Goal: Task Accomplishment & Management: Manage account settings

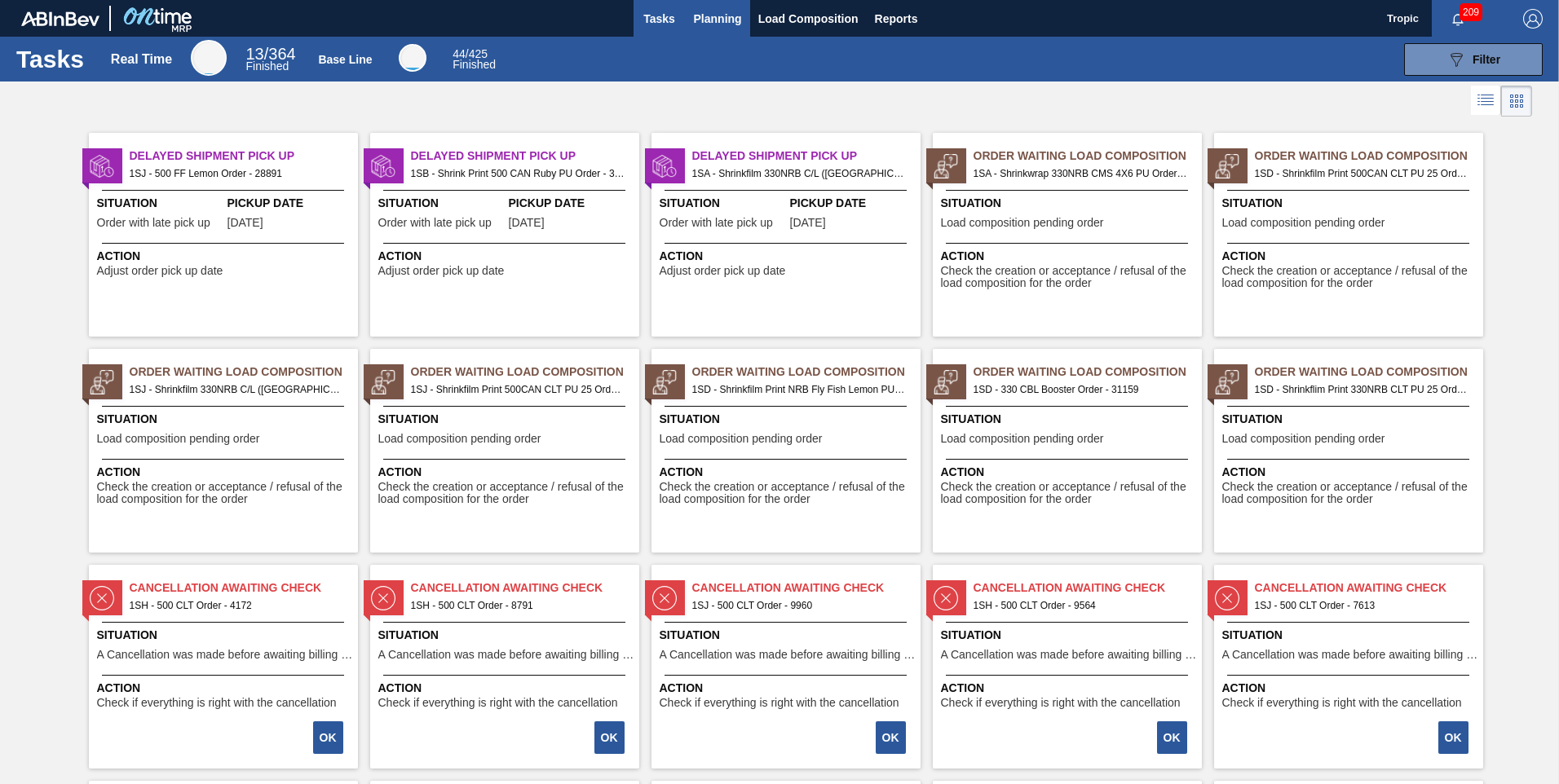
click at [729, 24] on span "Planning" at bounding box center [719, 18] width 48 height 19
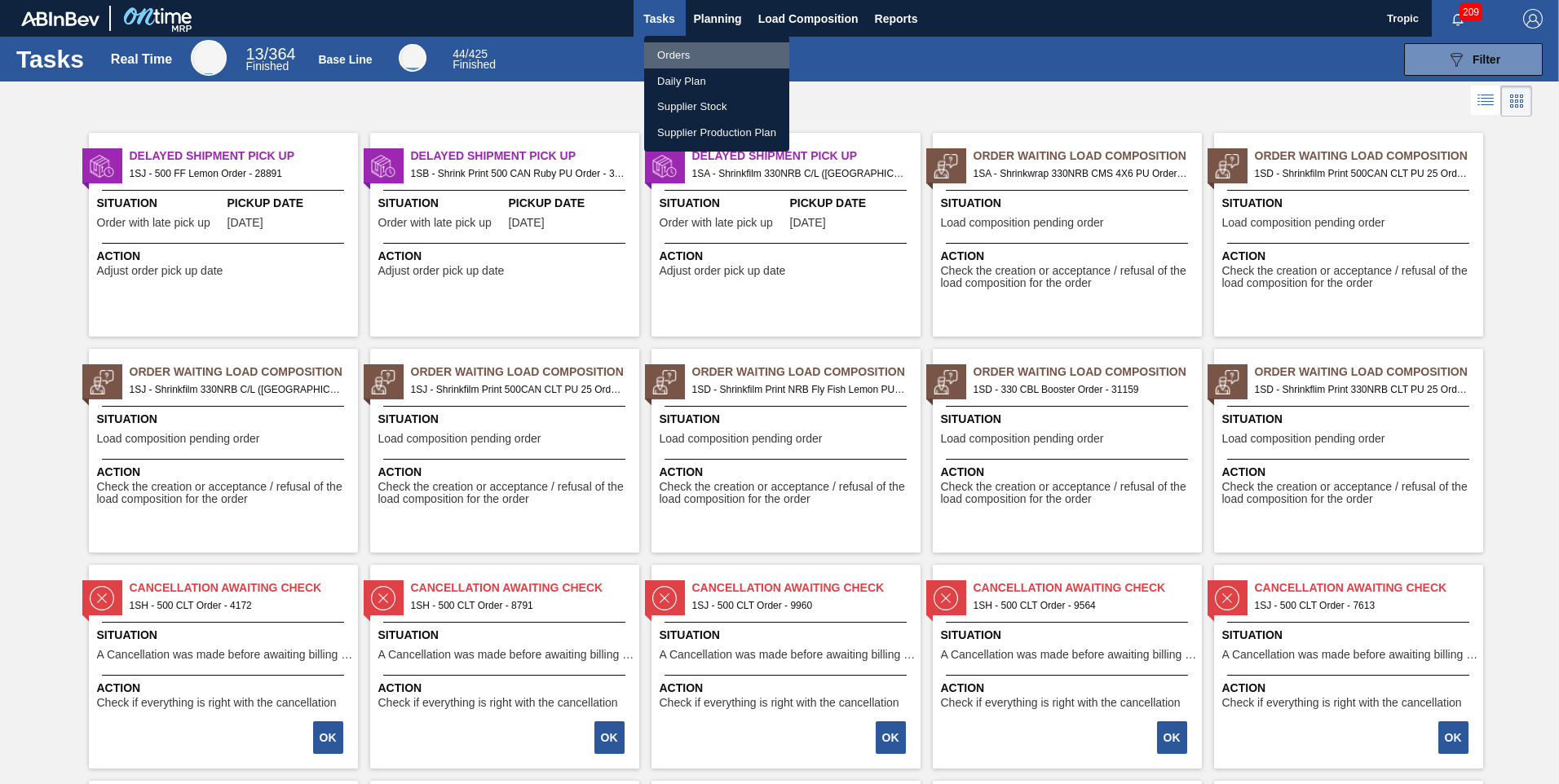
click at [689, 55] on li "Orders" at bounding box center [717, 55] width 145 height 26
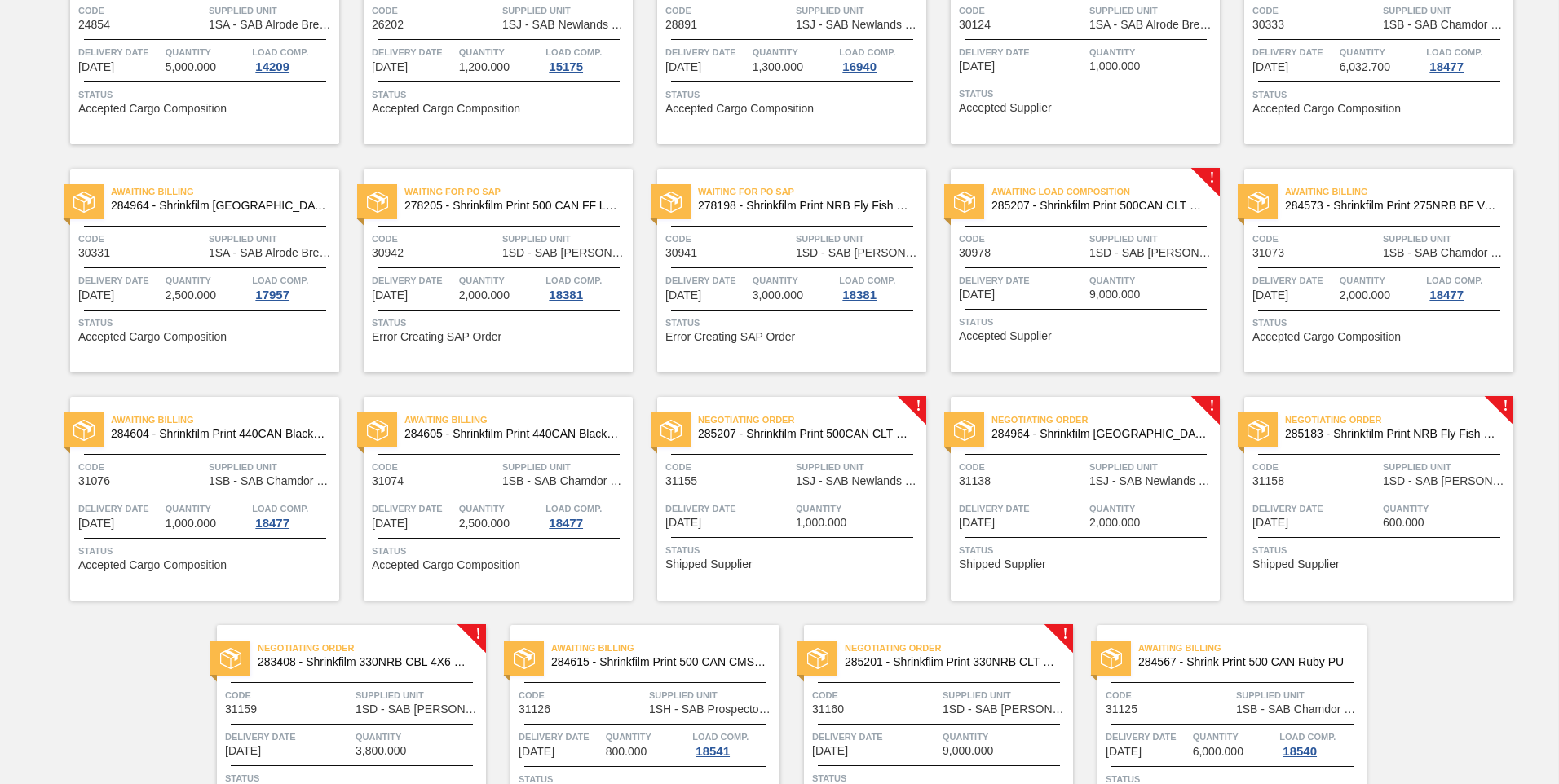
scroll to position [309, 0]
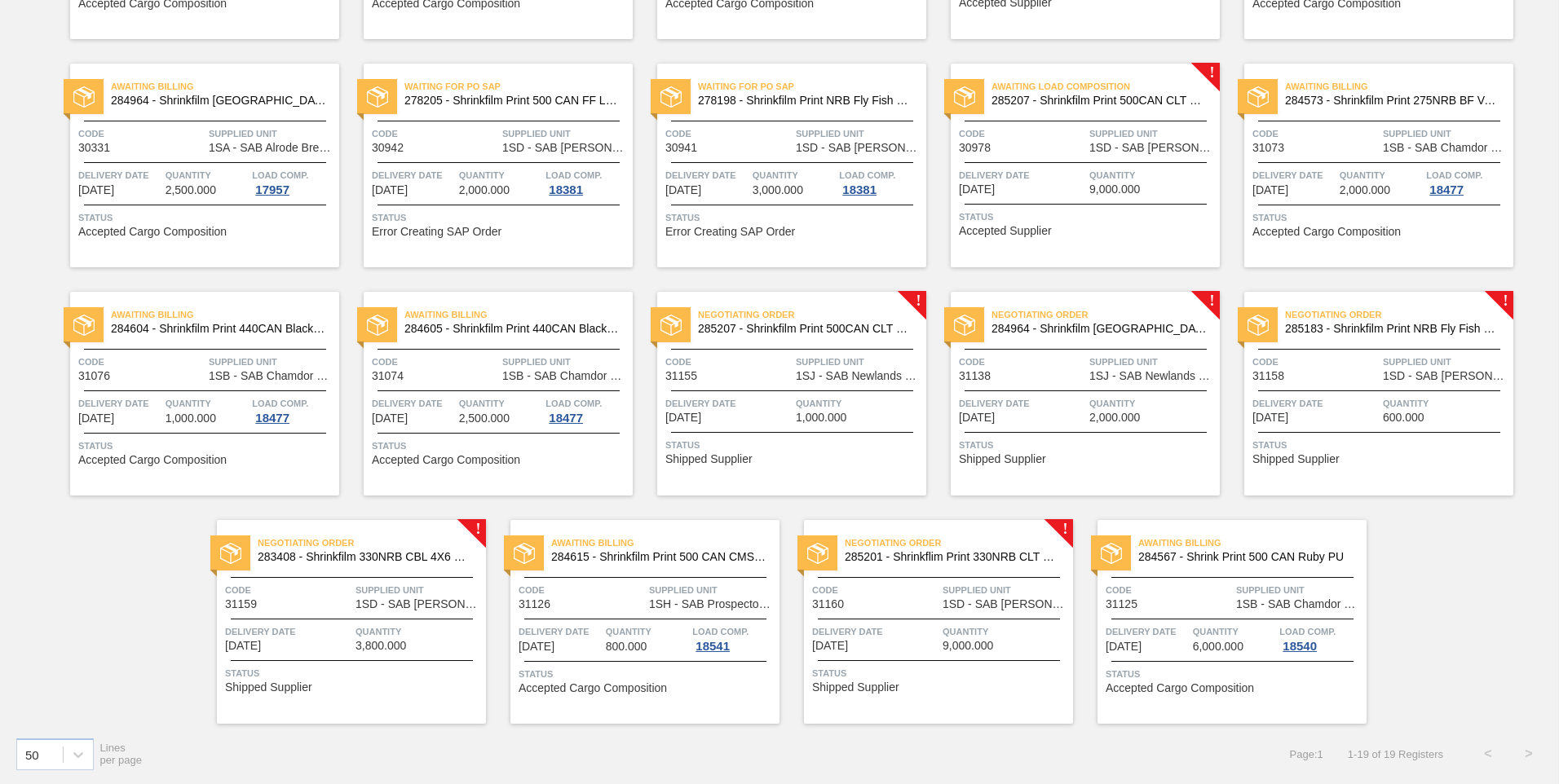
click at [960, 624] on span "Quantity" at bounding box center [1006, 631] width 127 height 16
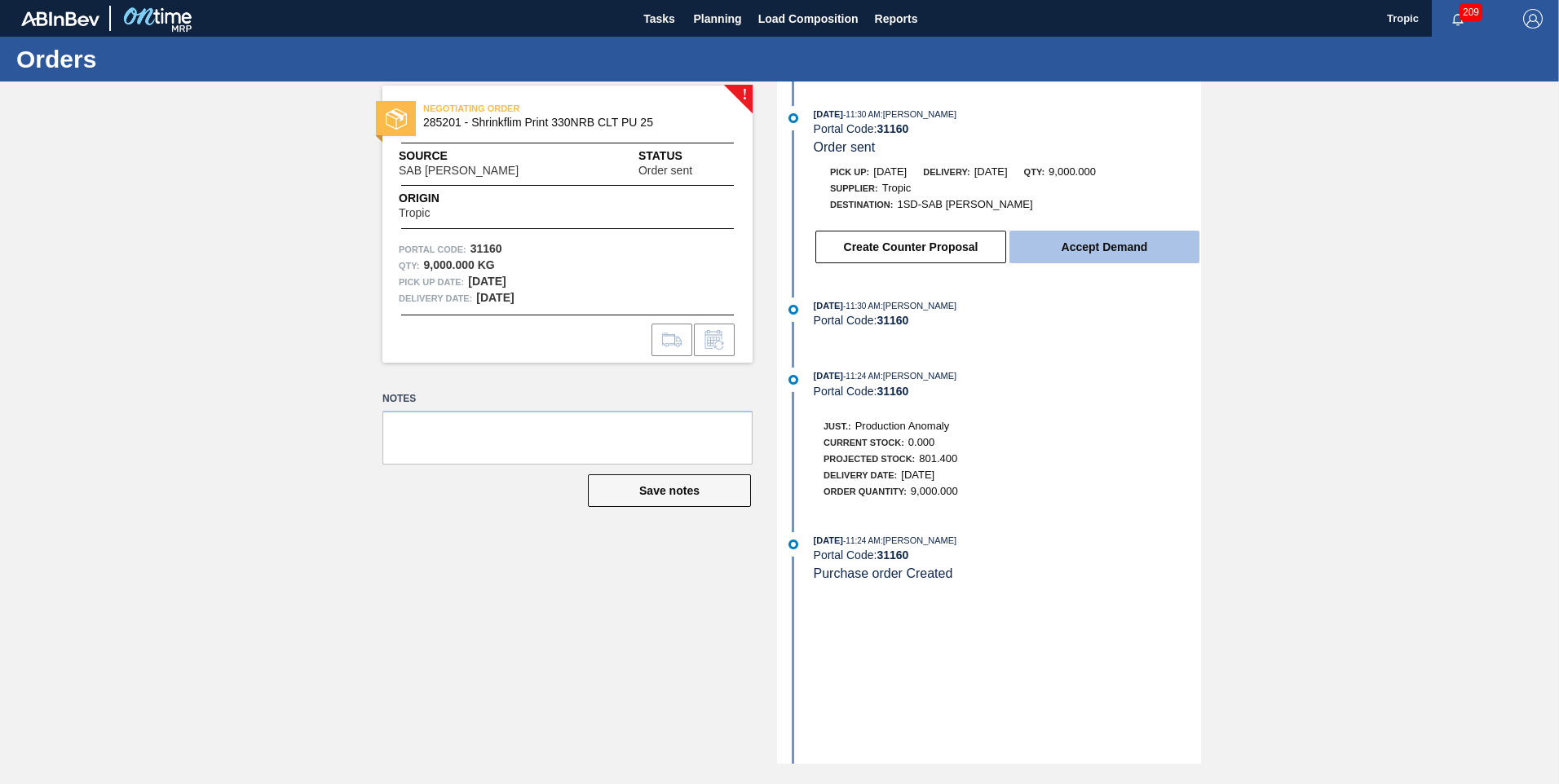
click at [1065, 249] on button "Accept Demand" at bounding box center [1104, 247] width 190 height 33
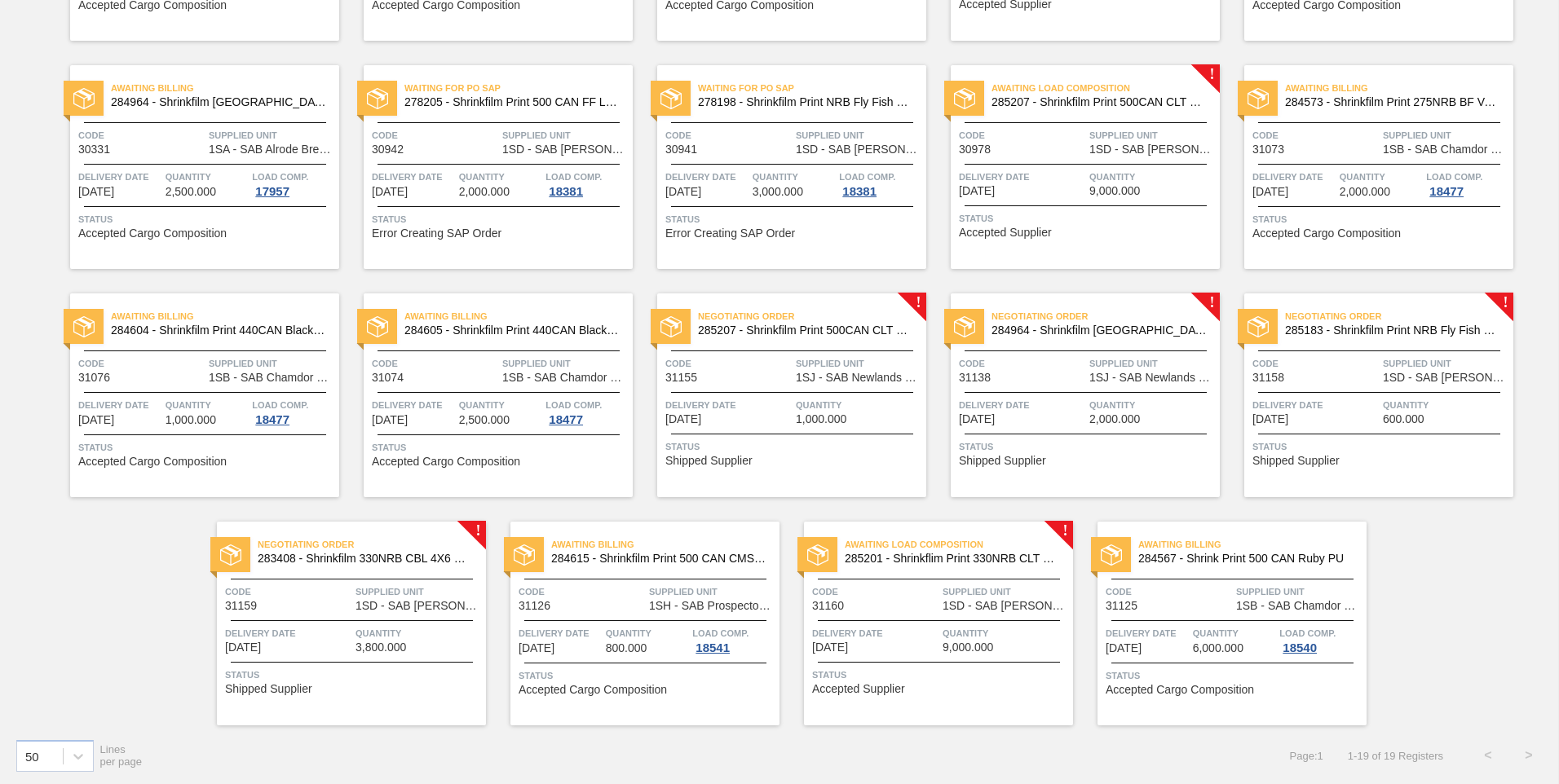
scroll to position [309, 0]
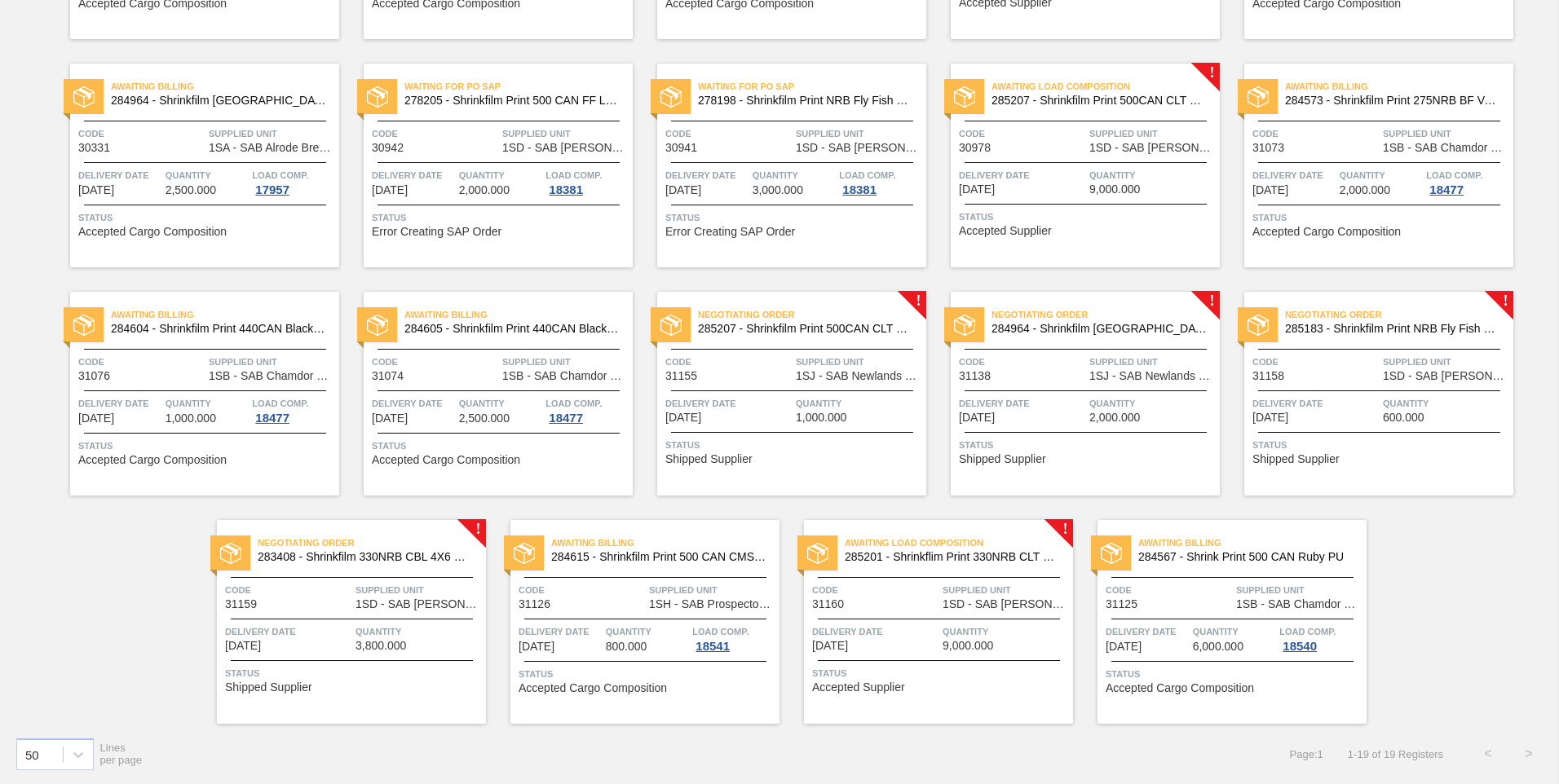
click at [447, 622] on div "Negotiating Order 283408 - Shrinkfilm 330NRB CBL 4X6 Booster 2 Code 31159 Suppl…" at bounding box center [351, 622] width 269 height 204
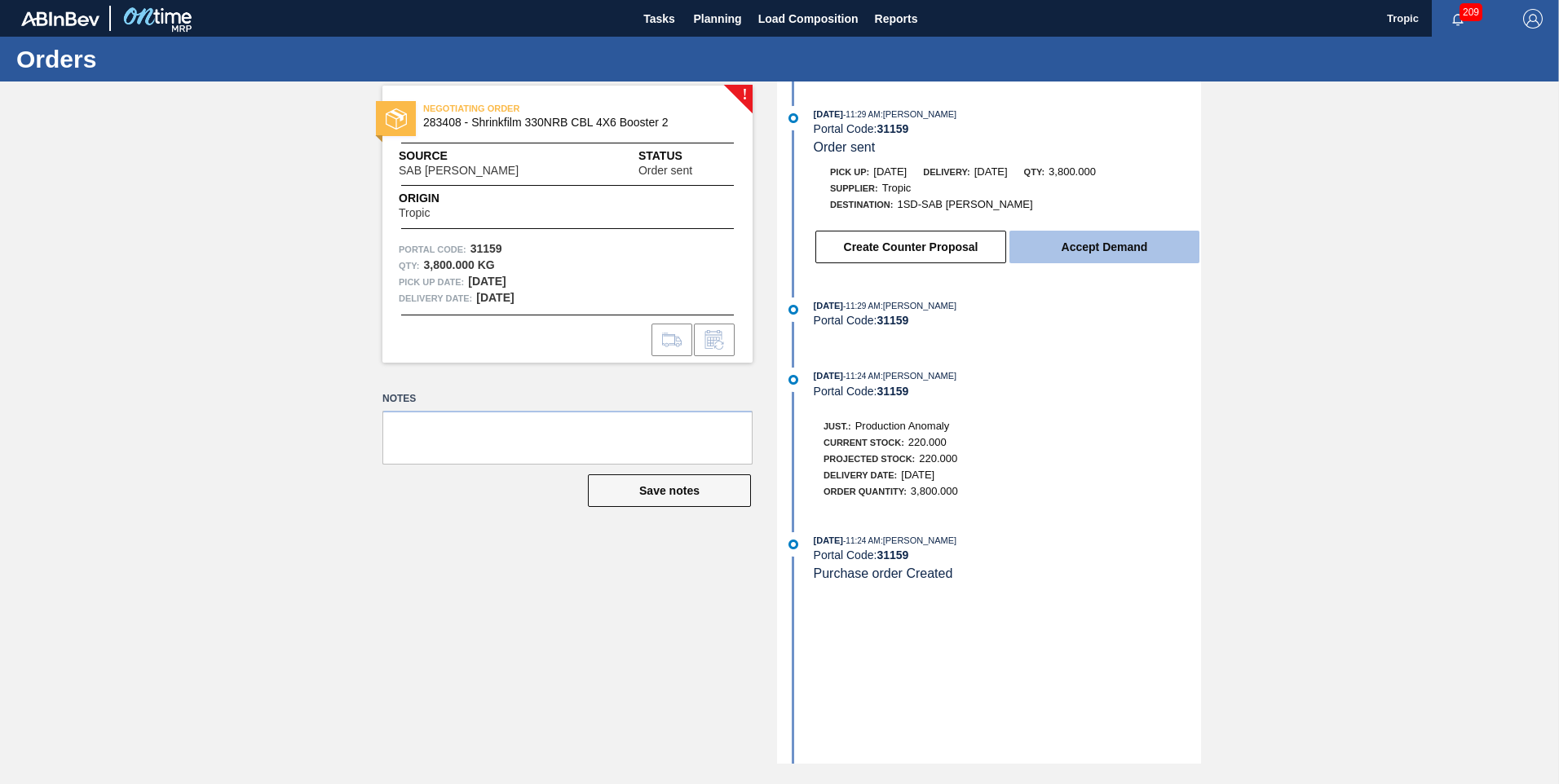
click at [1100, 247] on button "Accept Demand" at bounding box center [1104, 247] width 190 height 33
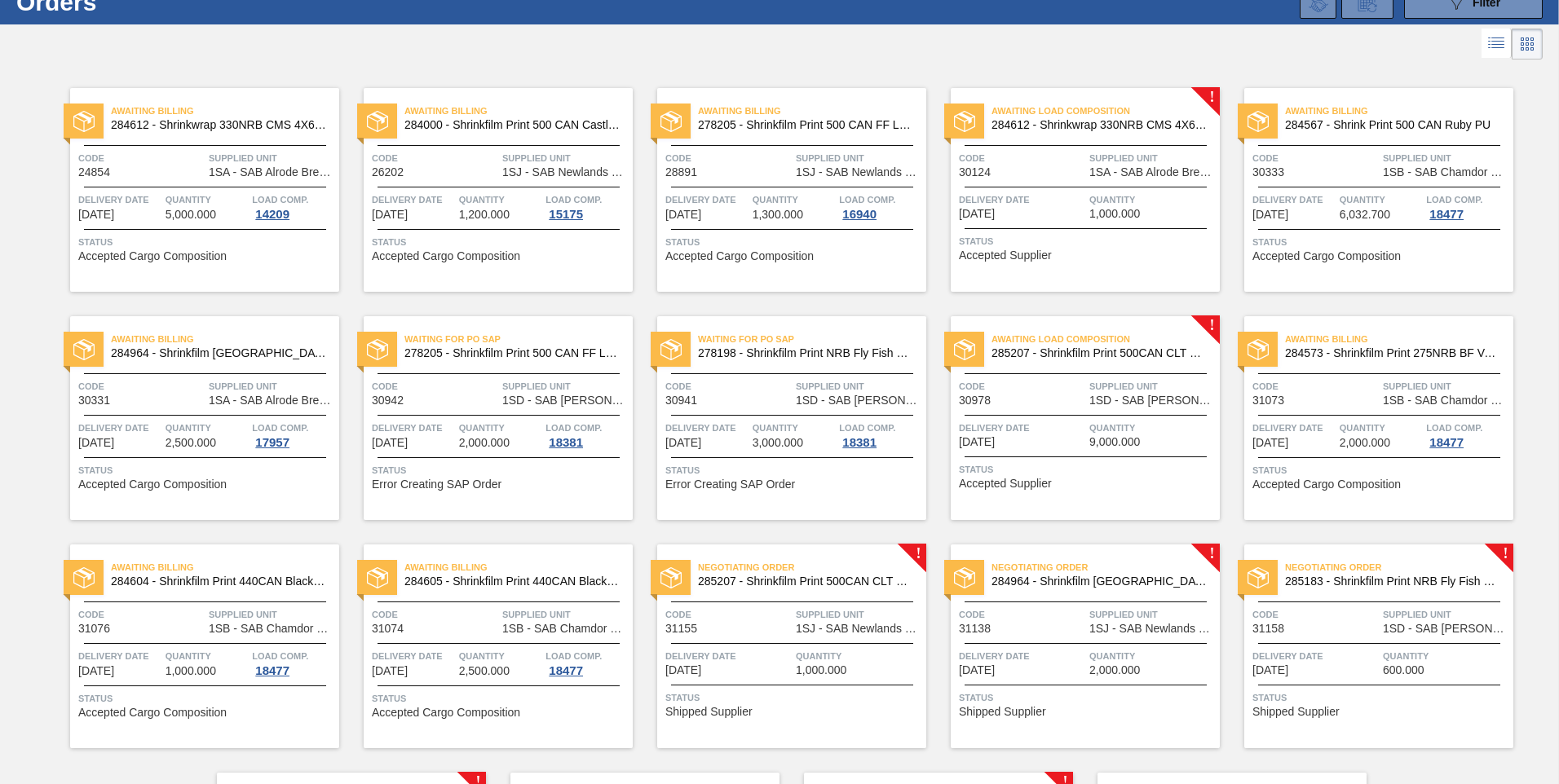
scroll to position [309, 0]
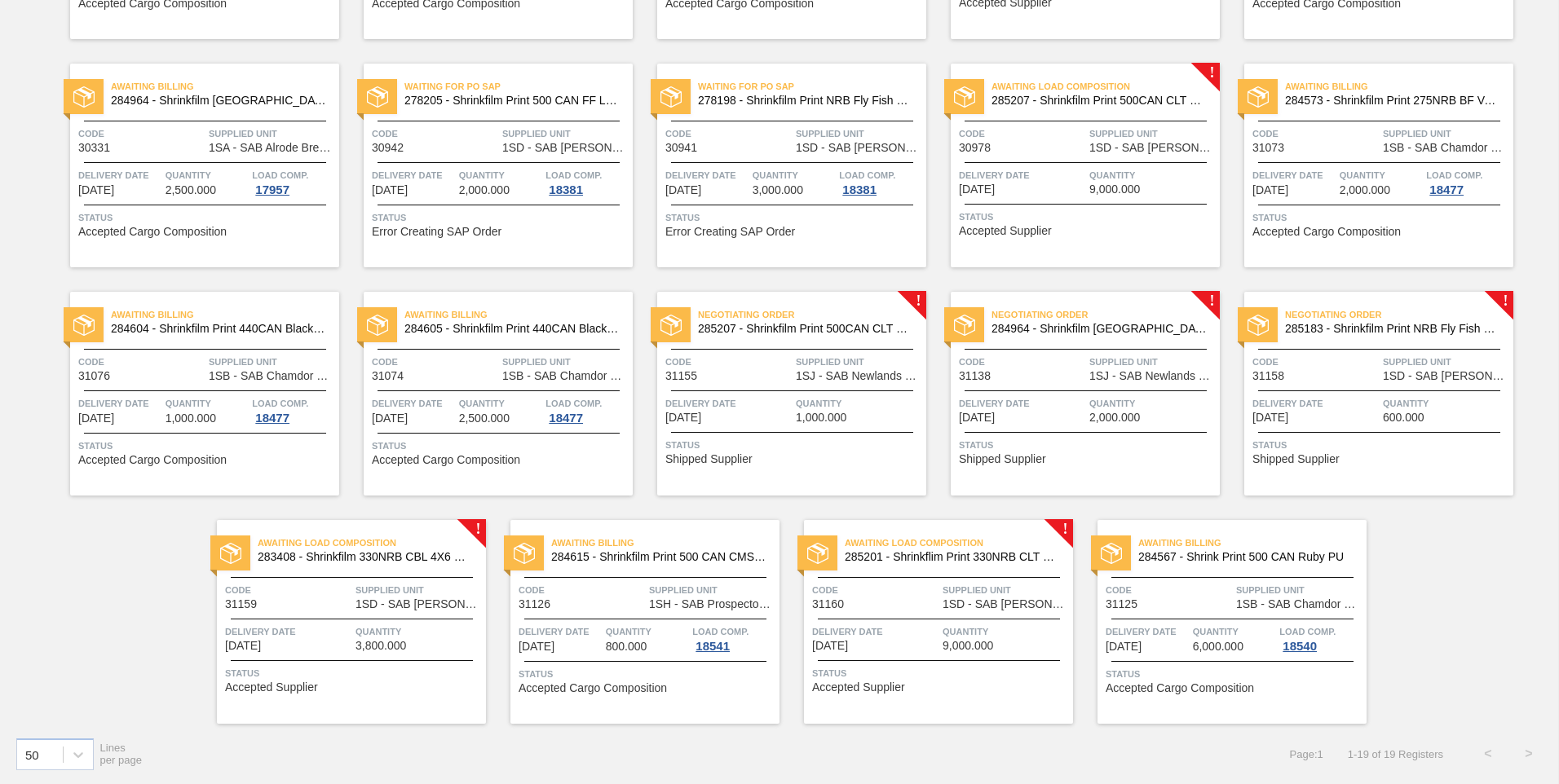
click at [1313, 395] on span "Delivery Date" at bounding box center [1315, 403] width 127 height 16
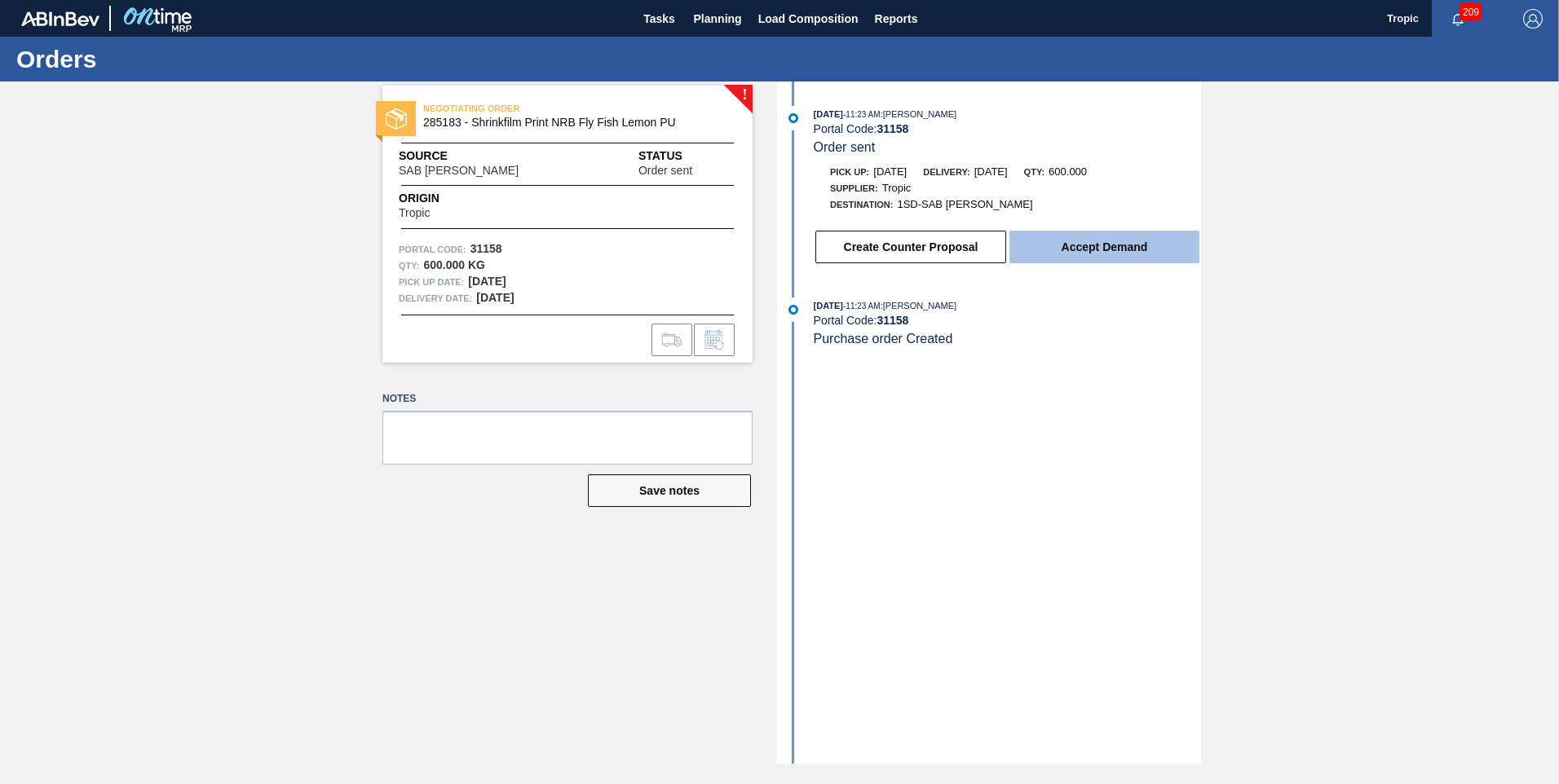
click at [1085, 240] on button "Accept Demand" at bounding box center [1104, 247] width 190 height 33
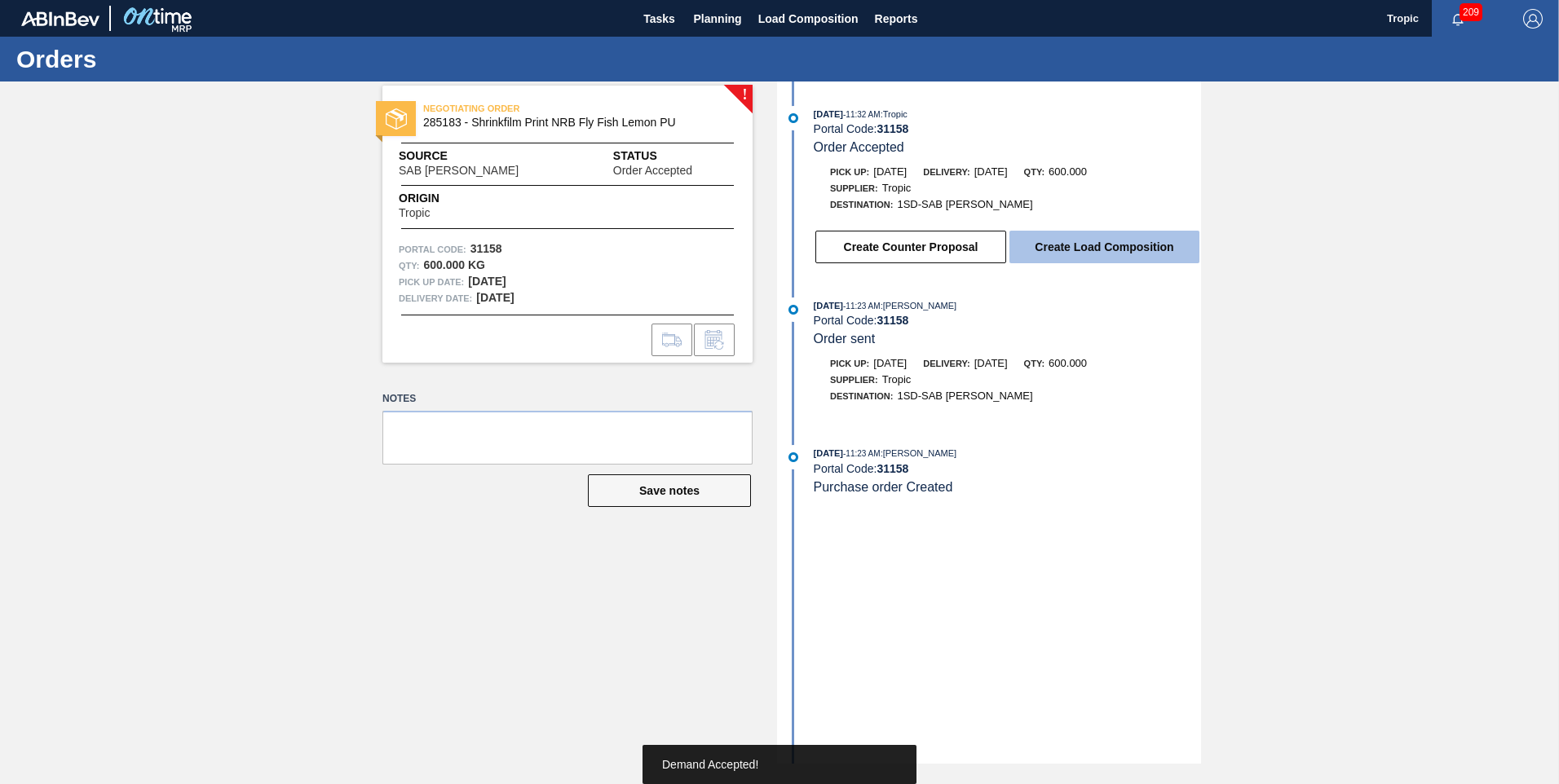
click at [1074, 247] on button "Create Load Composition" at bounding box center [1104, 247] width 190 height 33
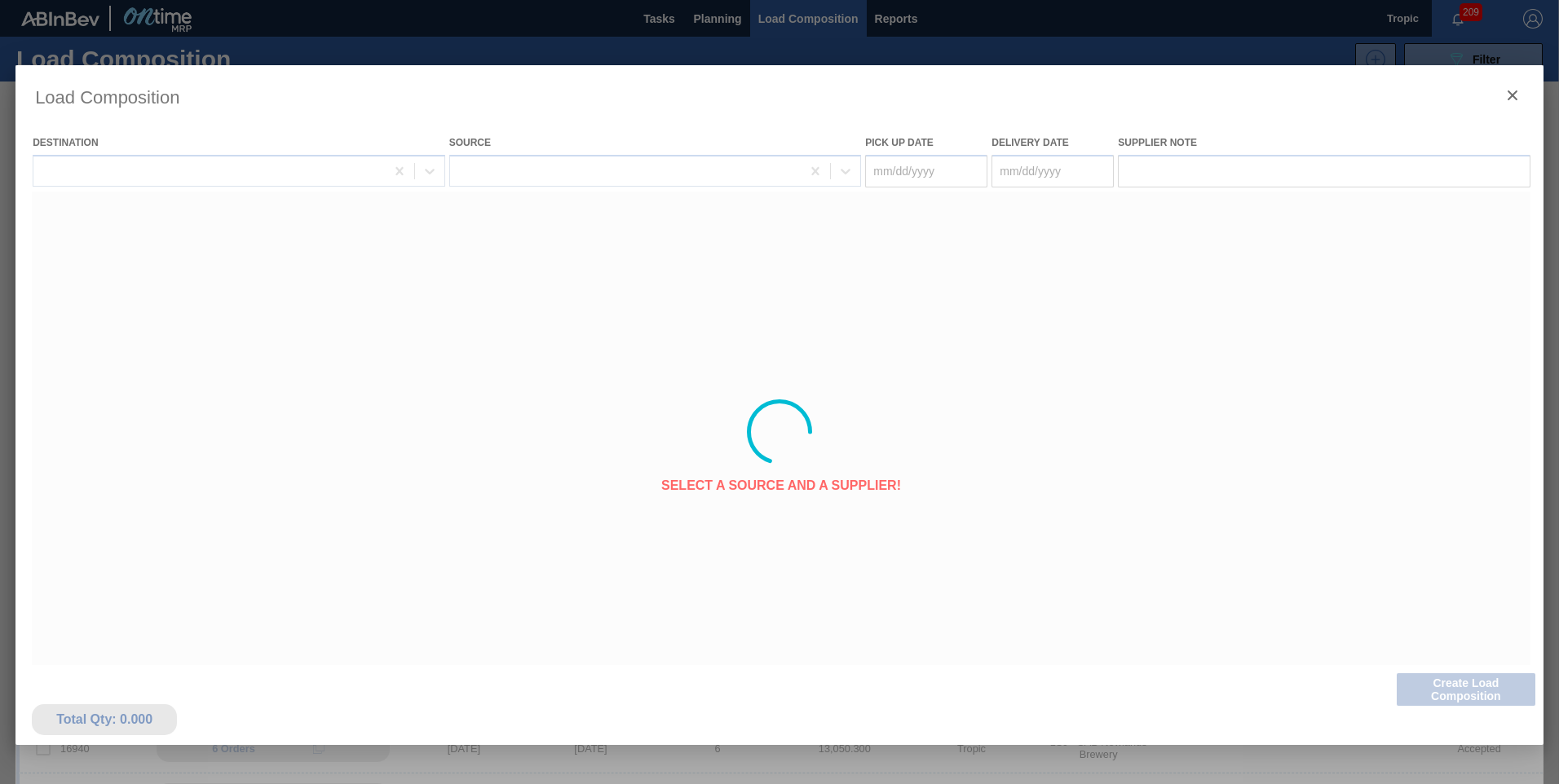
type Date "[DATE]"
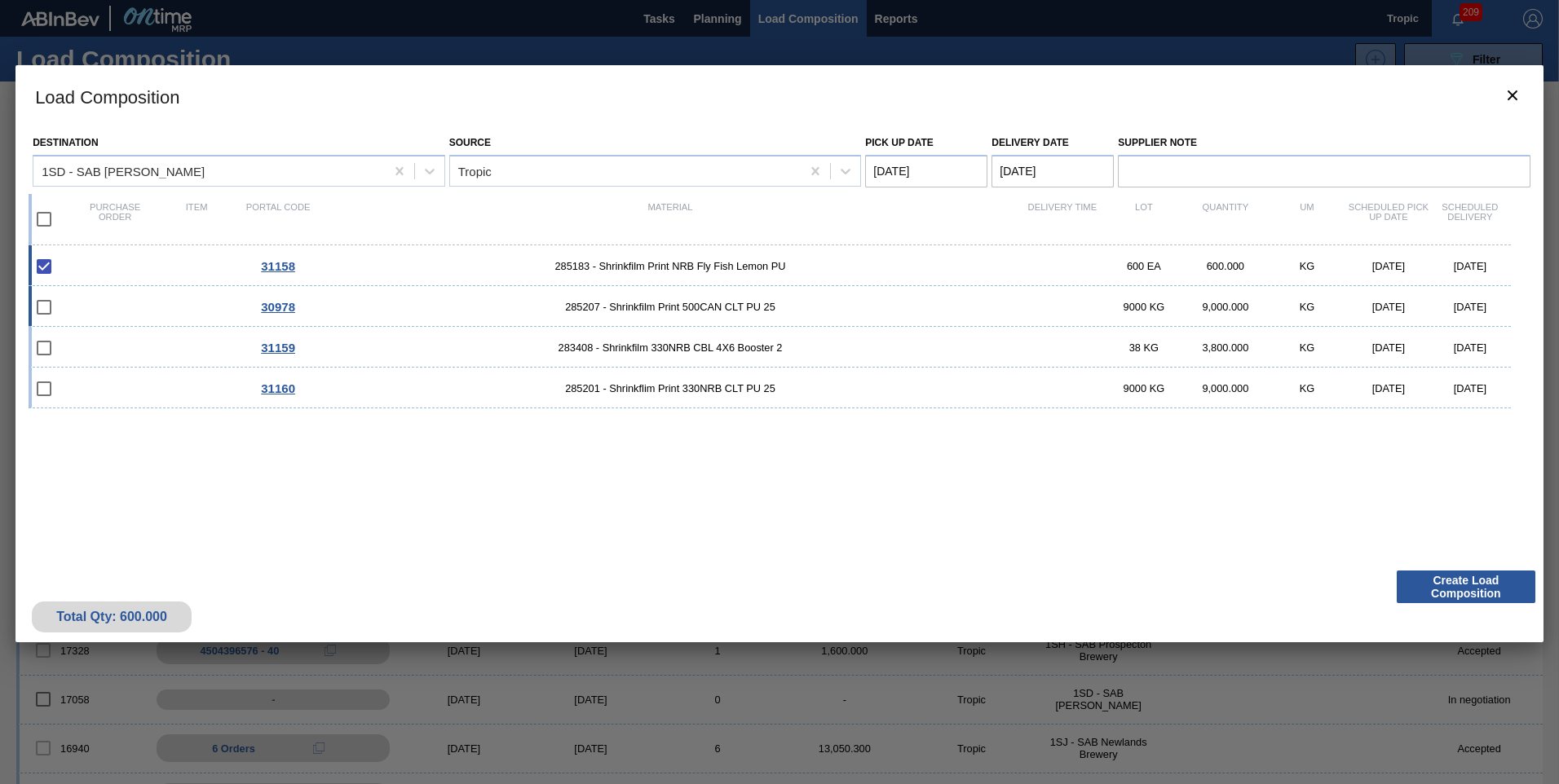
click at [44, 302] on input "checkbox" at bounding box center [44, 306] width 34 height 34
checkbox input "false"
click at [48, 352] on input "checkbox" at bounding box center [44, 347] width 34 height 34
checkbox input "false"
click at [36, 391] on input "checkbox" at bounding box center [44, 389] width 34 height 34
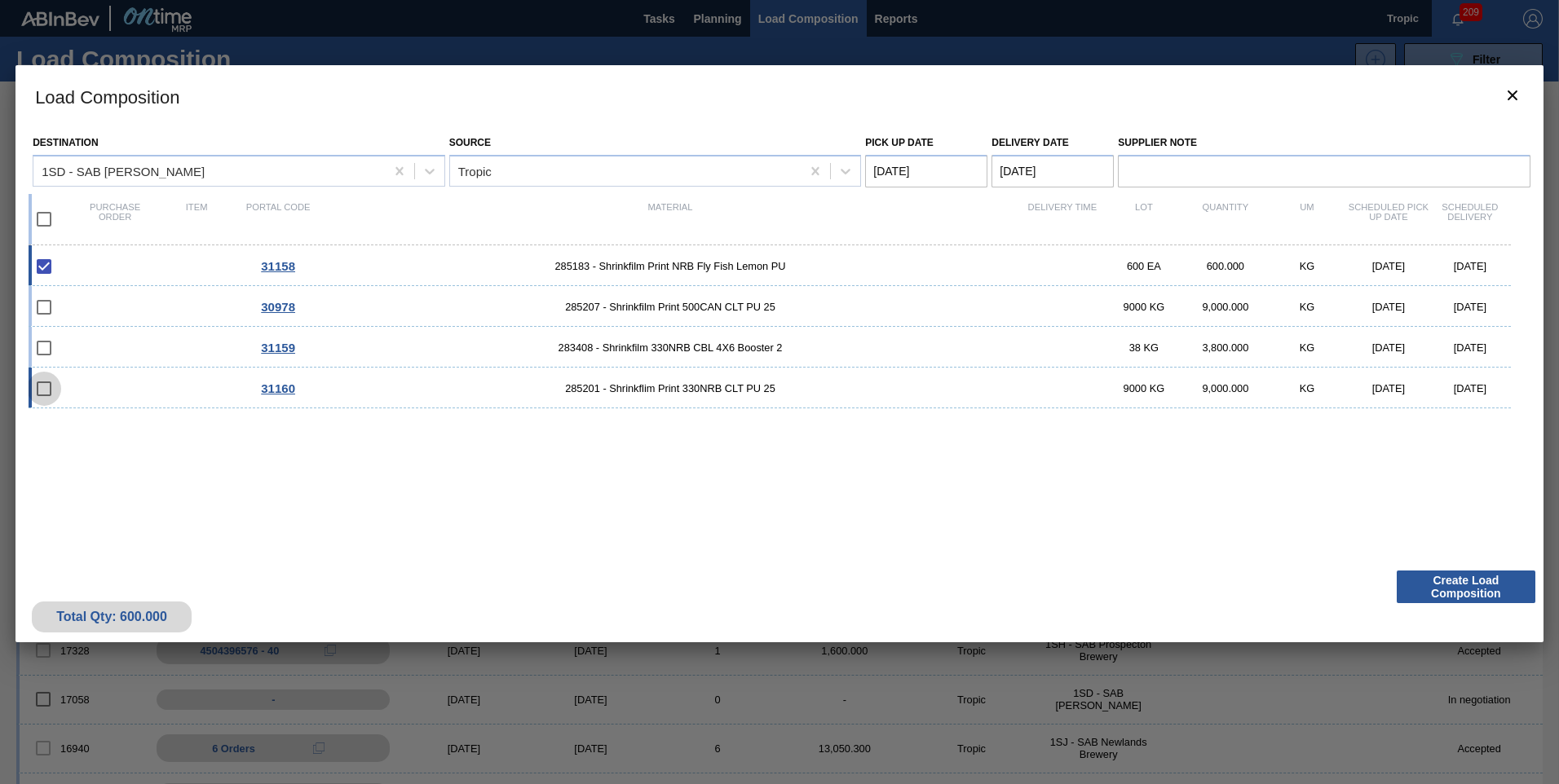
checkbox input "false"
click at [44, 226] on input "checkbox" at bounding box center [44, 218] width 34 height 34
checkbox input "true"
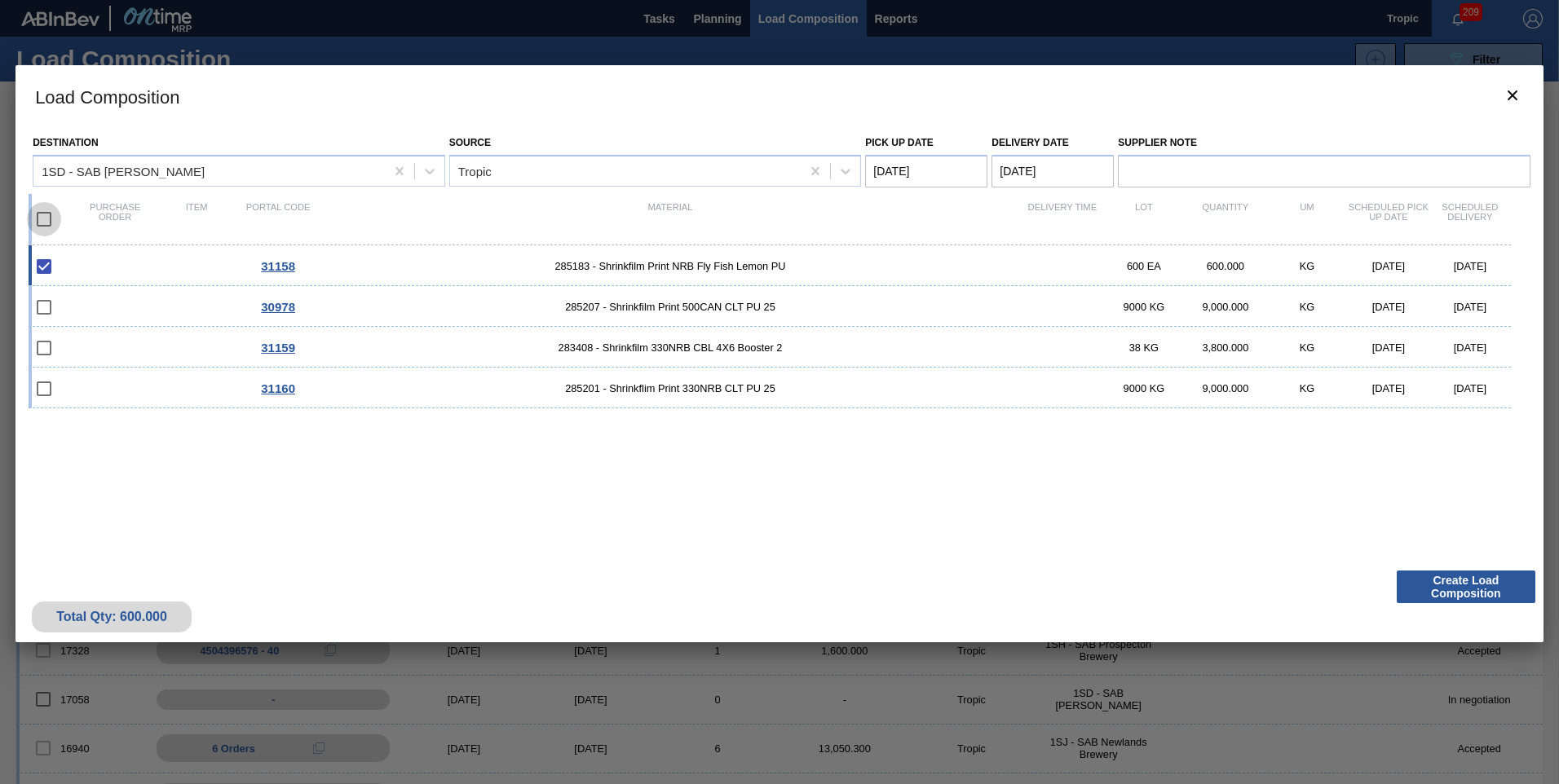
checkbox input "true"
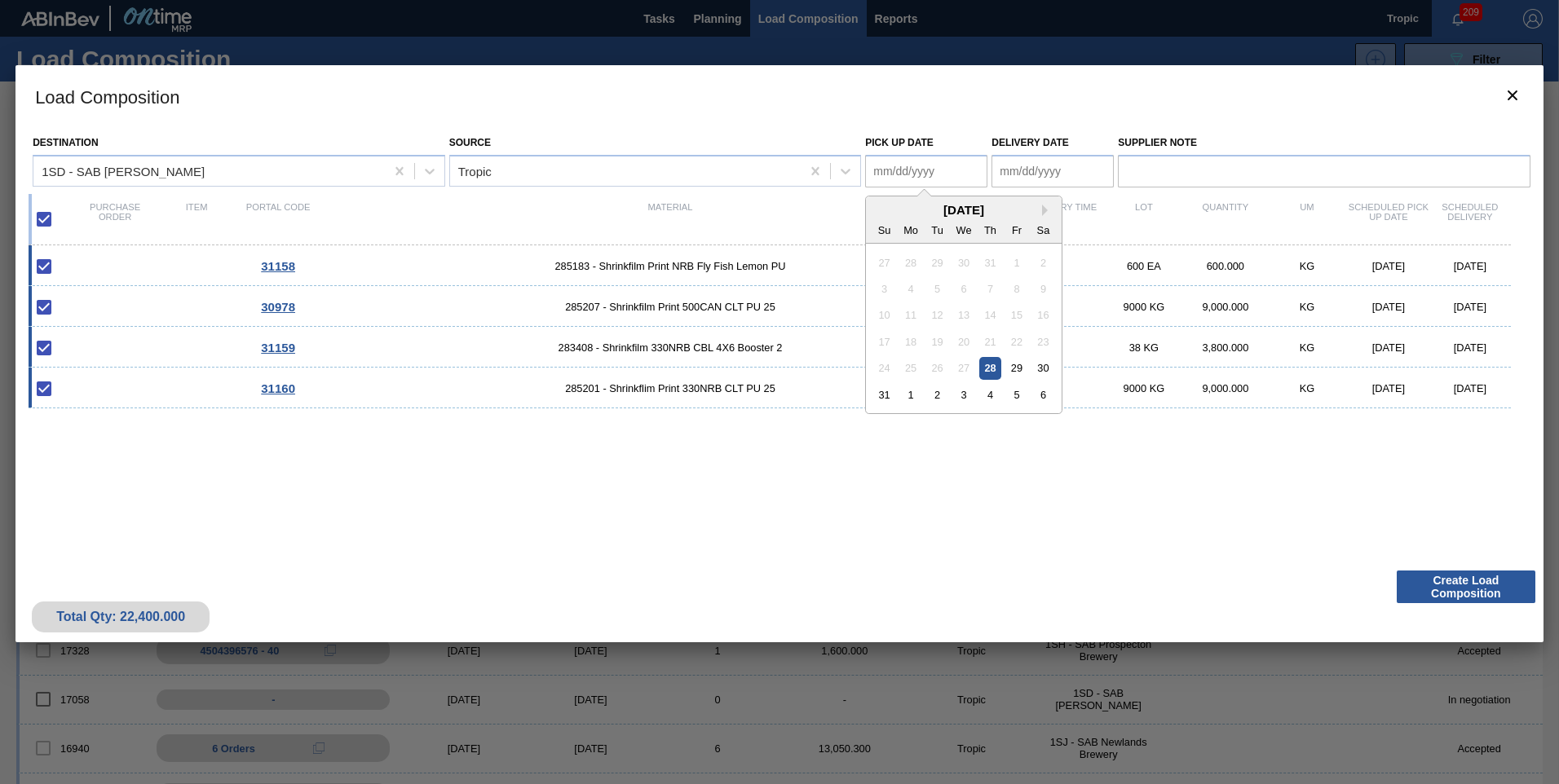
click at [898, 178] on Date "Pick up Date" at bounding box center [927, 171] width 122 height 33
click at [1055, 368] on div "24 25 26 27 28 29 30" at bounding box center [964, 368] width 185 height 26
drag, startPoint x: 1048, startPoint y: 367, endPoint x: 1047, endPoint y: 306, distance: 61.0
click at [1048, 365] on div "30" at bounding box center [1044, 367] width 22 height 22
type Date "[DATE]"
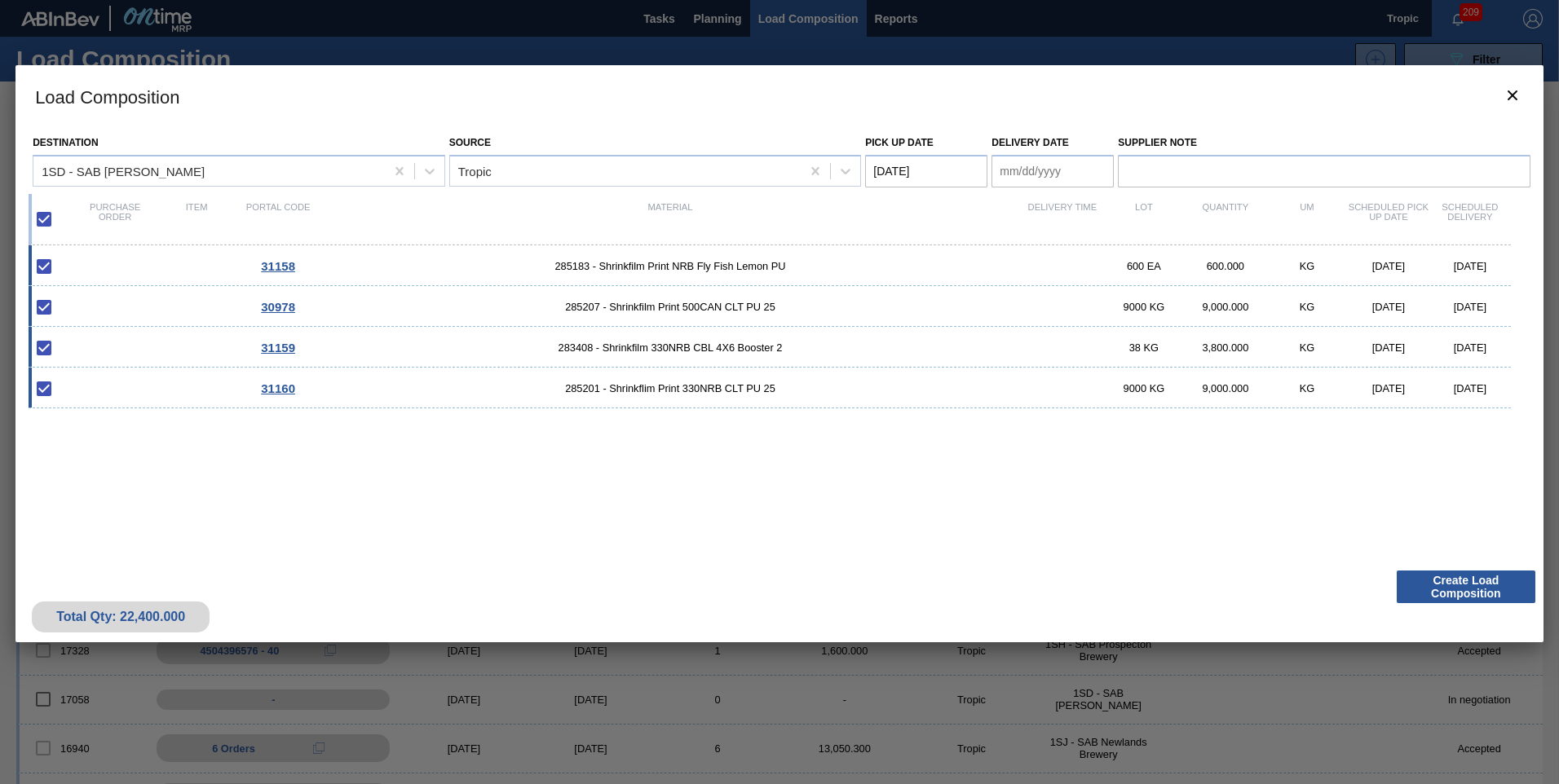
click at [1019, 172] on Date "Delivery Date" at bounding box center [1052, 171] width 122 height 33
click at [1021, 390] on div "31" at bounding box center [1011, 394] width 22 height 22
type Date "[DATE]"
click at [1479, 586] on button "Create Load Composition" at bounding box center [1466, 587] width 138 height 33
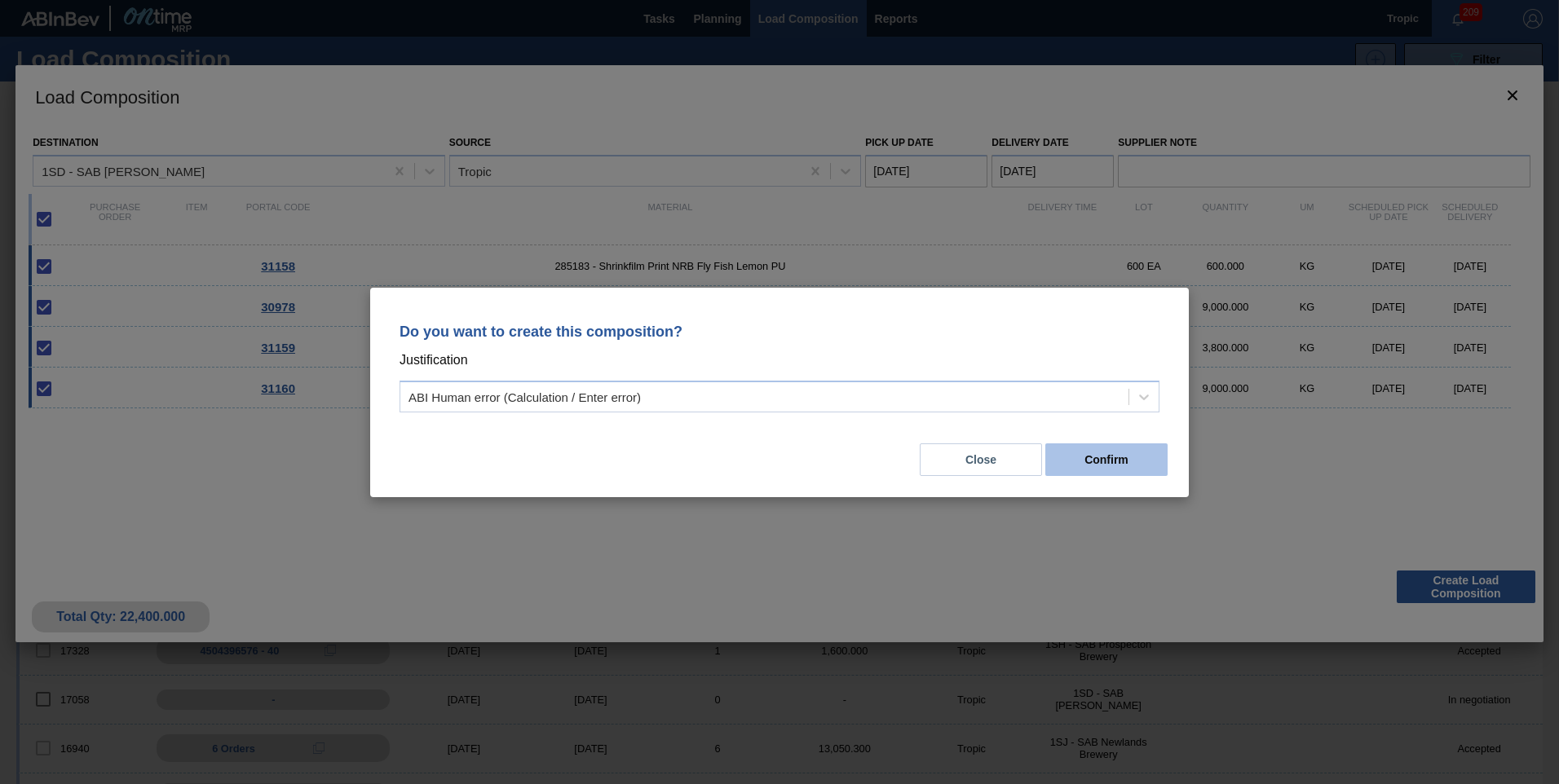
click at [1069, 461] on button "Confirm" at bounding box center [1106, 460] width 122 height 33
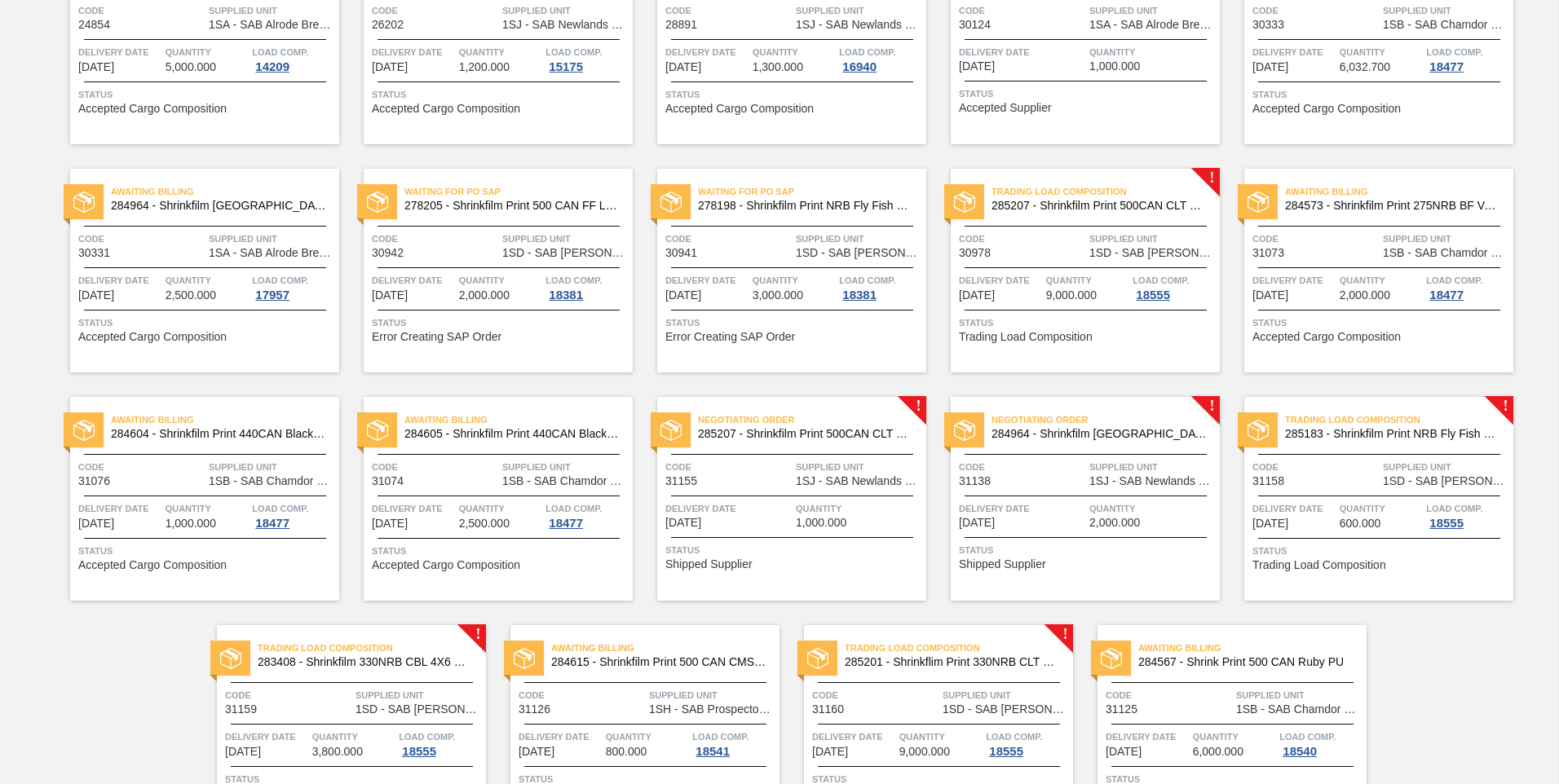
scroll to position [309, 0]
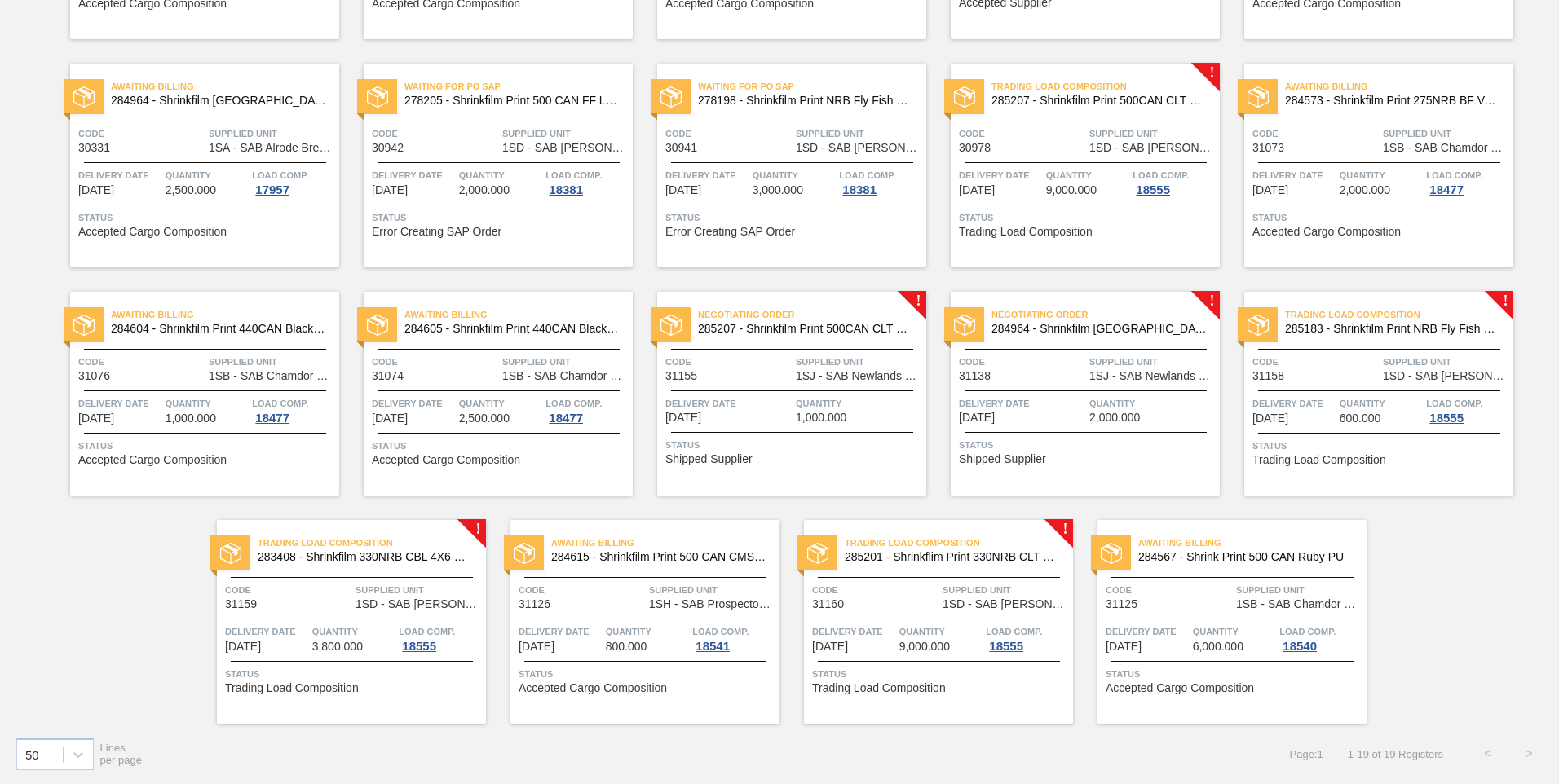
click at [1097, 366] on span "Supplied Unit" at bounding box center [1153, 362] width 127 height 16
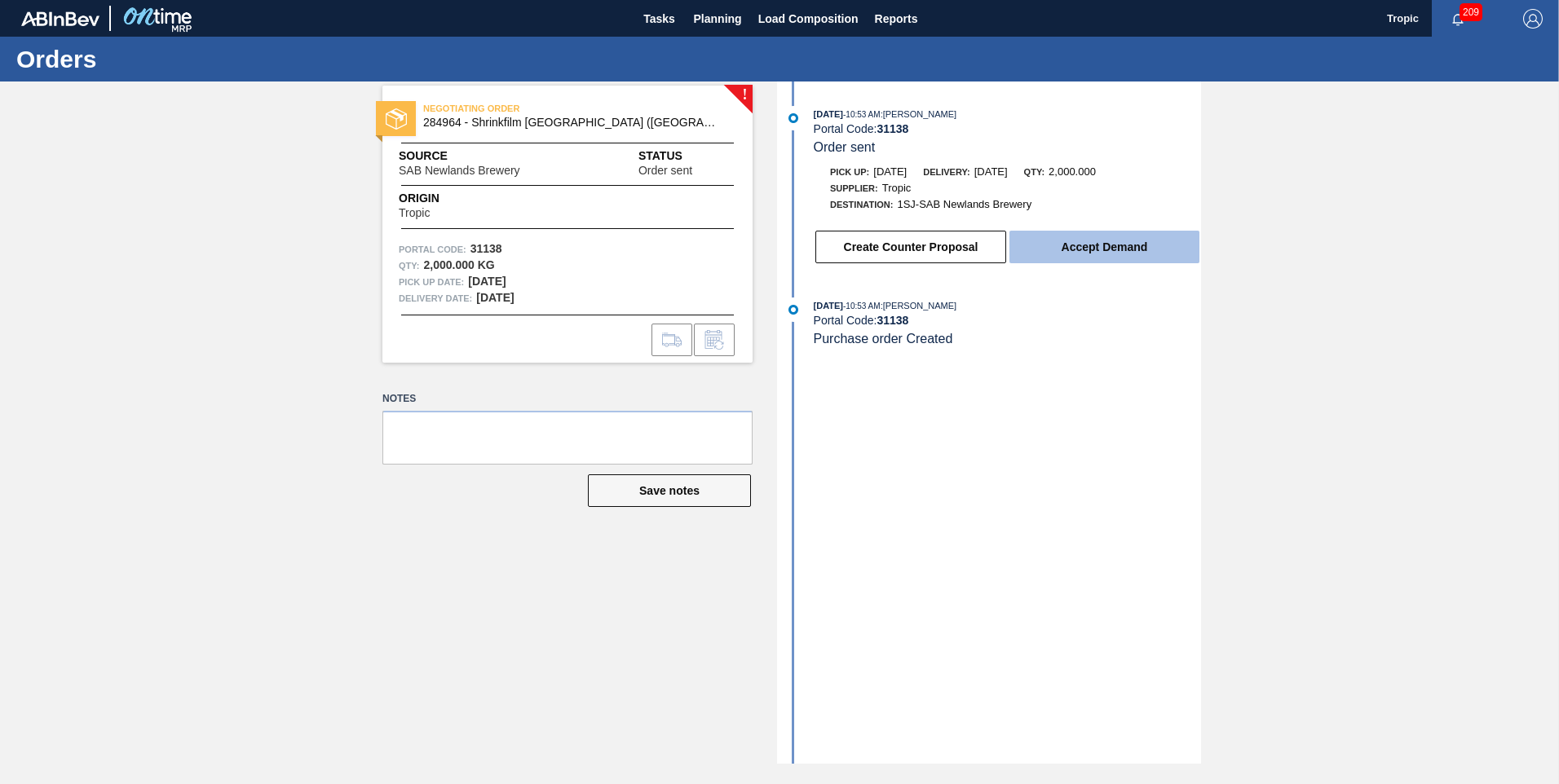
click at [1070, 253] on button "Accept Demand" at bounding box center [1104, 247] width 190 height 33
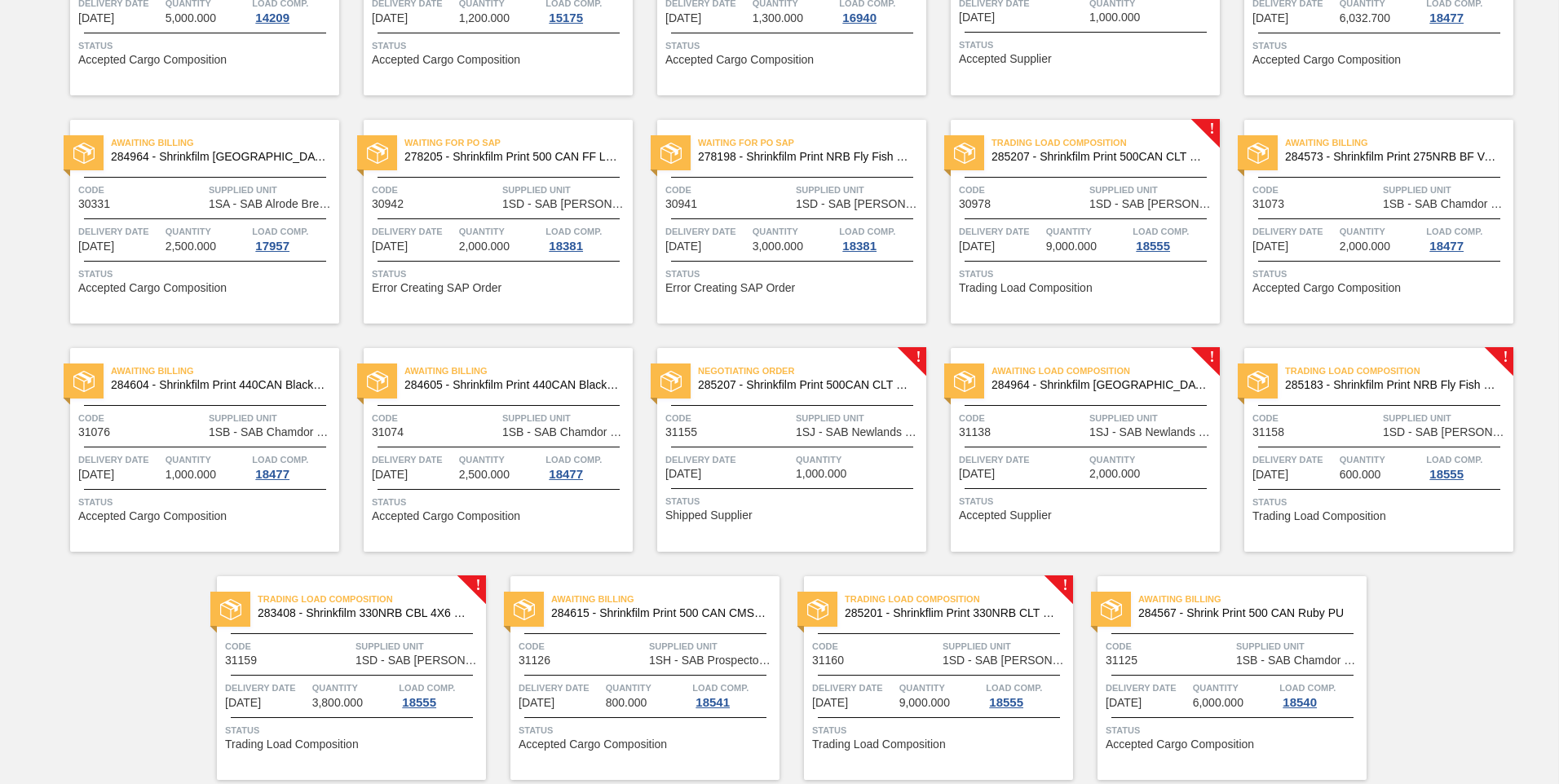
scroll to position [309, 0]
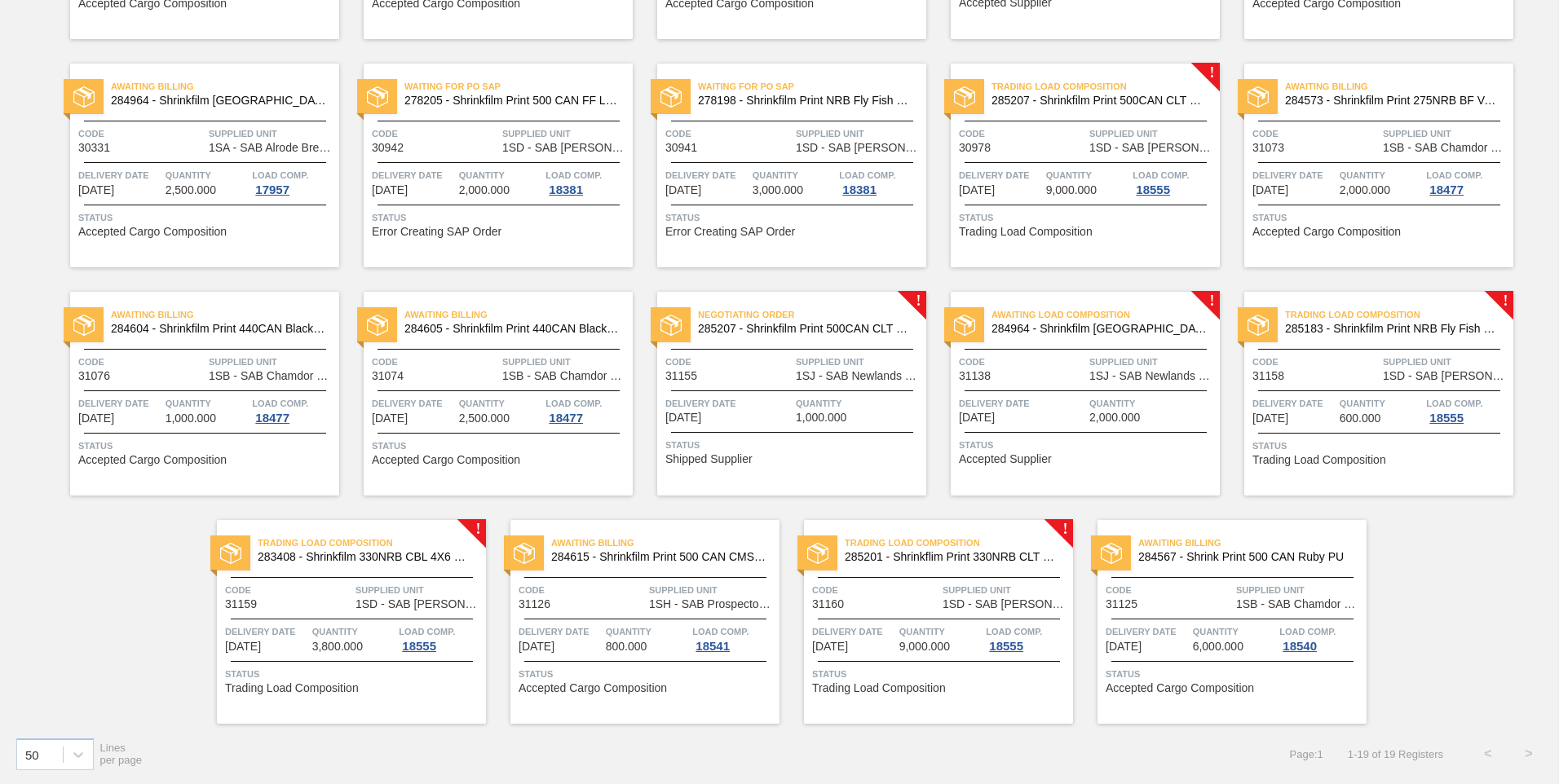
click at [813, 425] on div "Negotiating Order 285207 - Shrinkfilm Print 500CAN CLT PU 25 Code 31155 Supplie…" at bounding box center [792, 393] width 269 height 204
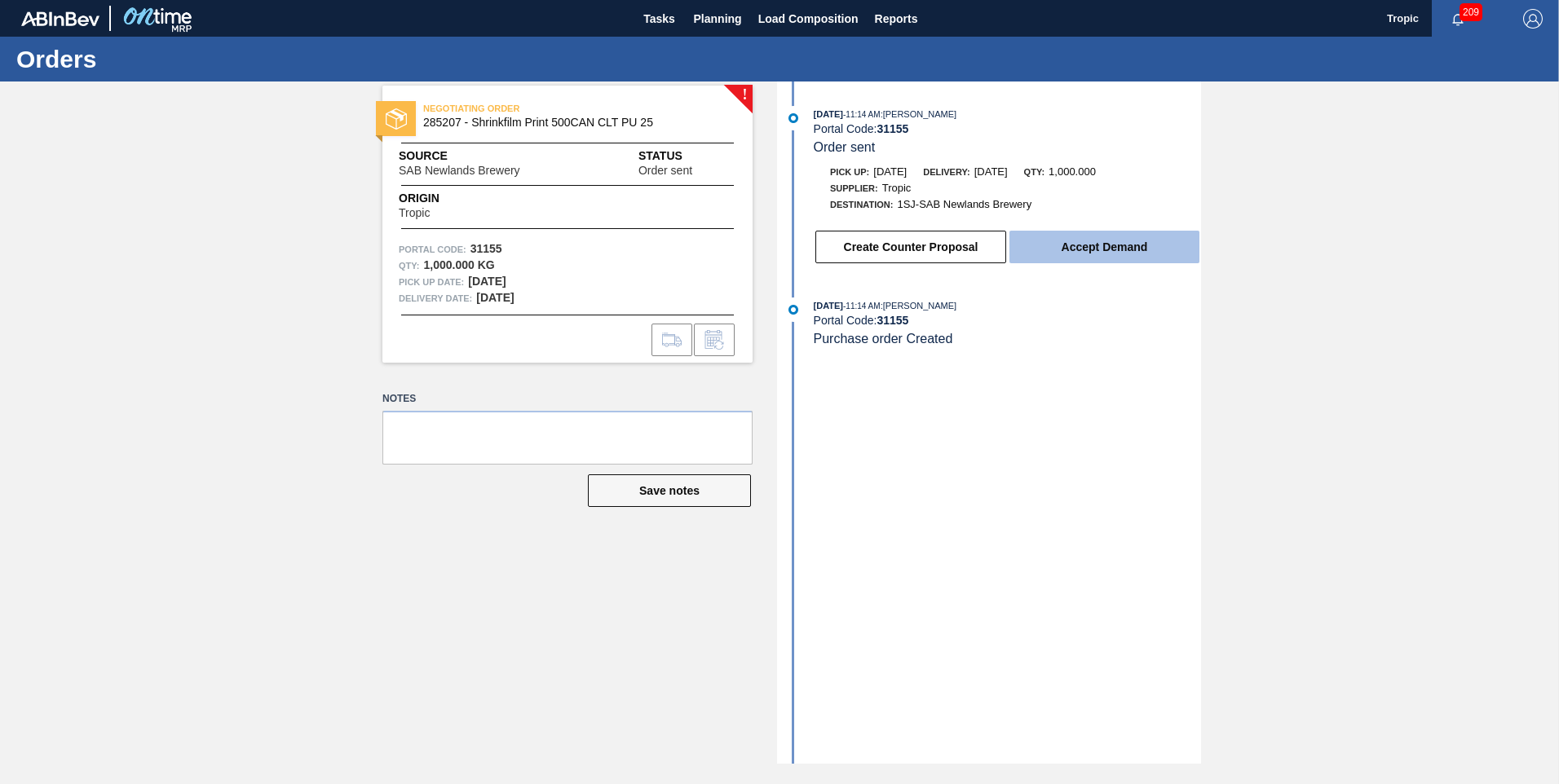
click at [1055, 256] on button "Accept Demand" at bounding box center [1104, 247] width 190 height 33
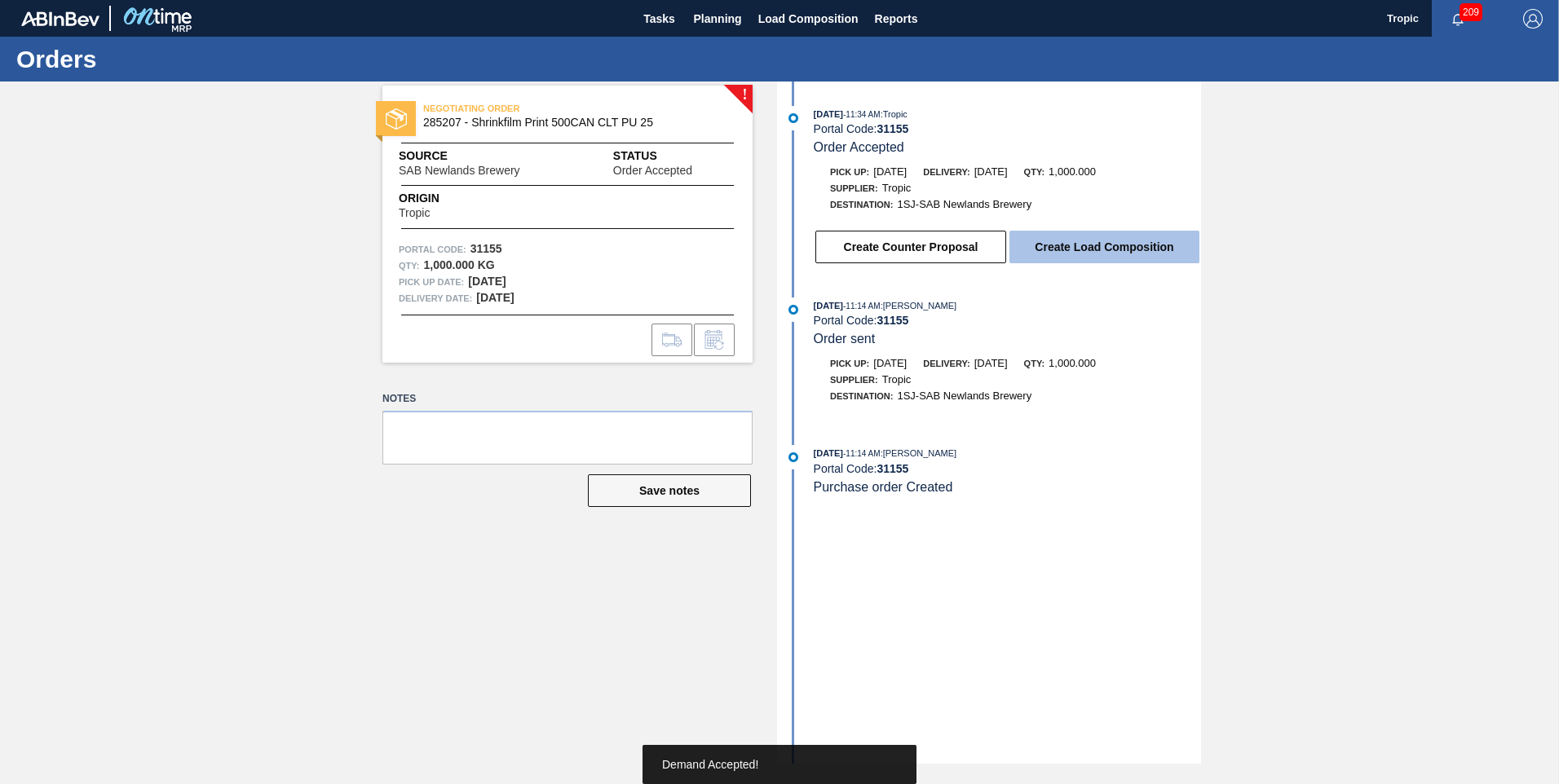
click at [1056, 258] on button "Create Load Composition" at bounding box center [1104, 247] width 190 height 33
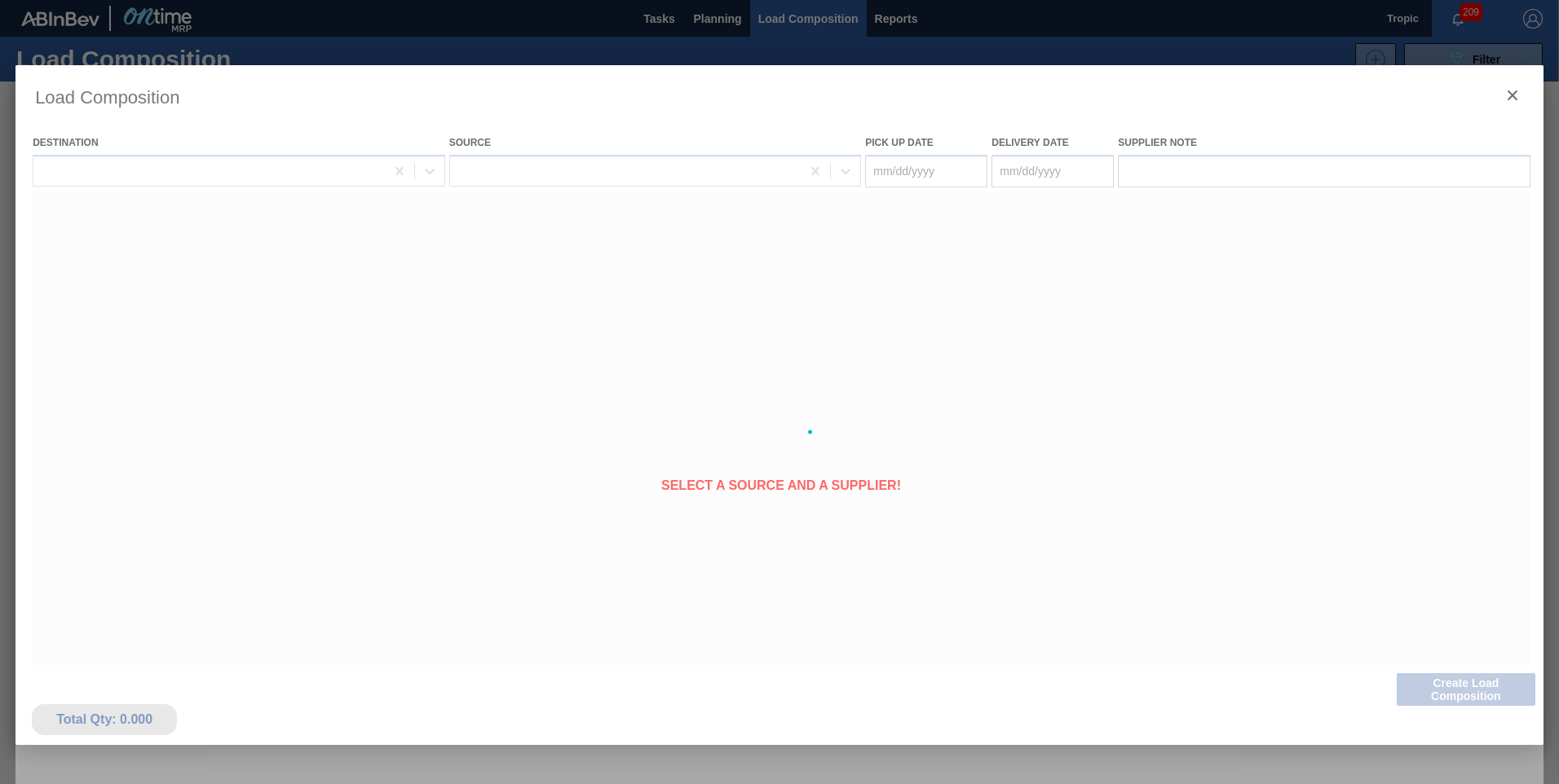
type Date "[DATE]"
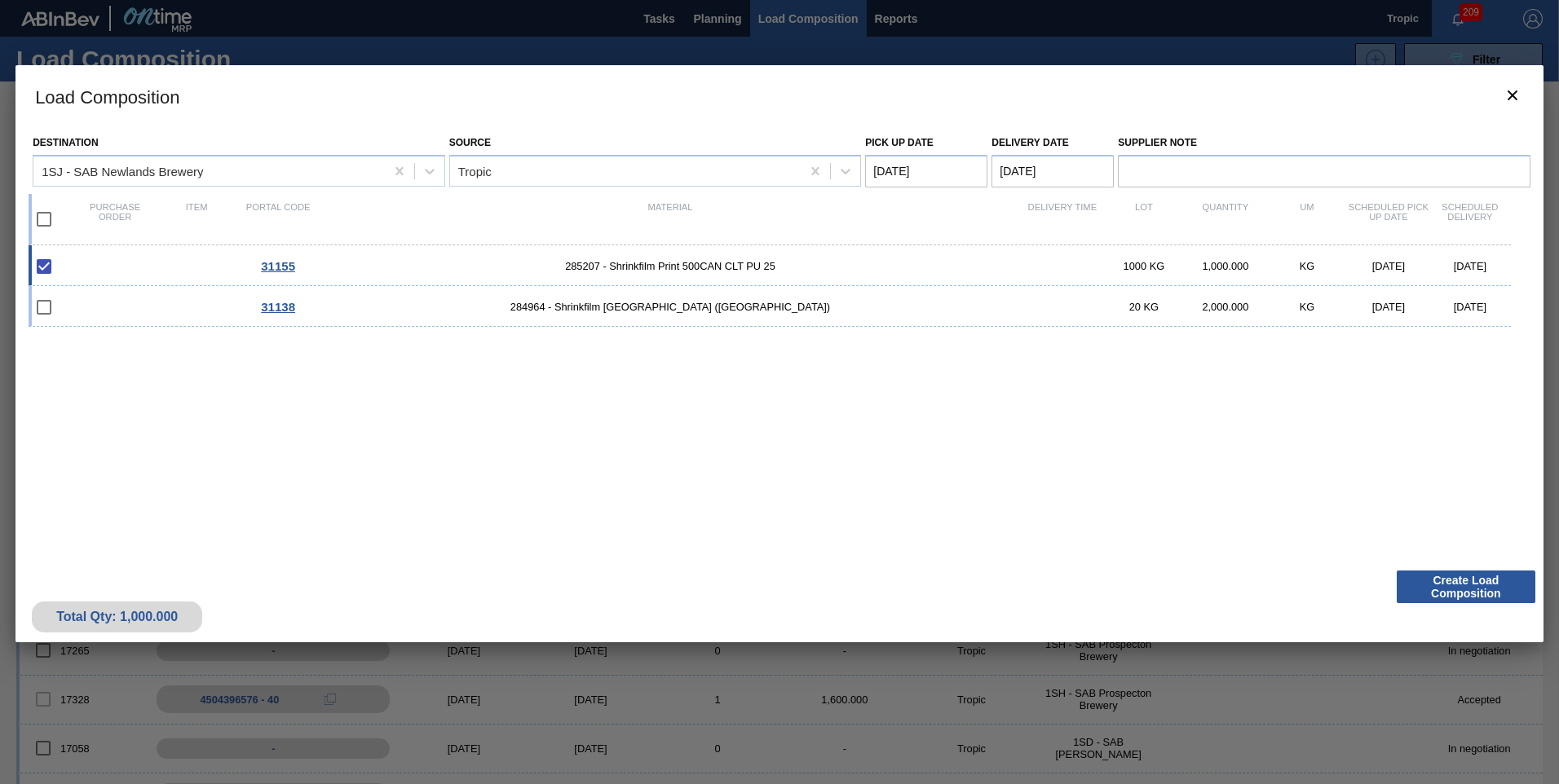
click at [42, 216] on input "checkbox" at bounding box center [44, 218] width 34 height 34
checkbox input "true"
click at [901, 181] on Date "[DATE]" at bounding box center [927, 171] width 122 height 33
click at [887, 396] on div "31" at bounding box center [884, 394] width 22 height 22
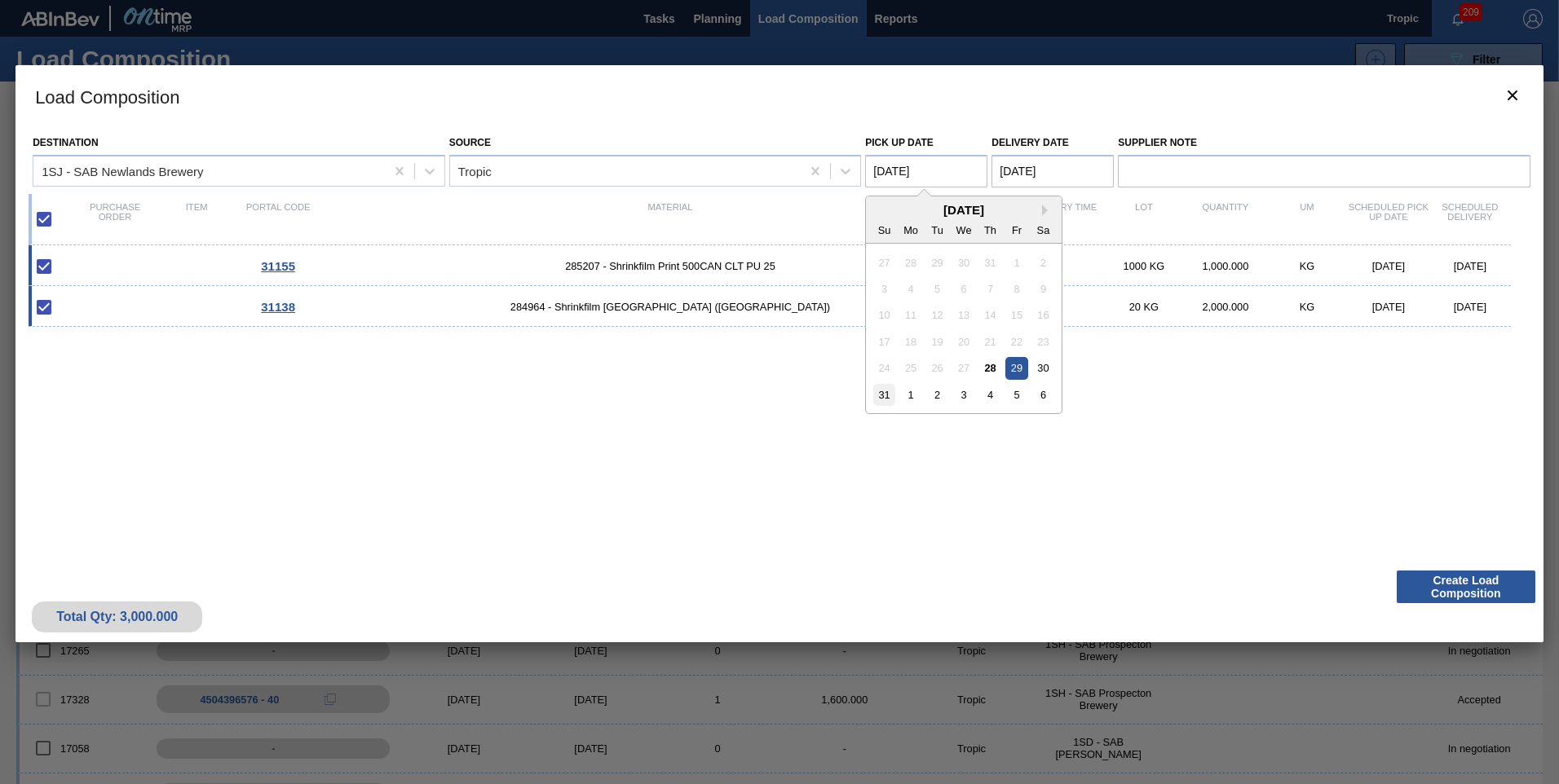
type Date "[DATE]"
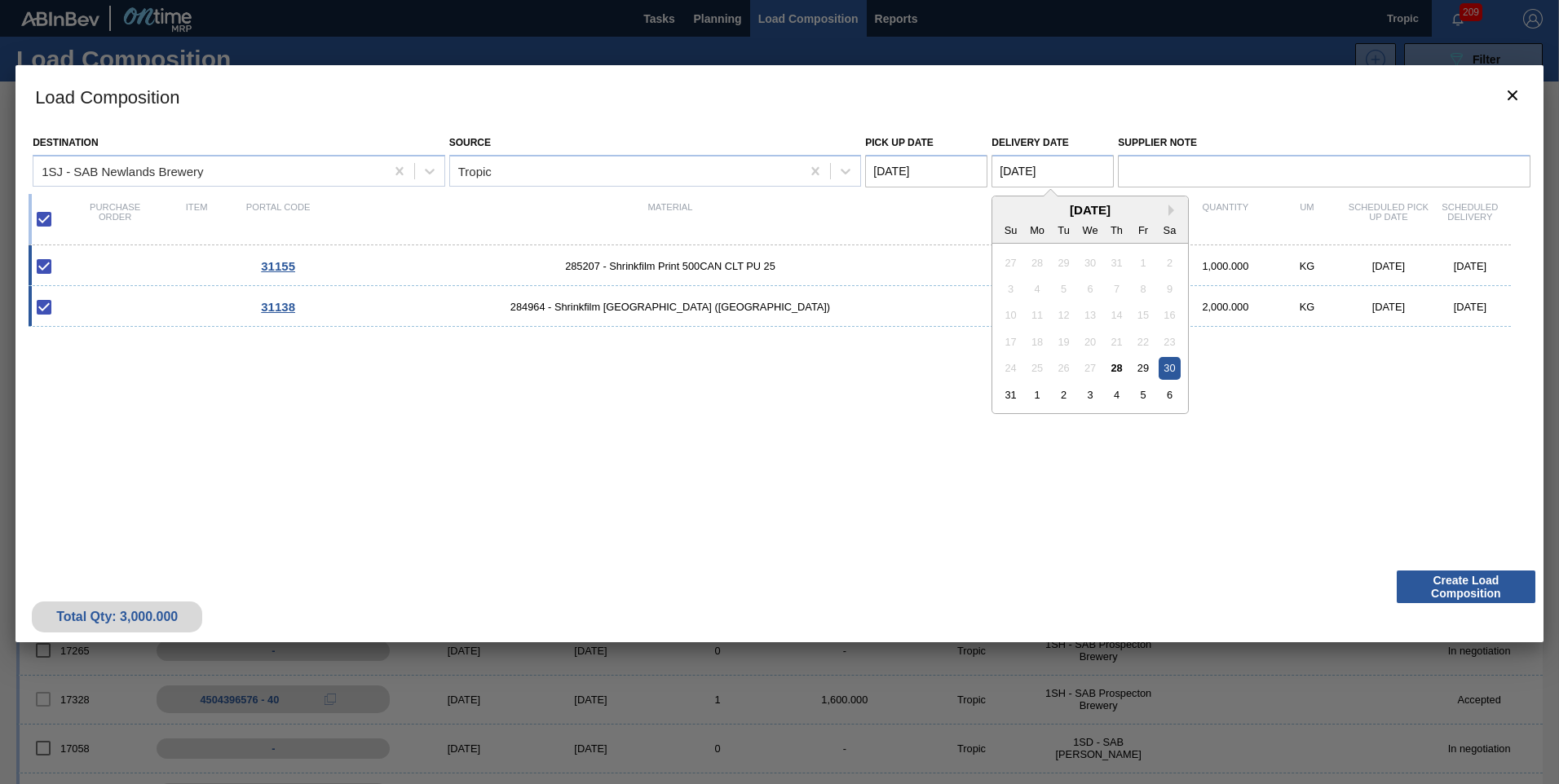
click at [1023, 174] on Date "[DATE]" at bounding box center [1052, 171] width 122 height 33
click at [1039, 392] on div "1" at bounding box center [1038, 394] width 22 height 22
type Date "[DATE]"
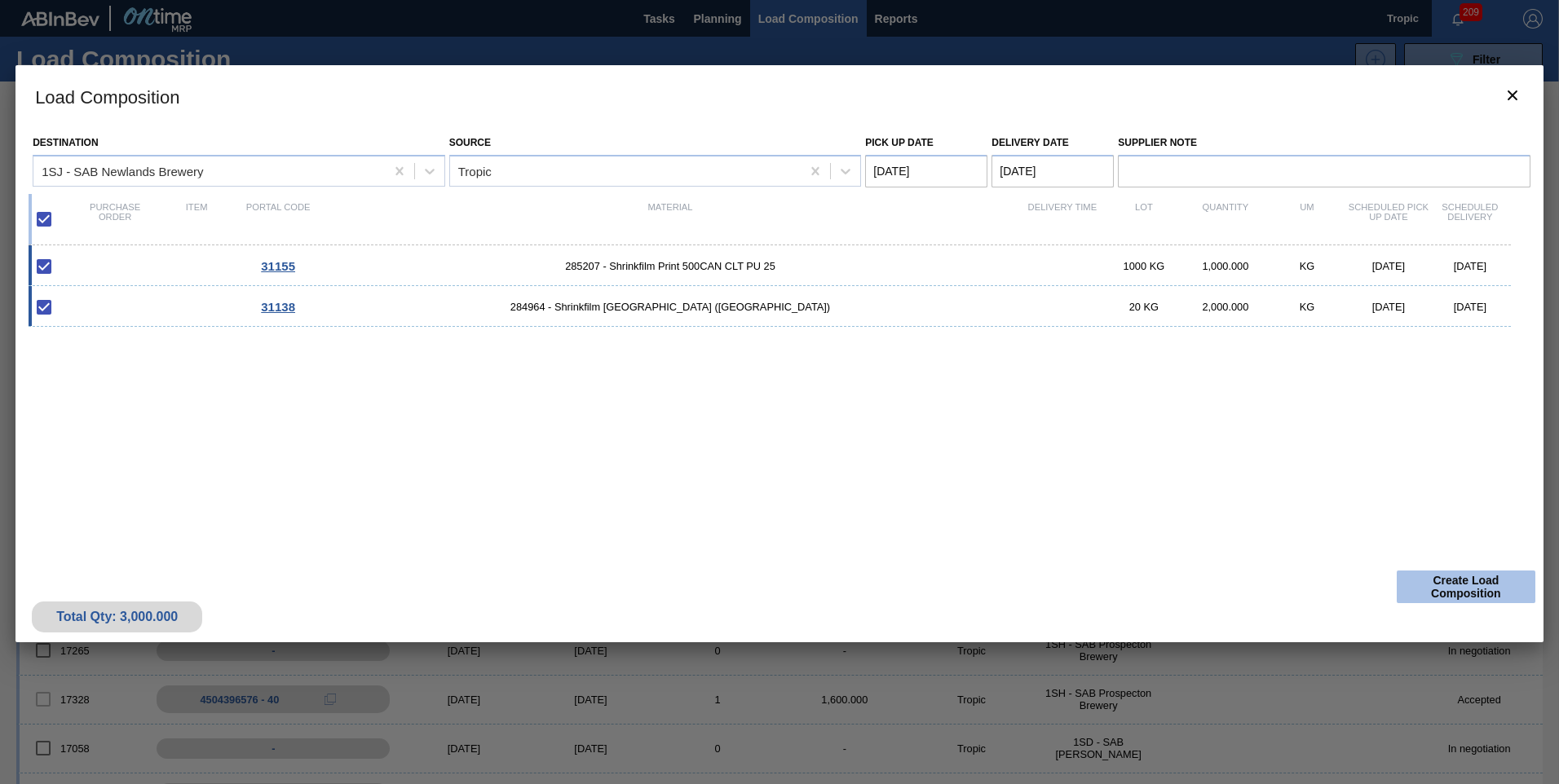
click at [1439, 583] on button "Create Load Composition" at bounding box center [1466, 587] width 138 height 33
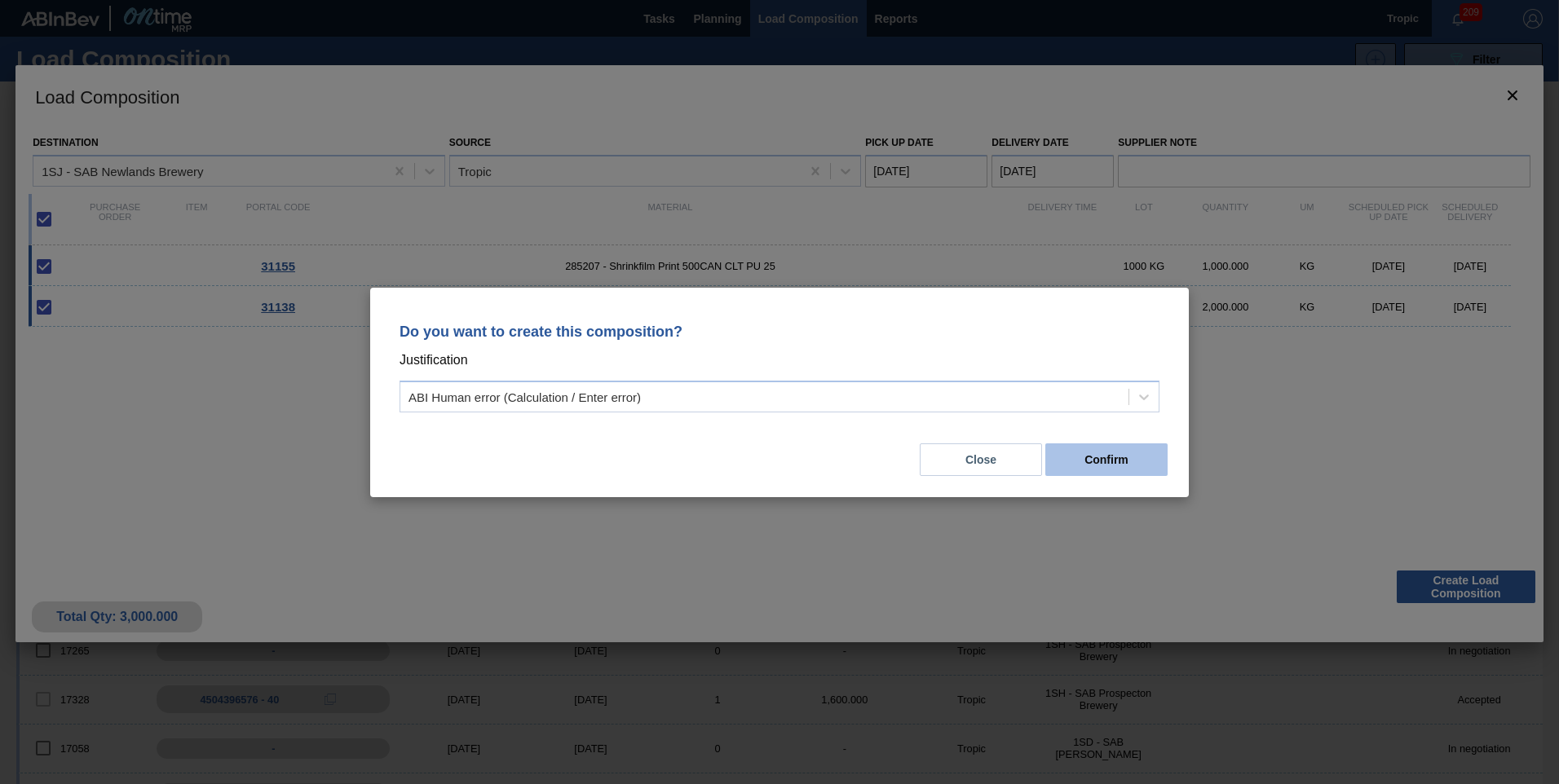
click at [1123, 471] on button "Confirm" at bounding box center [1106, 460] width 122 height 33
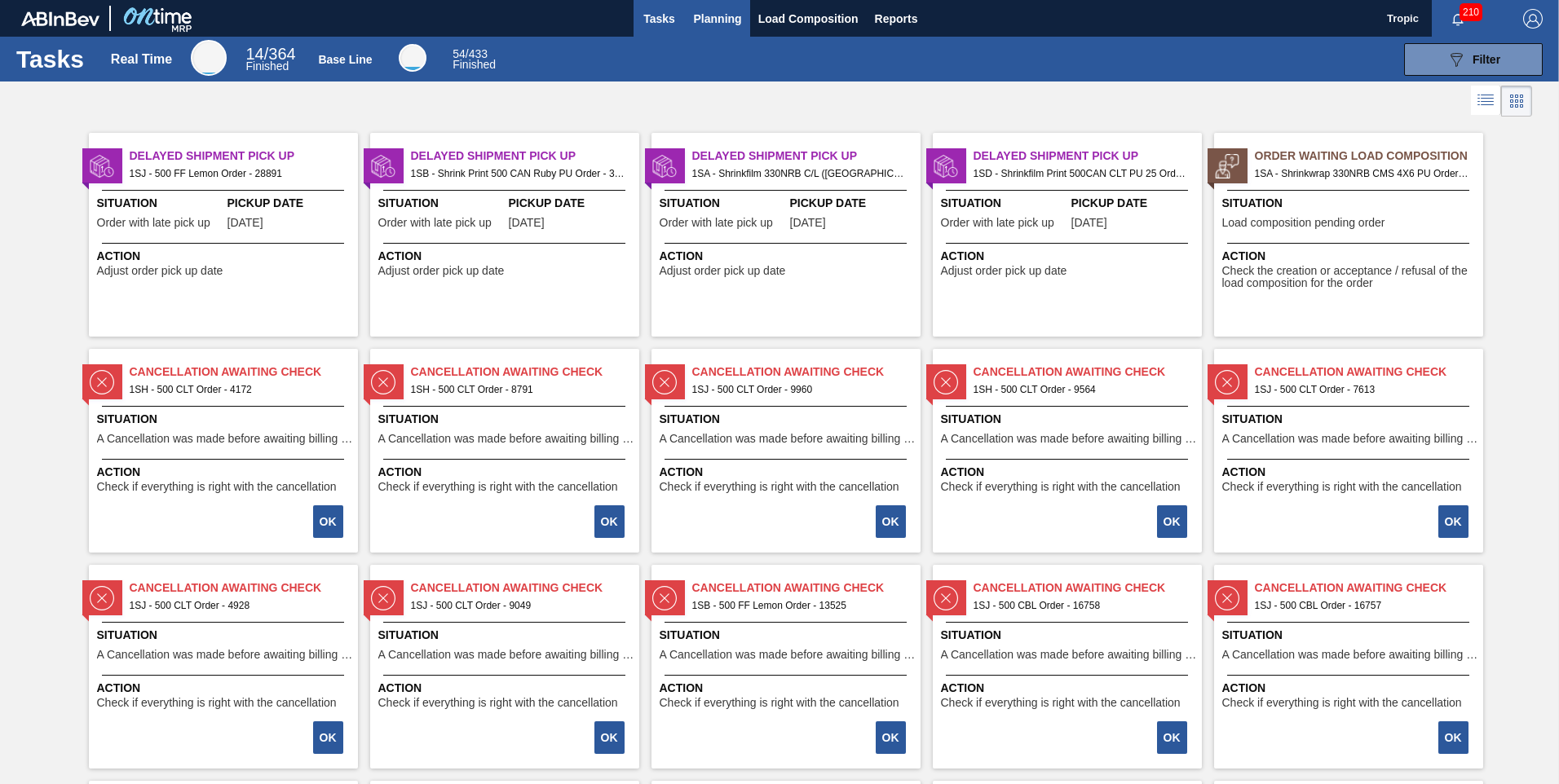
click at [715, 9] on span "Planning" at bounding box center [719, 18] width 48 height 19
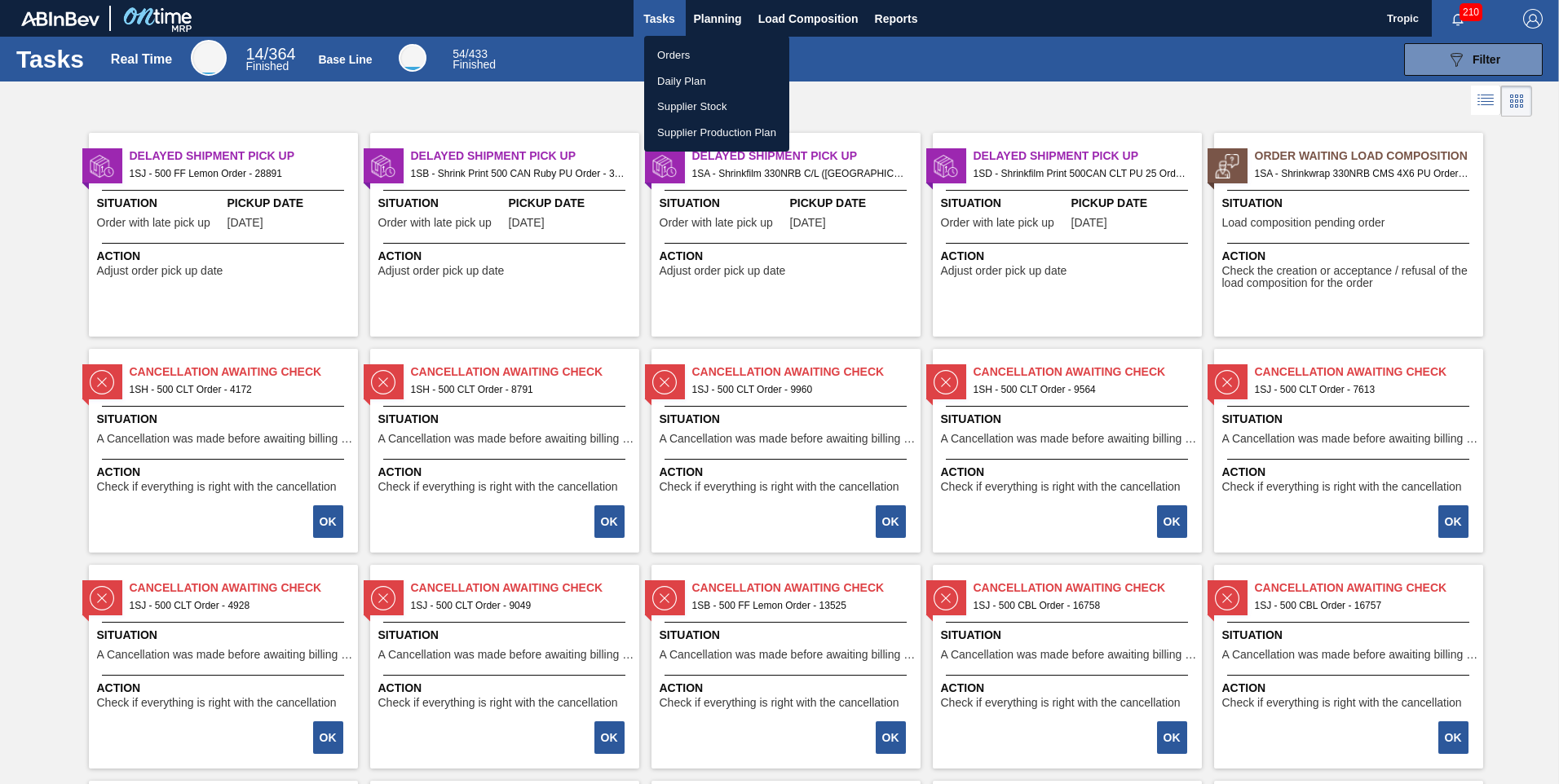
click at [685, 46] on li "Orders" at bounding box center [717, 55] width 145 height 26
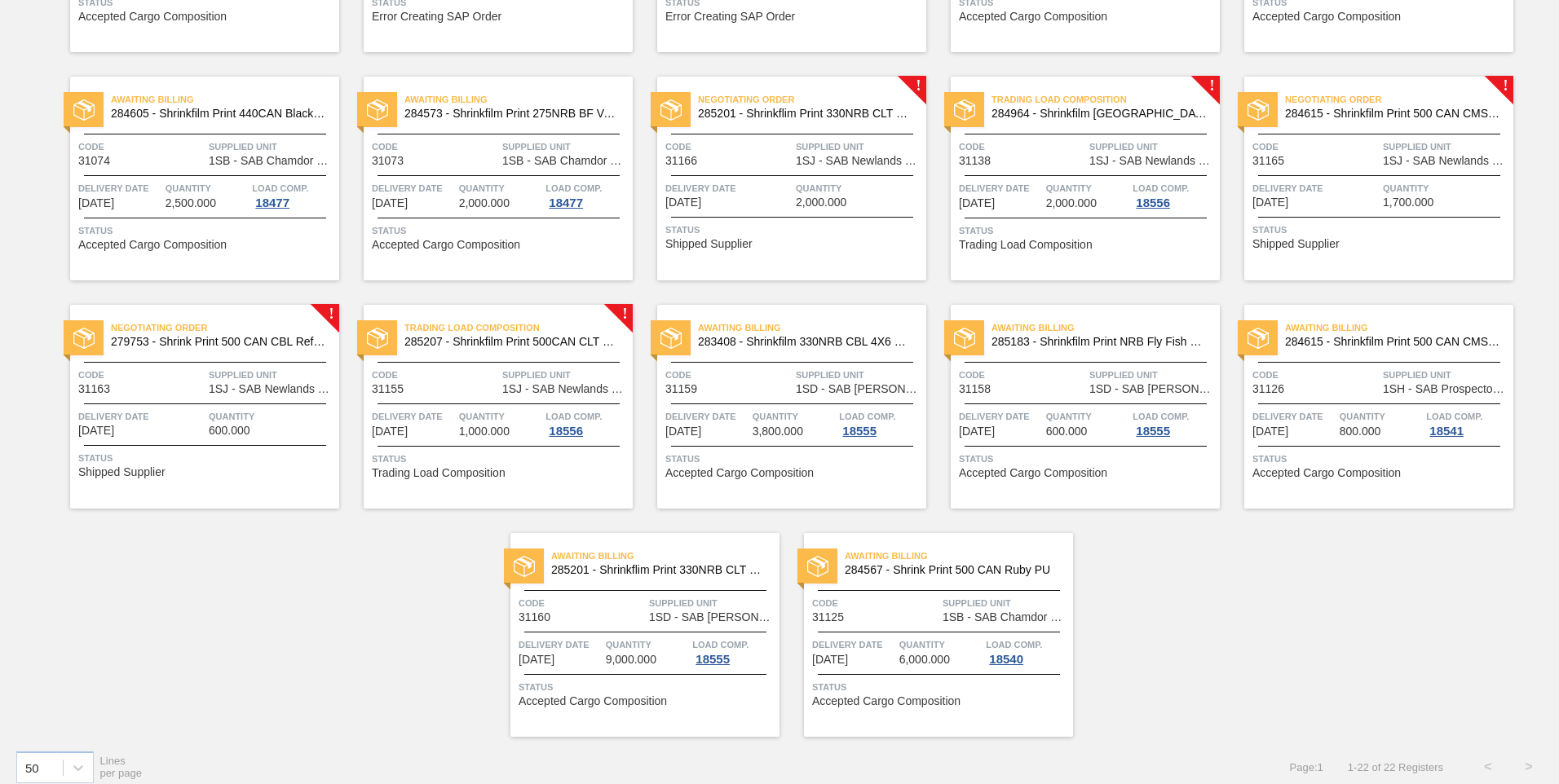
scroll to position [538, 0]
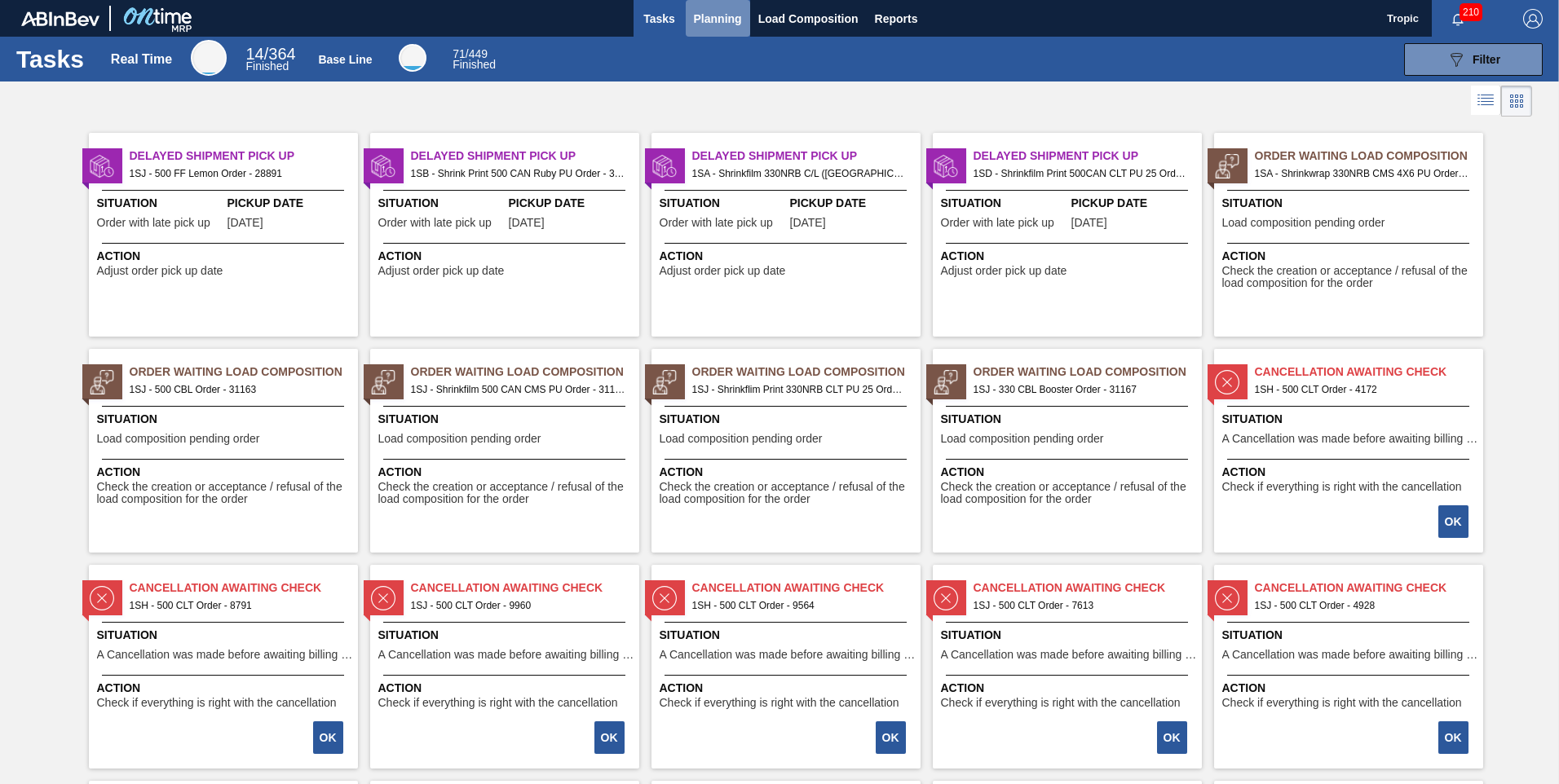
click at [711, 13] on span "Planning" at bounding box center [719, 18] width 48 height 19
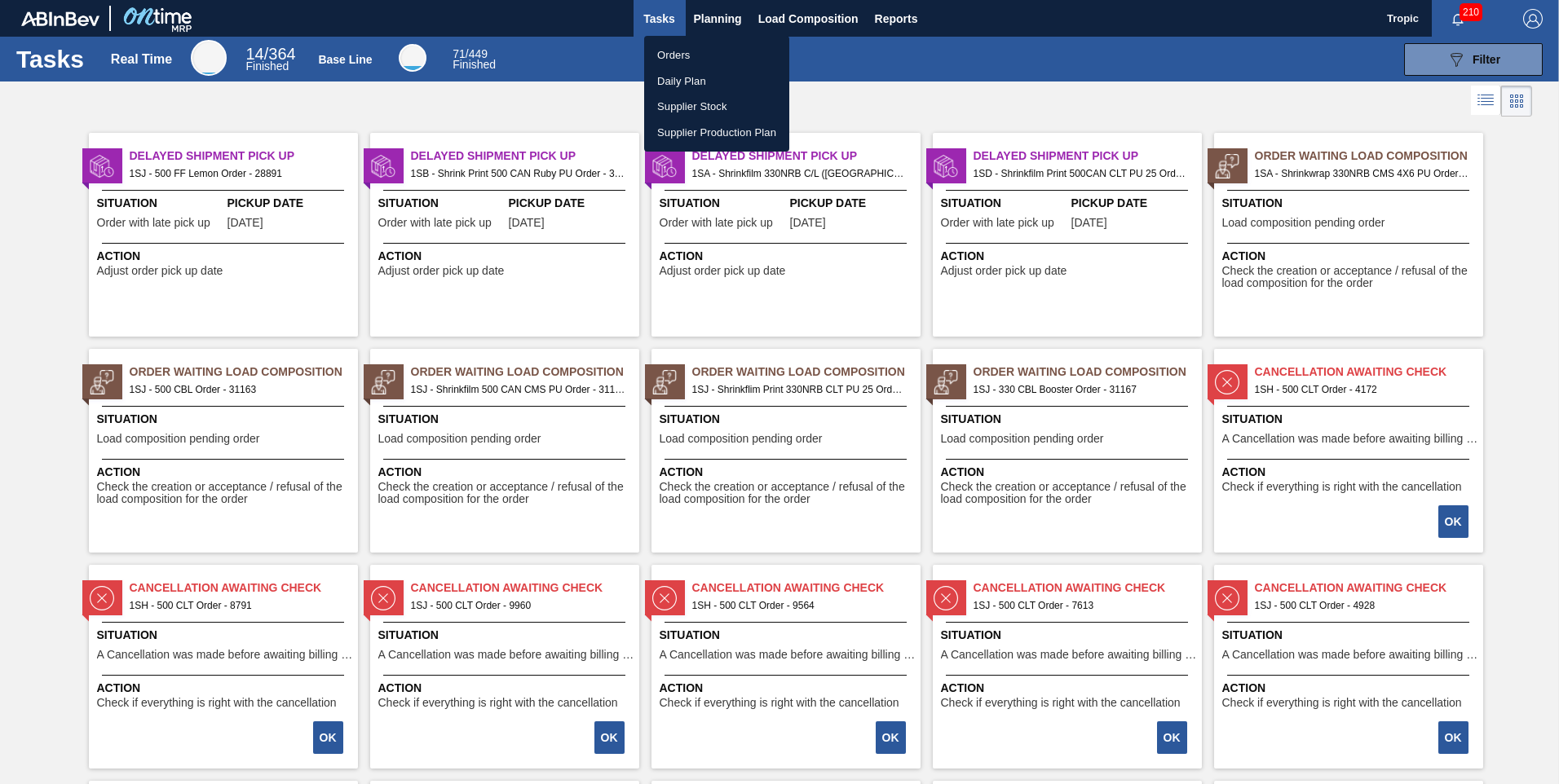
click at [685, 54] on li "Orders" at bounding box center [717, 55] width 145 height 26
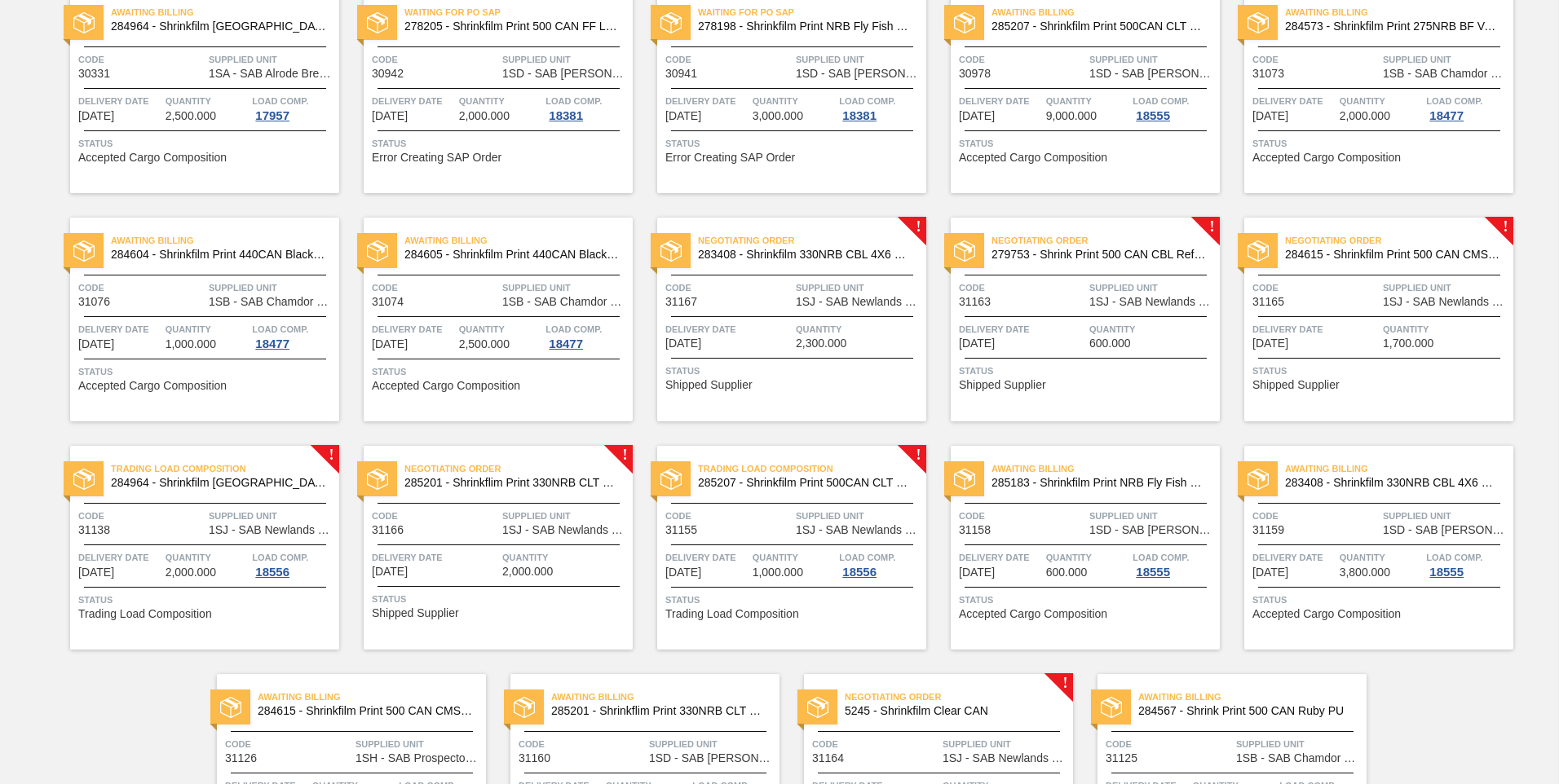
scroll to position [538, 0]
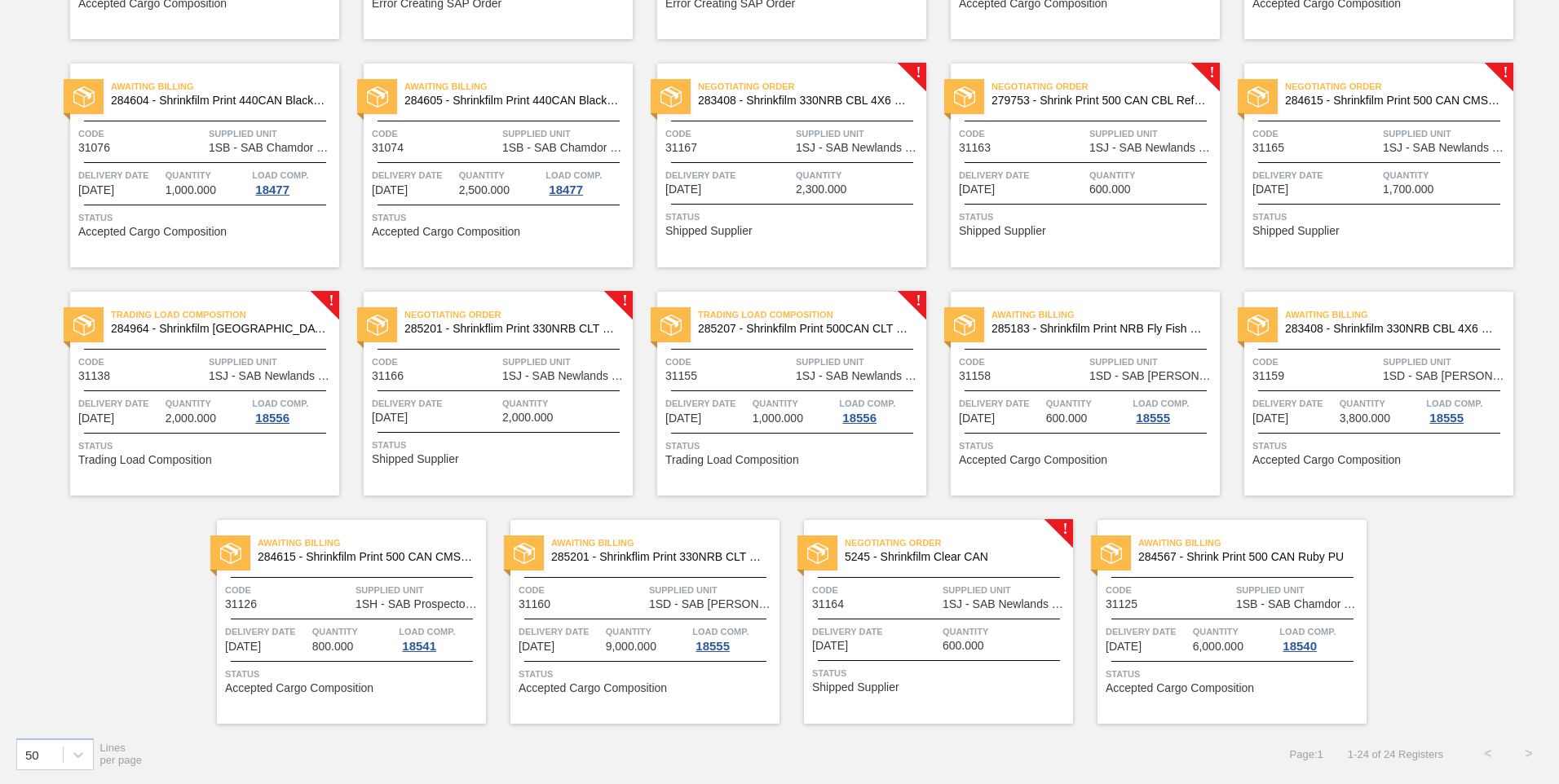
click at [950, 591] on span "Supplied Unit" at bounding box center [1006, 590] width 127 height 16
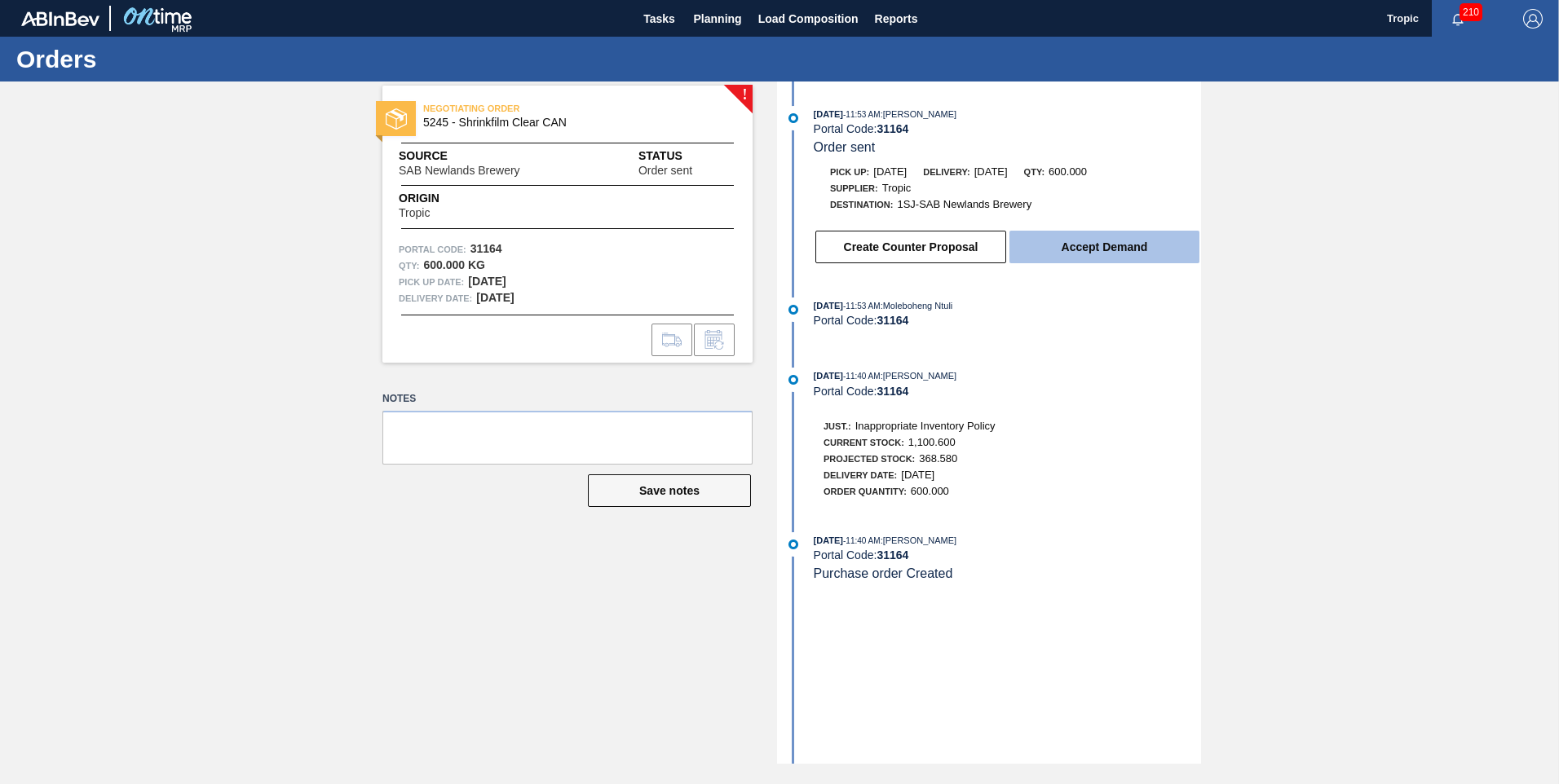
click at [1072, 247] on button "Accept Demand" at bounding box center [1104, 247] width 190 height 33
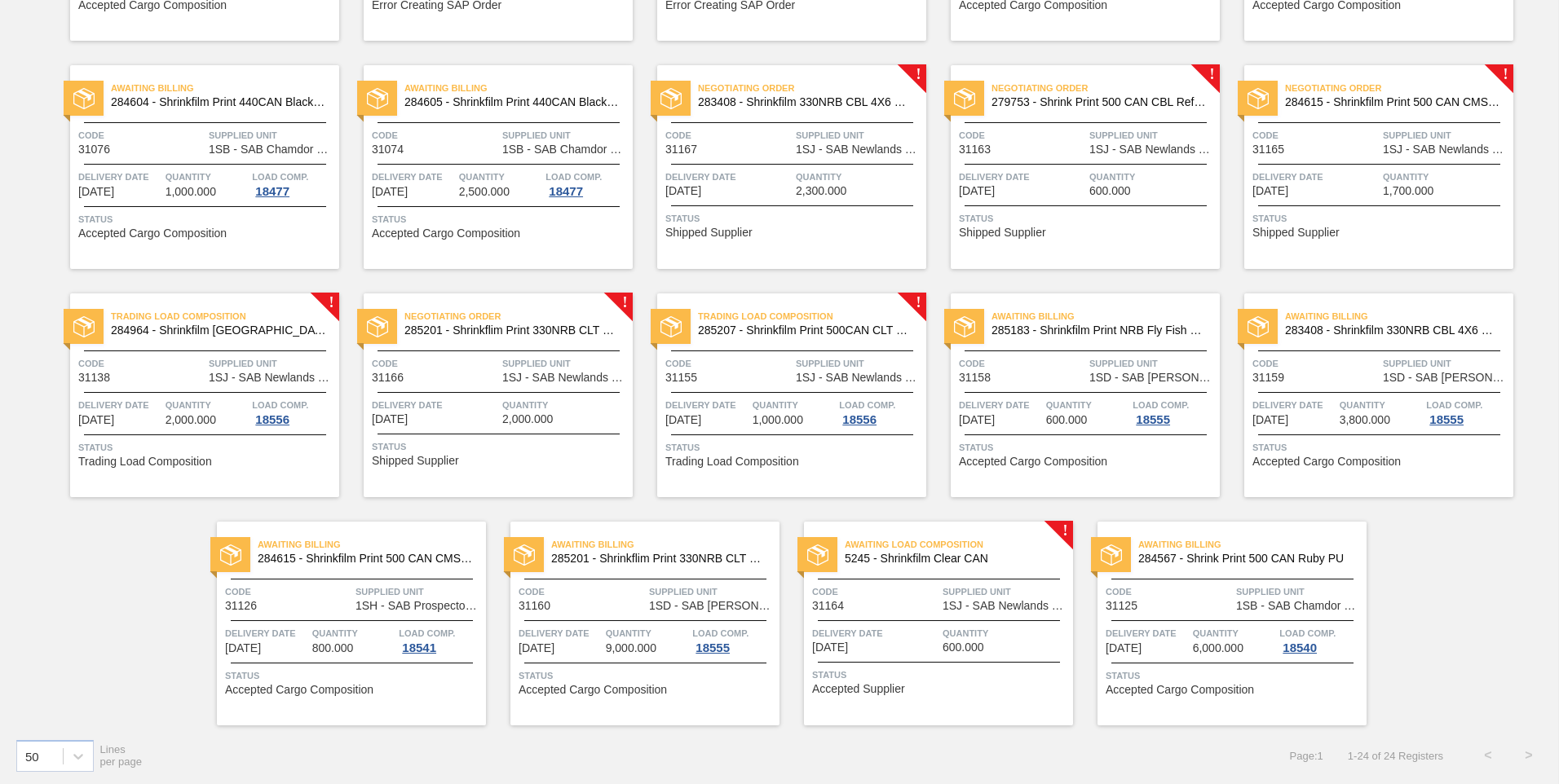
scroll to position [538, 0]
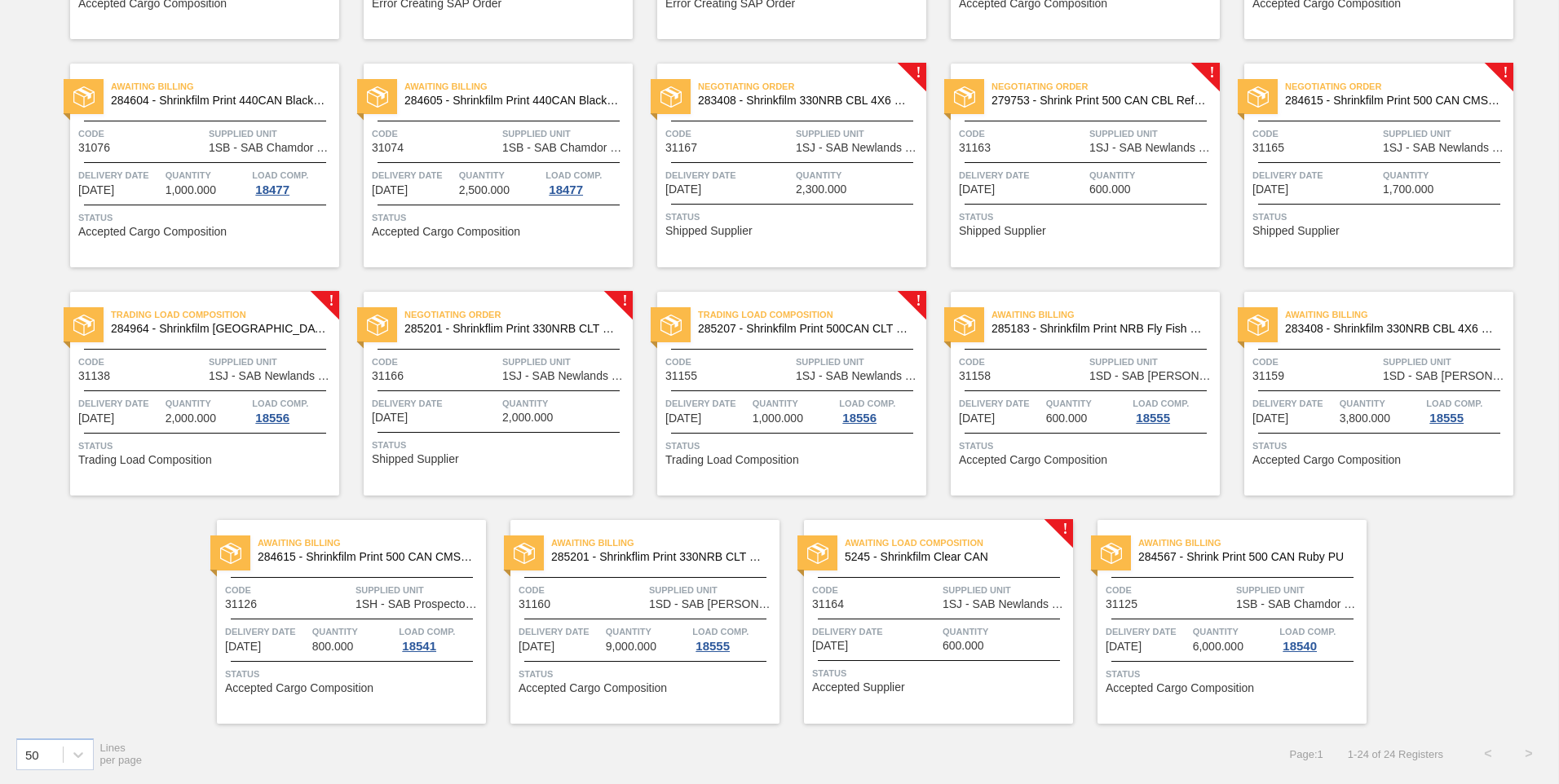
click at [514, 377] on span "1SJ - SAB Newlands Brewery" at bounding box center [565, 376] width 127 height 13
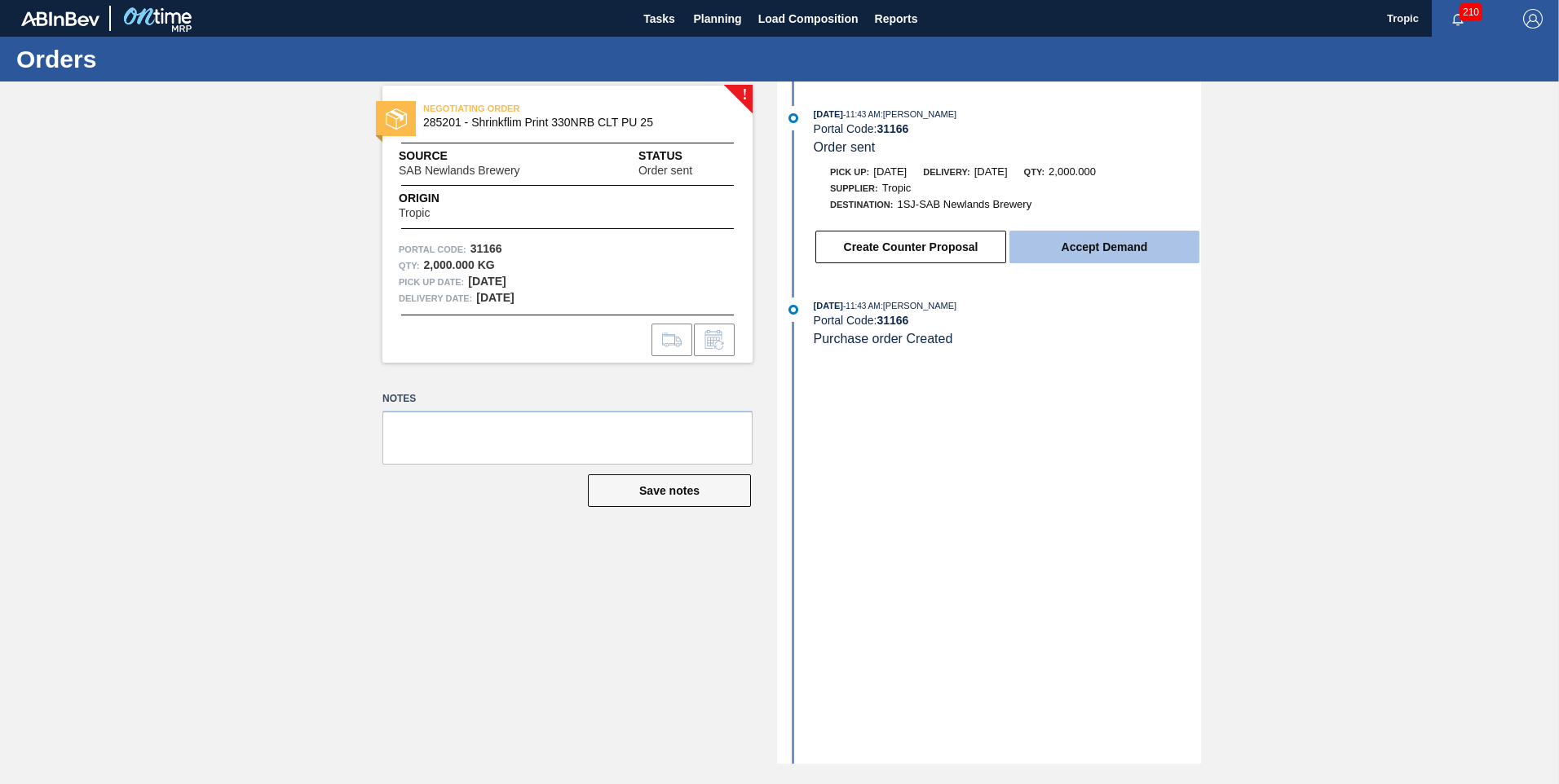
click at [1133, 249] on button "Accept Demand" at bounding box center [1104, 247] width 190 height 33
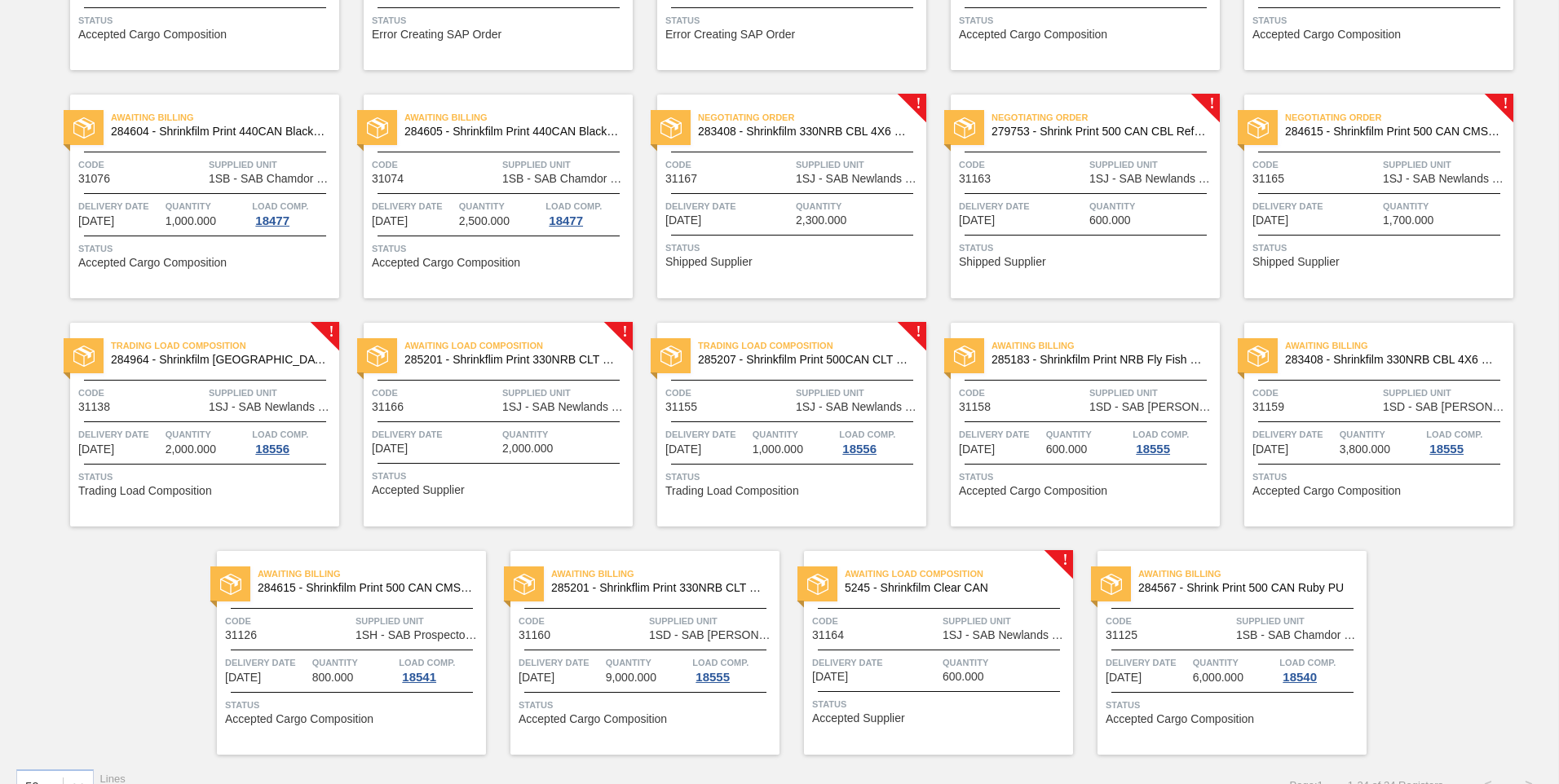
scroll to position [538, 0]
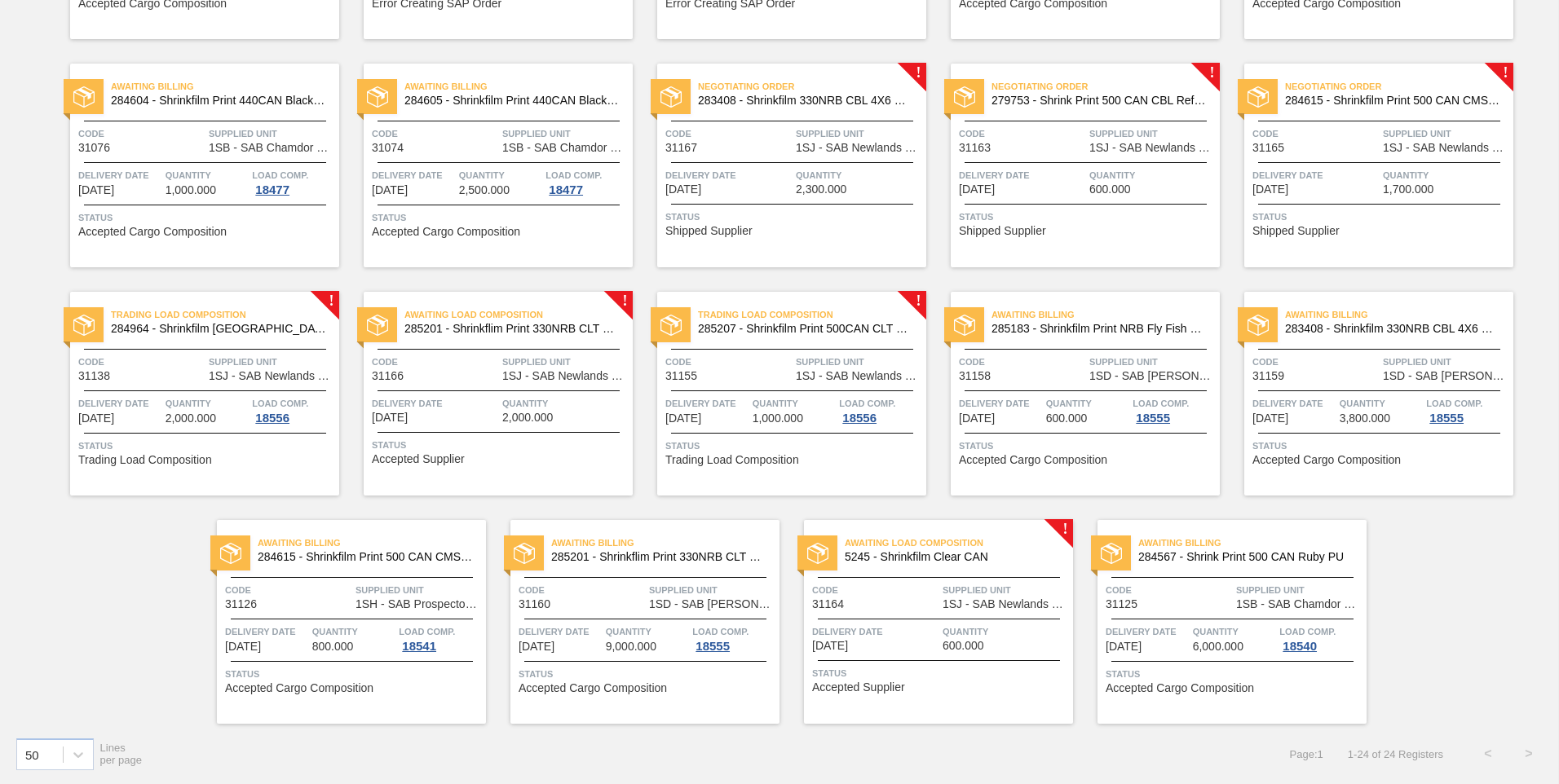
click at [1387, 209] on span "Status" at bounding box center [1381, 217] width 257 height 16
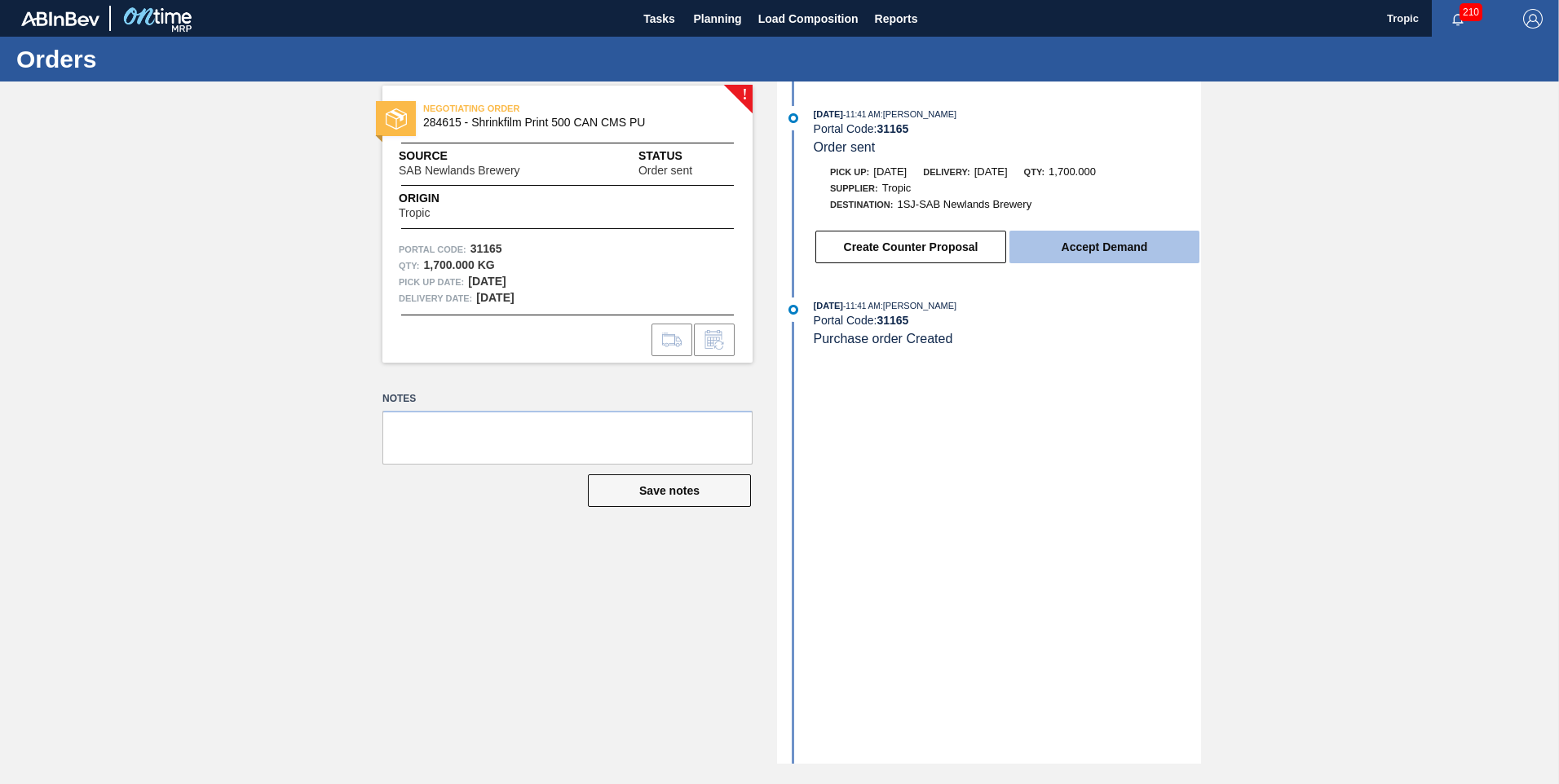
click at [1138, 252] on button "Accept Demand" at bounding box center [1104, 247] width 190 height 33
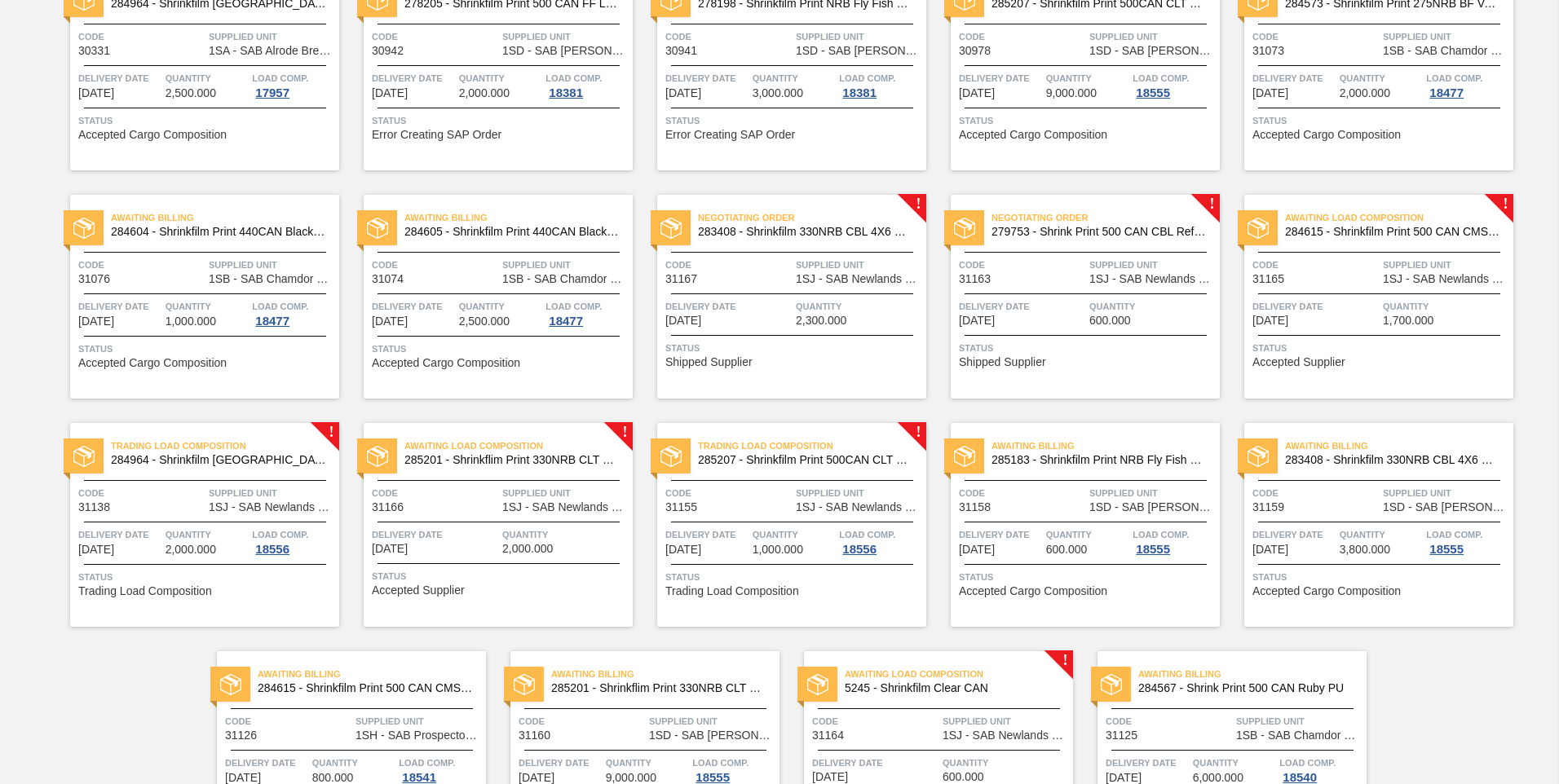
scroll to position [408, 0]
click at [1128, 318] on span "600.000" at bounding box center [1110, 320] width 42 height 13
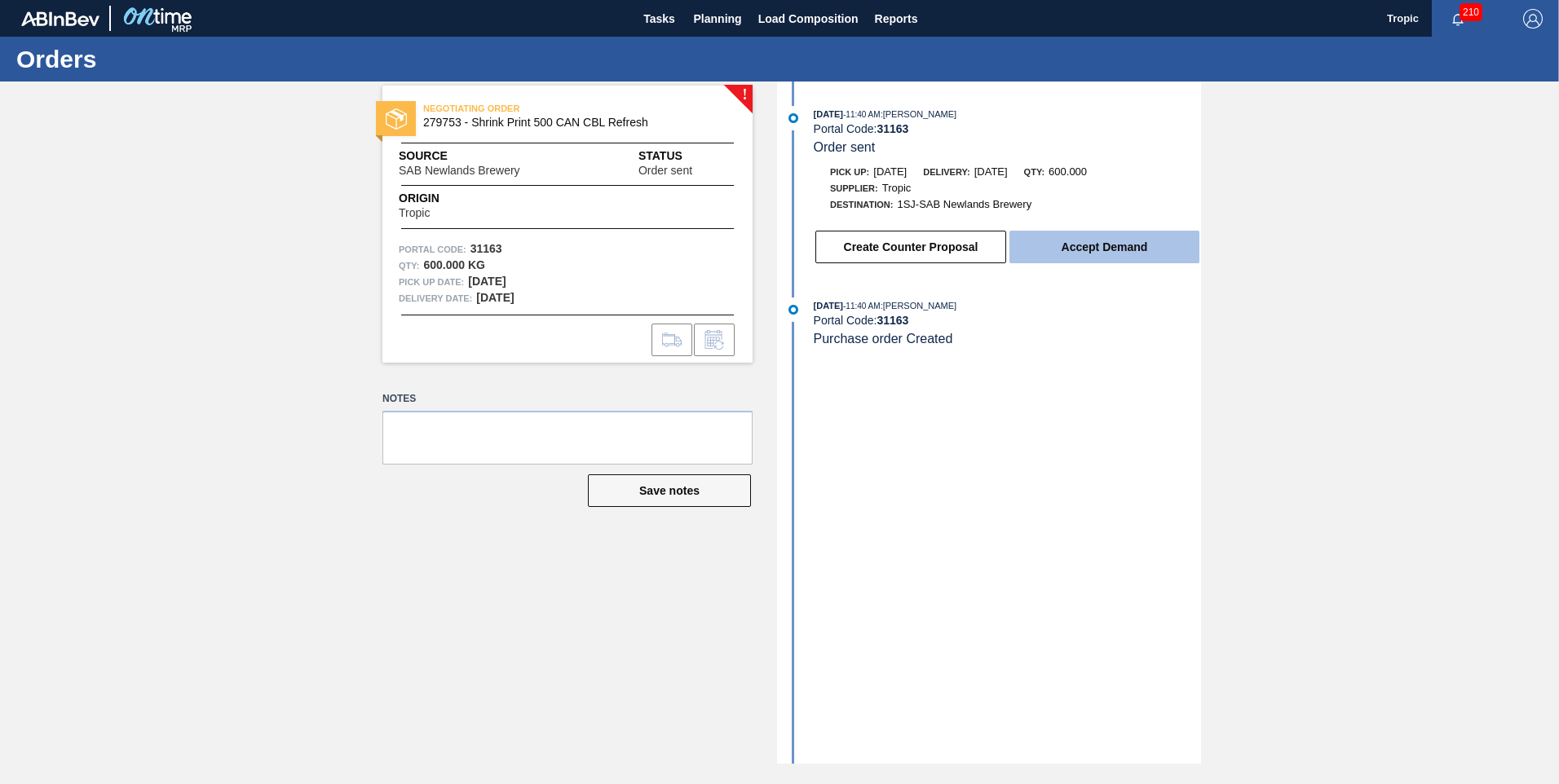
click at [1082, 253] on button "Accept Demand" at bounding box center [1104, 247] width 190 height 33
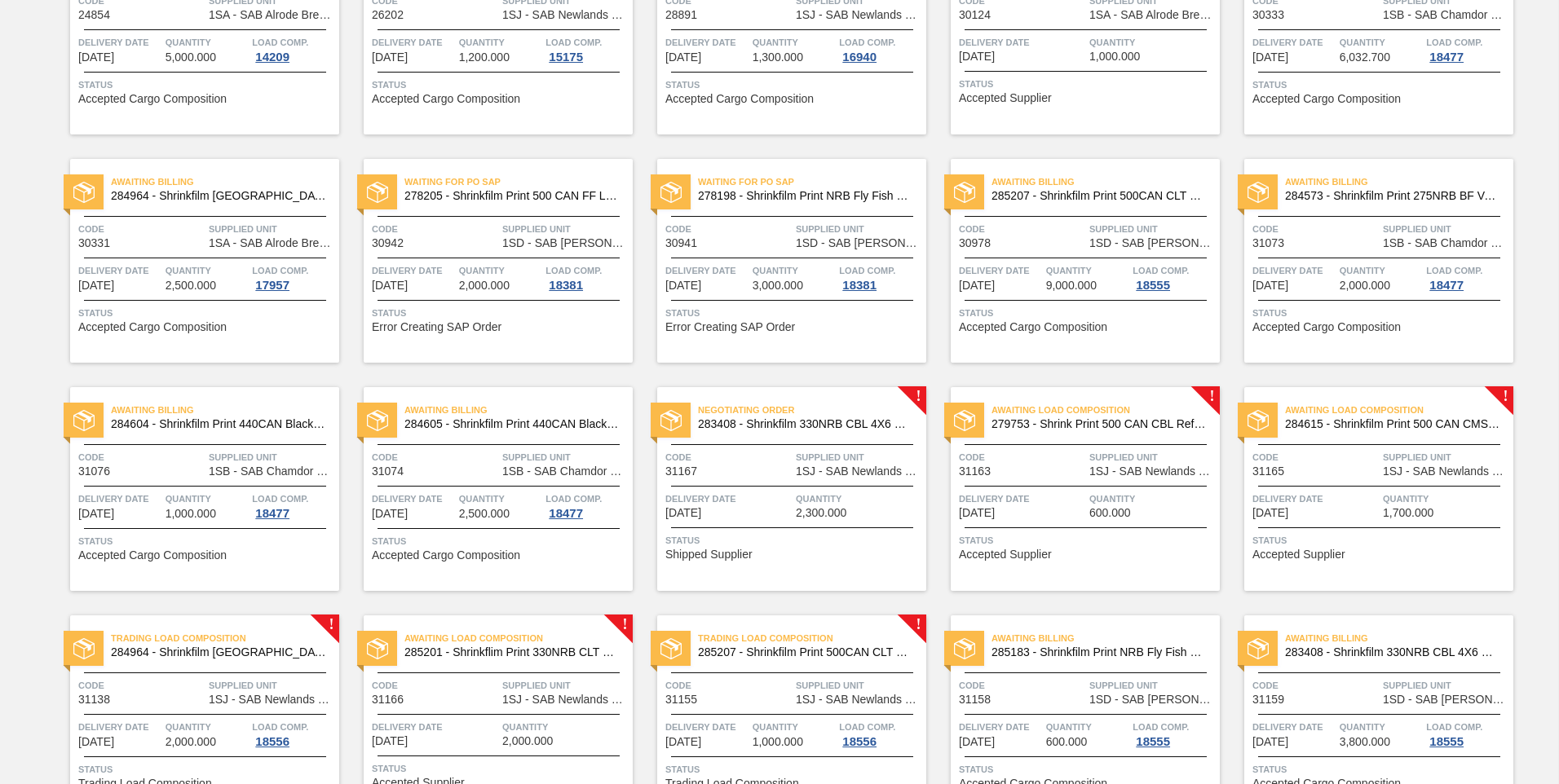
scroll to position [214, 0]
click at [808, 523] on div "Negotiating Order 283408 - Shrinkfilm 330NRB CBL 4X6 Booster 2 Code 31167 Suppl…" at bounding box center [792, 489] width 269 height 204
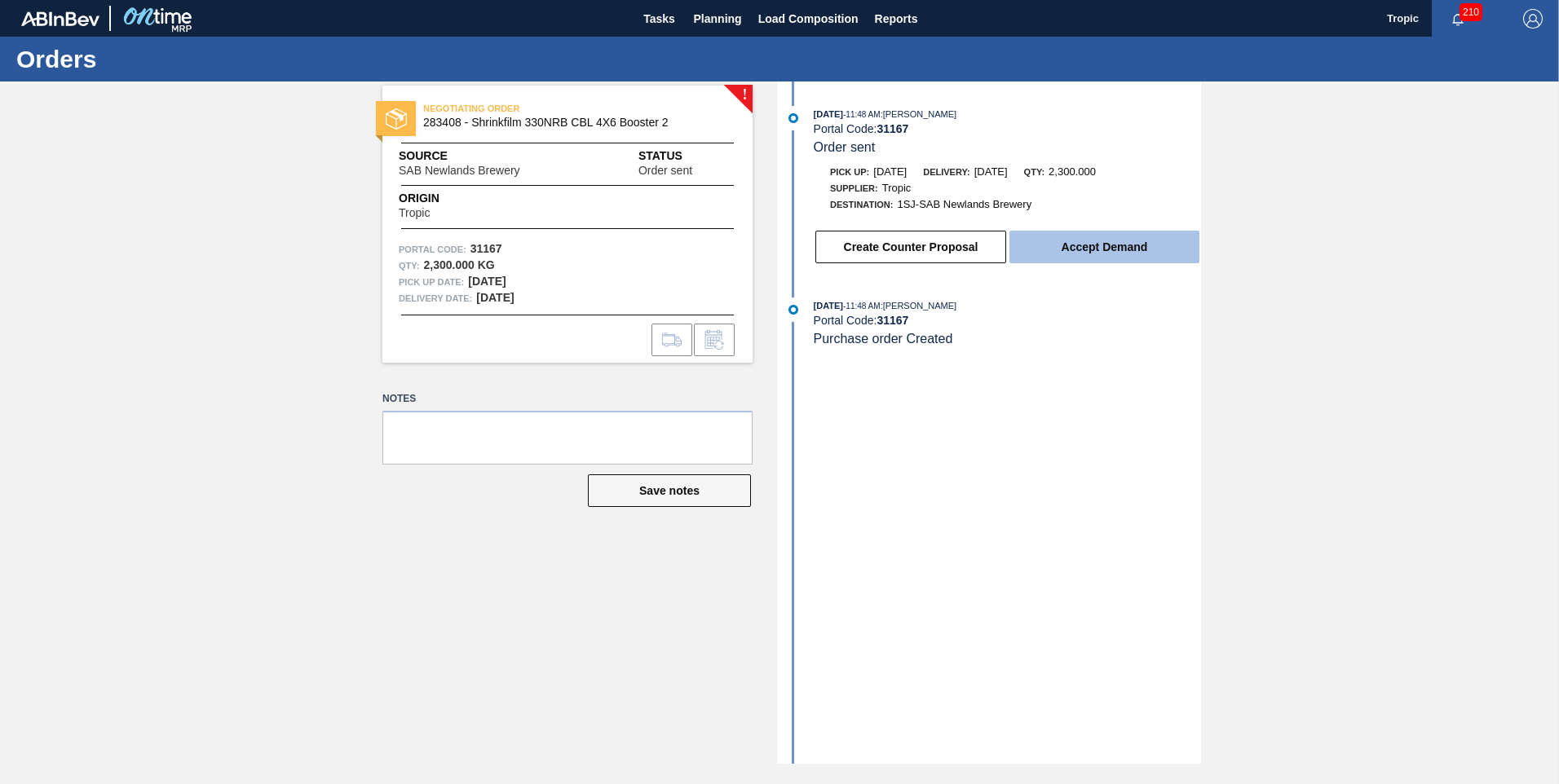
click at [1068, 251] on button "Accept Demand" at bounding box center [1104, 247] width 190 height 33
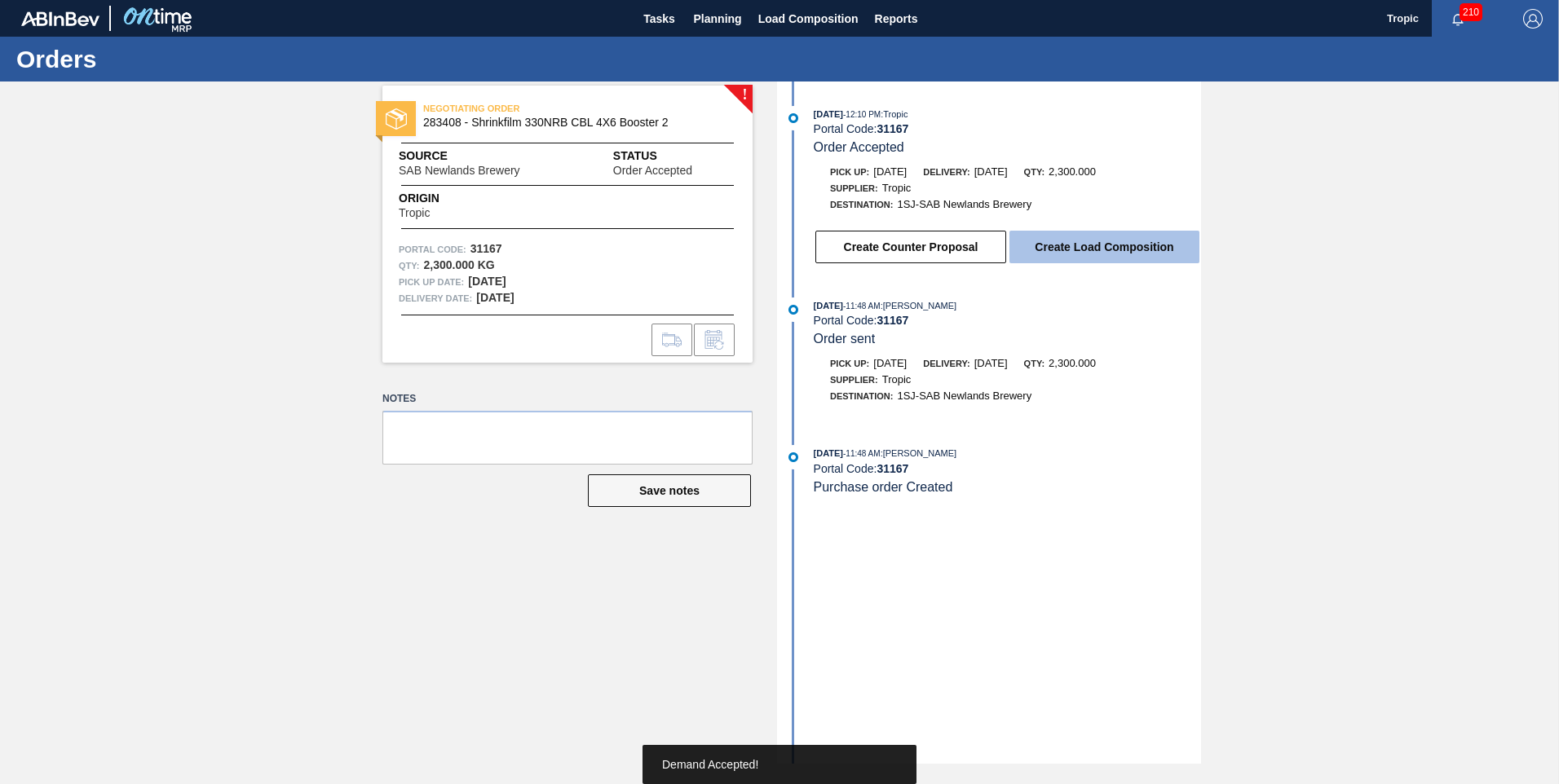
click at [1073, 252] on button "Create Load Composition" at bounding box center [1104, 247] width 190 height 33
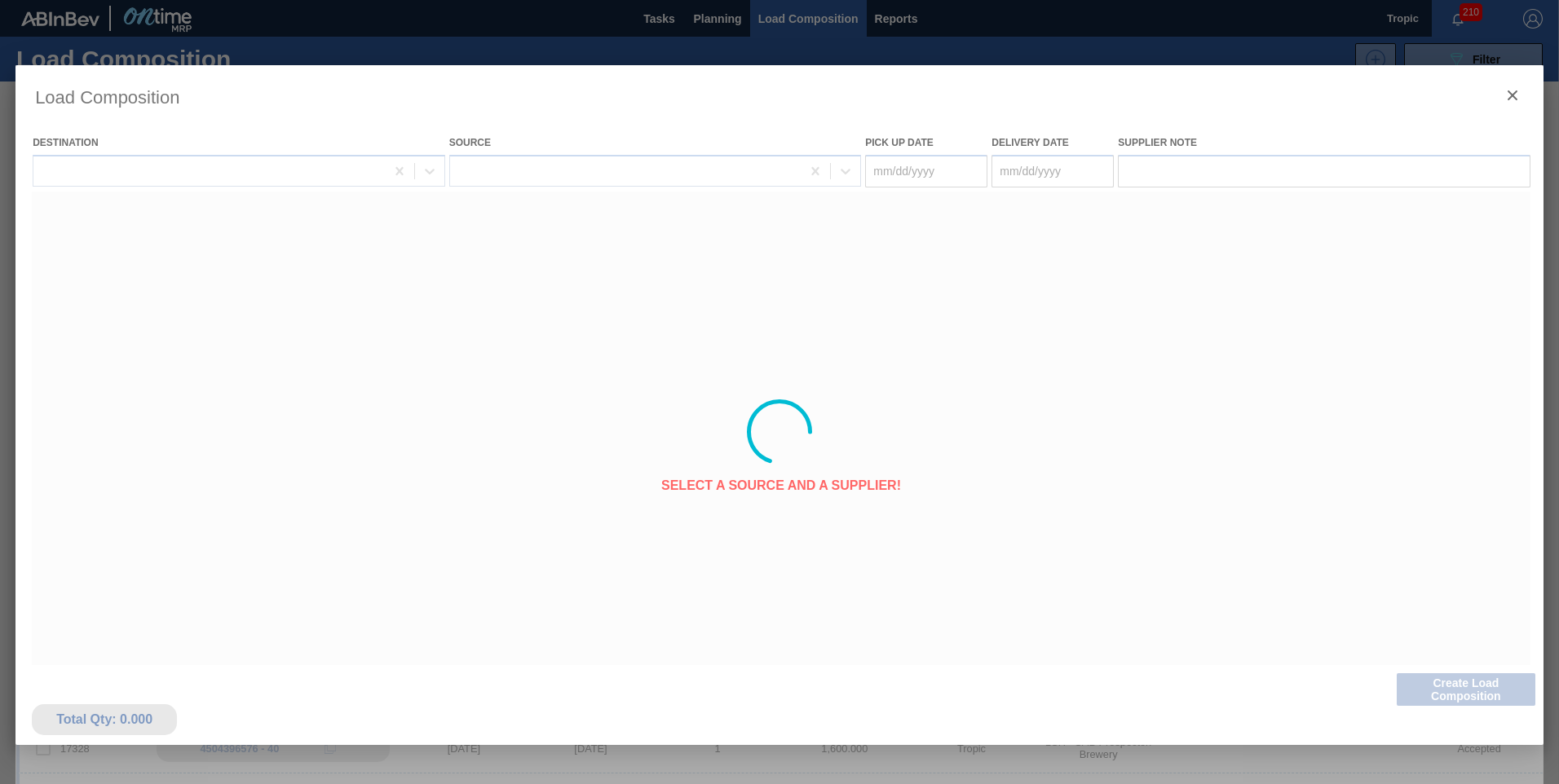
type Date "[DATE]"
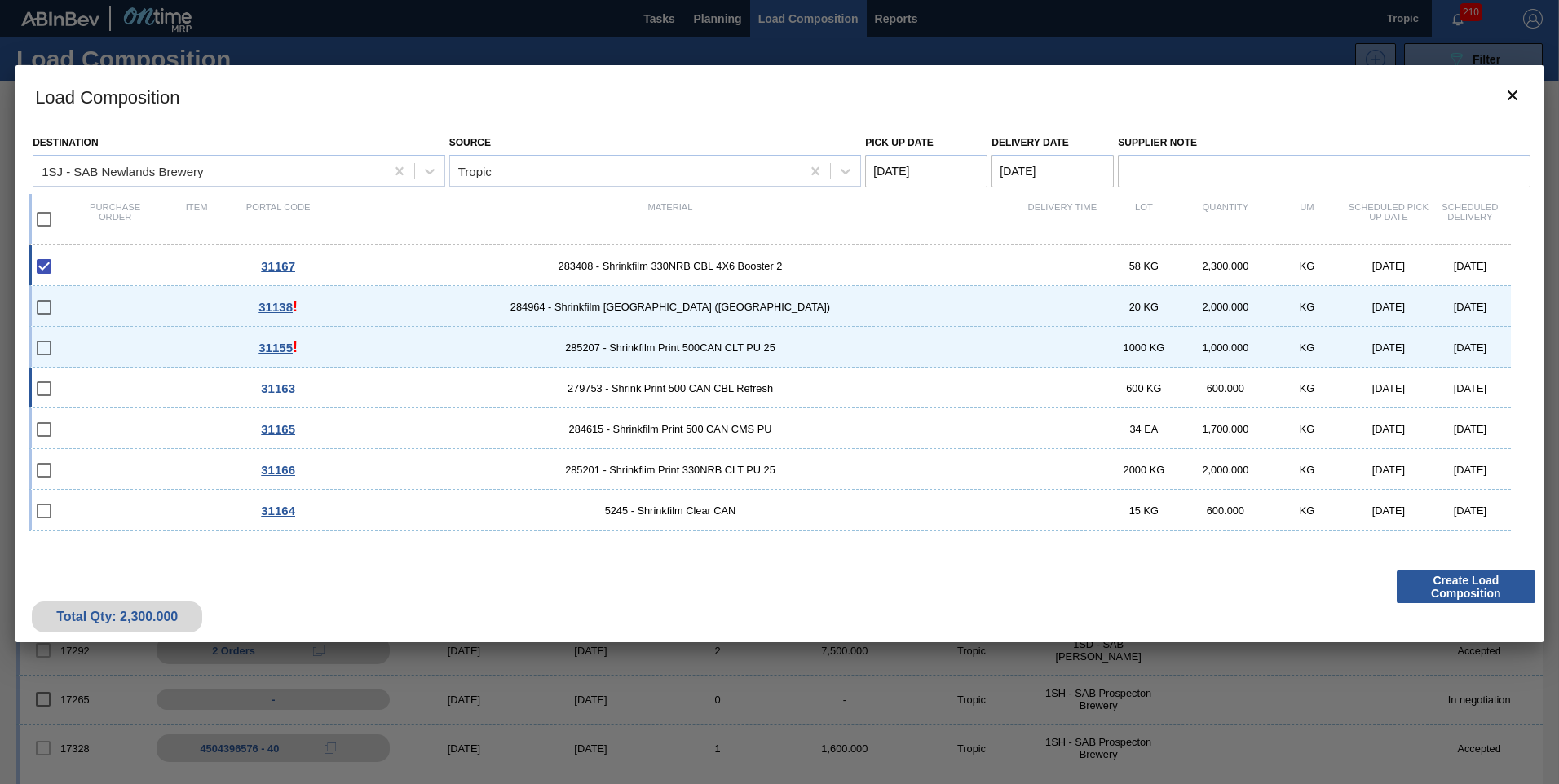
click at [43, 383] on input "checkbox" at bounding box center [44, 389] width 34 height 34
checkbox input "false"
click at [39, 428] on input "checkbox" at bounding box center [44, 429] width 34 height 34
checkbox input "false"
drag, startPoint x: 48, startPoint y: 451, endPoint x: 38, endPoint y: 482, distance: 32.6
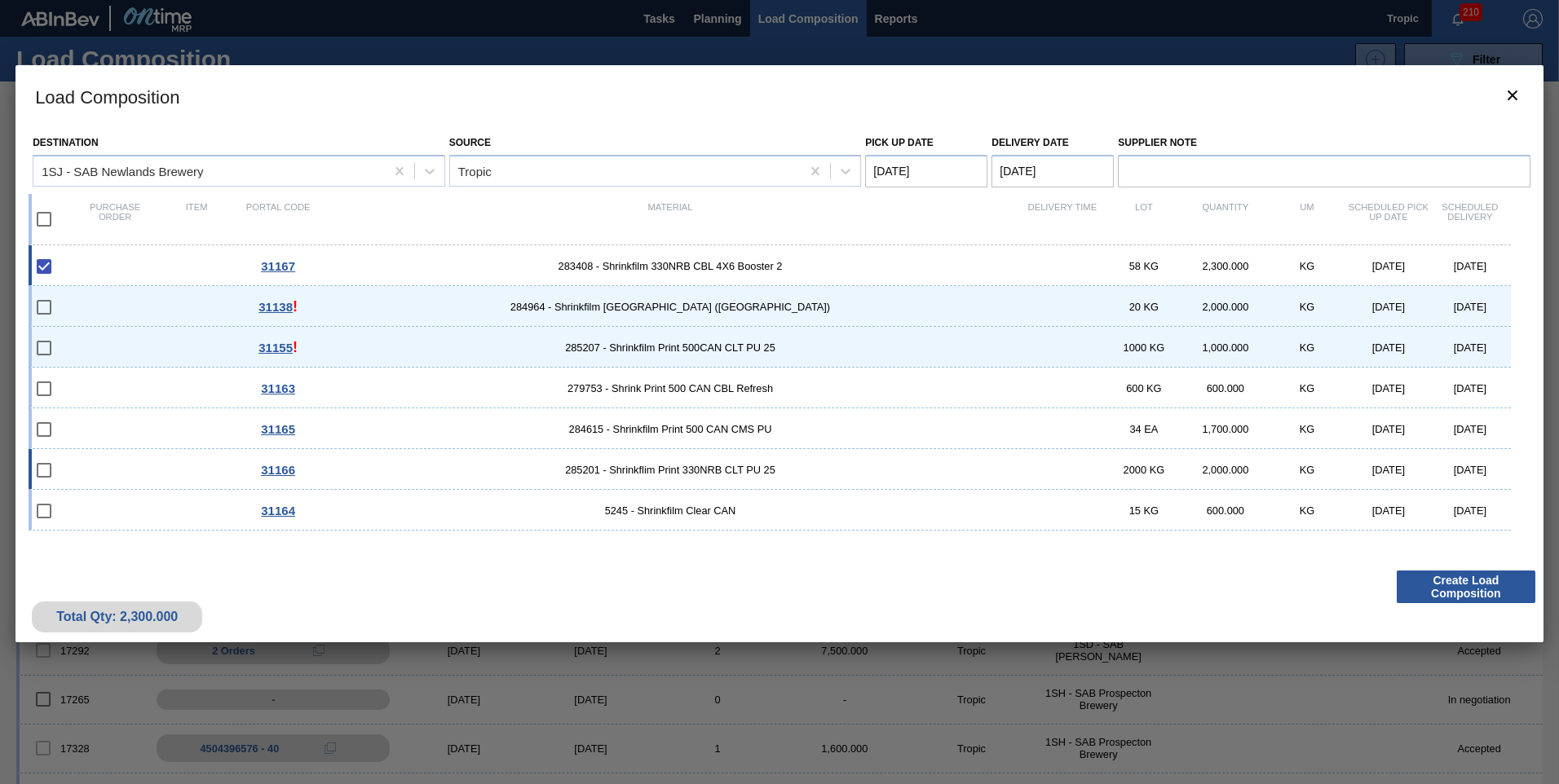
click at [47, 456] on div "31166 285201 - Shrinkflim Print 330NRB CLT PU 25 2000 KG 2,000.000 KG [DATE] [D…" at bounding box center [770, 470] width 1483 height 41
checkbox input "true"
click at [42, 508] on input "checkbox" at bounding box center [44, 510] width 34 height 34
click at [43, 510] on input "checkbox" at bounding box center [44, 510] width 34 height 34
checkbox input "false"
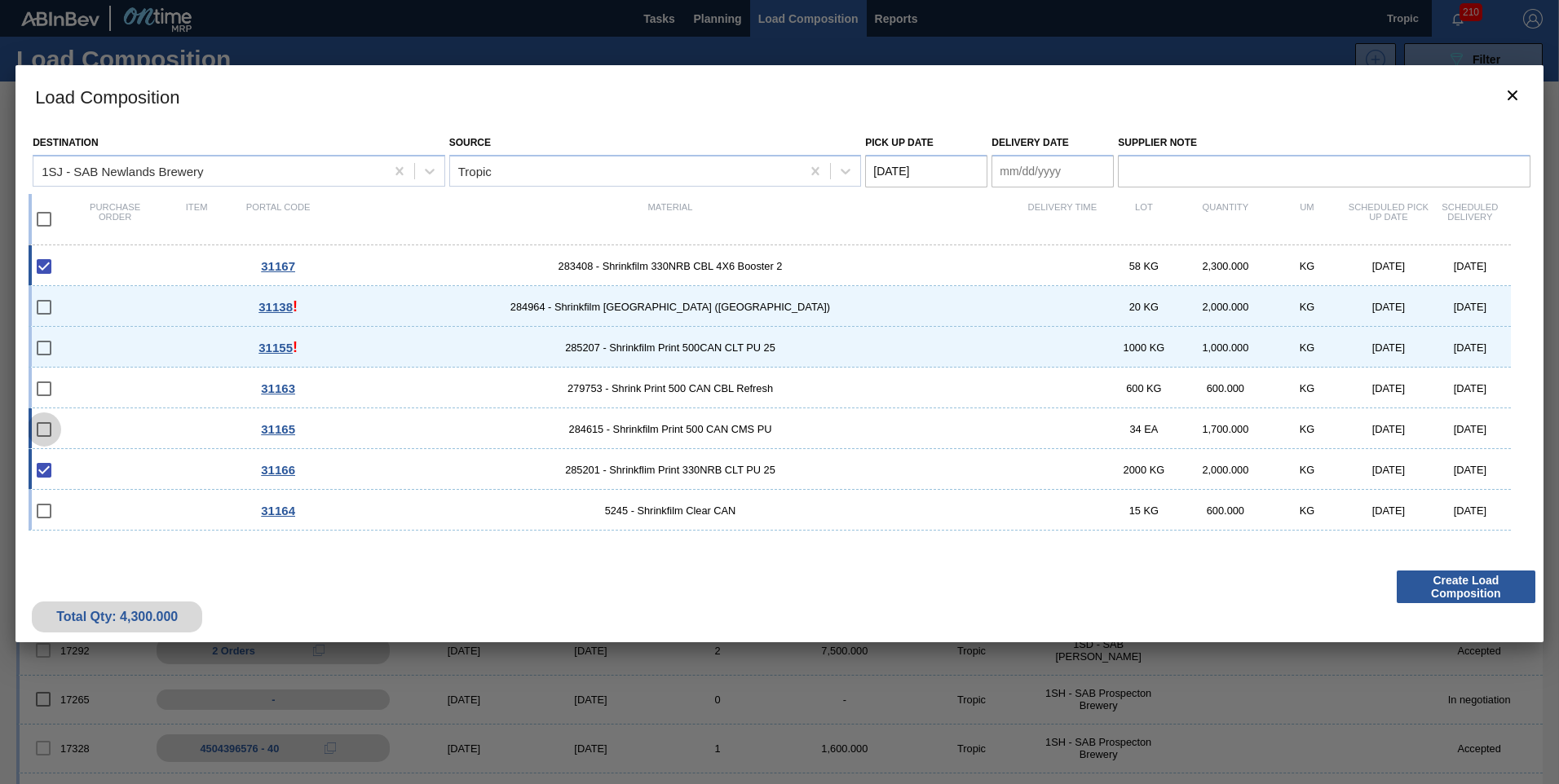
click at [43, 432] on input "checkbox" at bounding box center [44, 429] width 34 height 34
checkbox input "false"
drag, startPoint x: 49, startPoint y: 391, endPoint x: 48, endPoint y: 381, distance: 10.0
click at [48, 390] on input "checkbox" at bounding box center [44, 389] width 34 height 34
checkbox input "false"
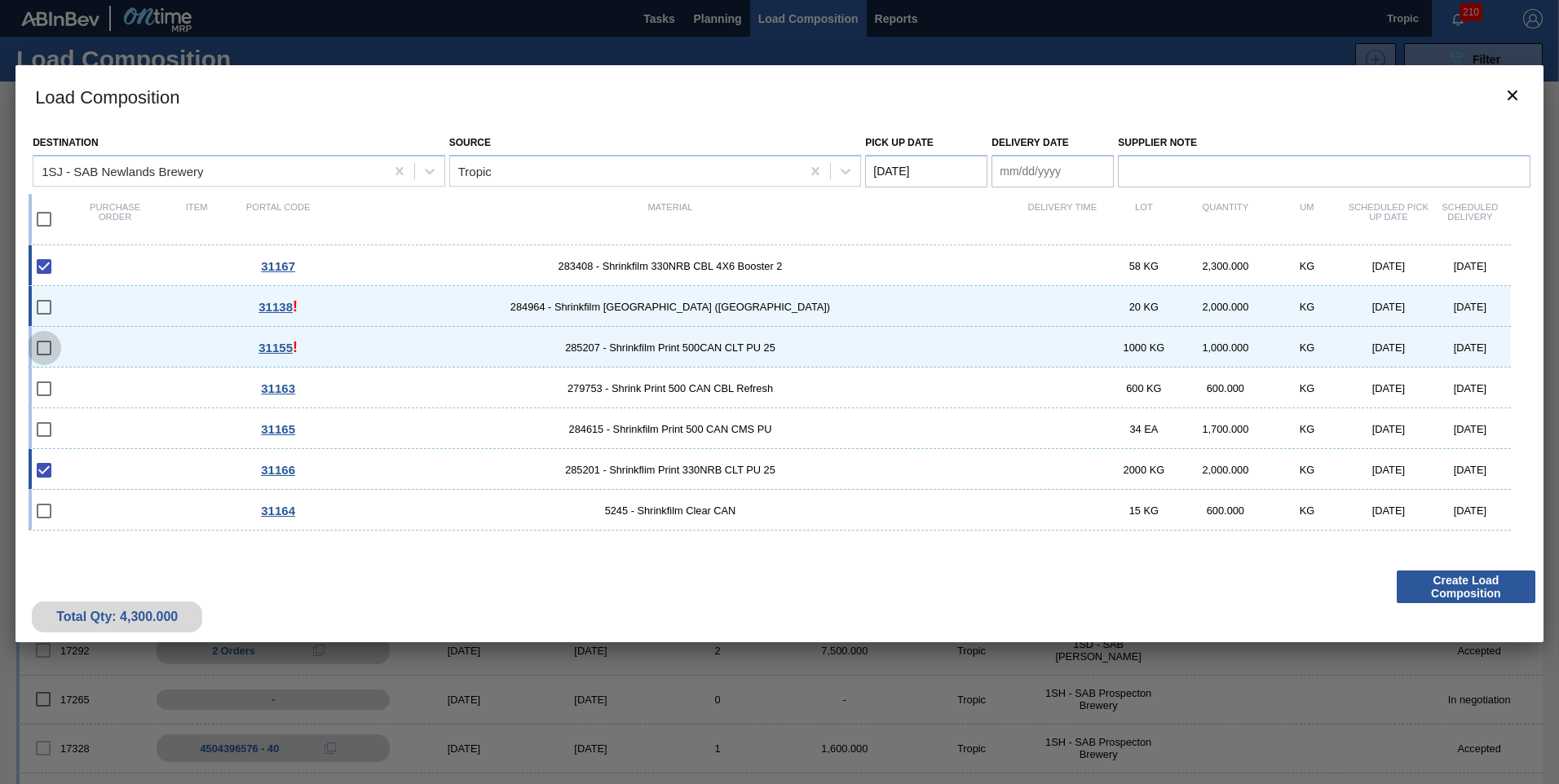
drag, startPoint x: 51, startPoint y: 353, endPoint x: 49, endPoint y: 319, distance: 34.1
click at [52, 353] on input "checkbox" at bounding box center [44, 347] width 34 height 34
checkbox input "false"
click at [42, 299] on input "checkbox" at bounding box center [44, 306] width 34 height 34
checkbox input "false"
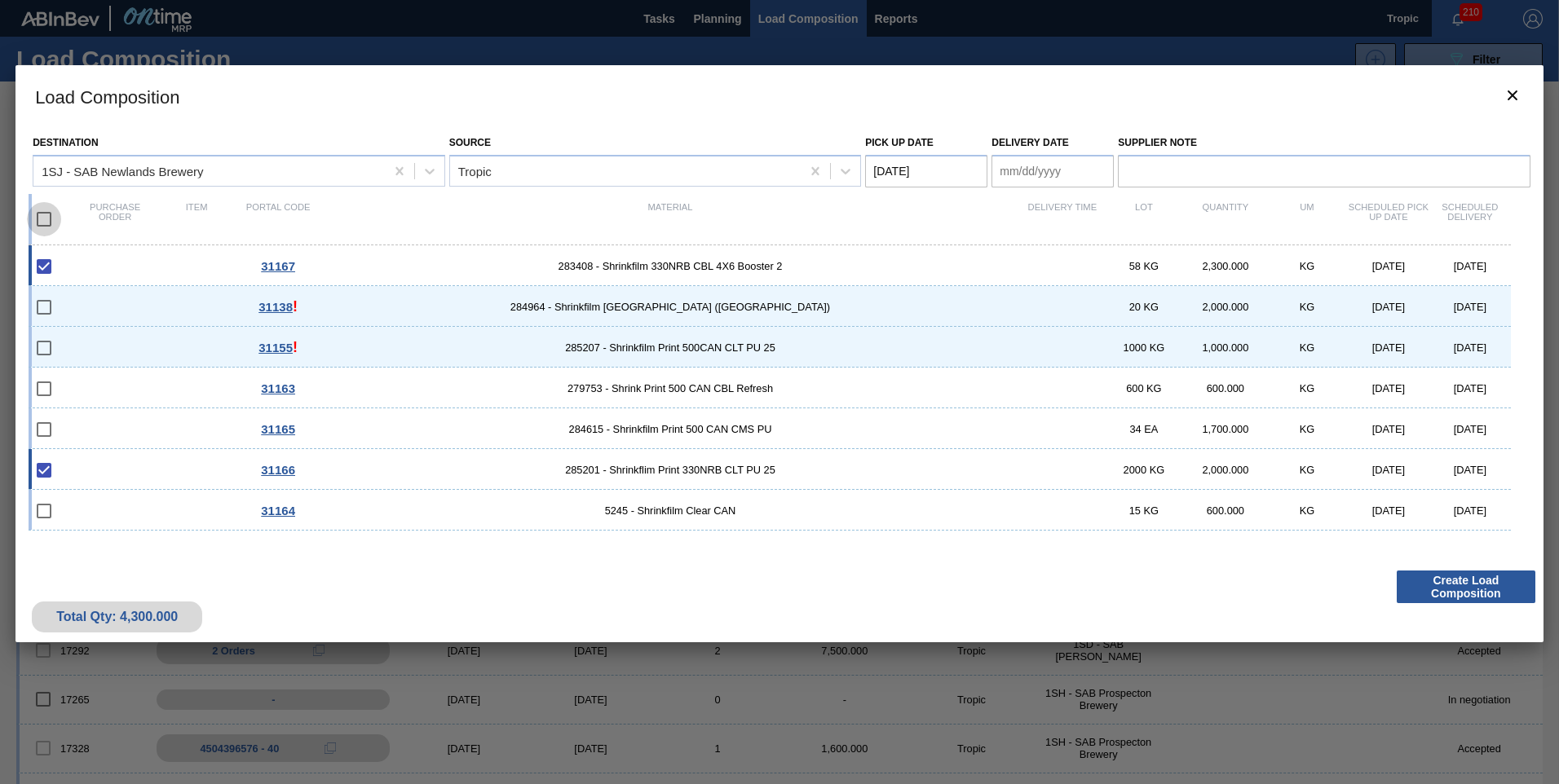
click at [41, 211] on input "checkbox" at bounding box center [44, 218] width 34 height 34
checkbox input "true"
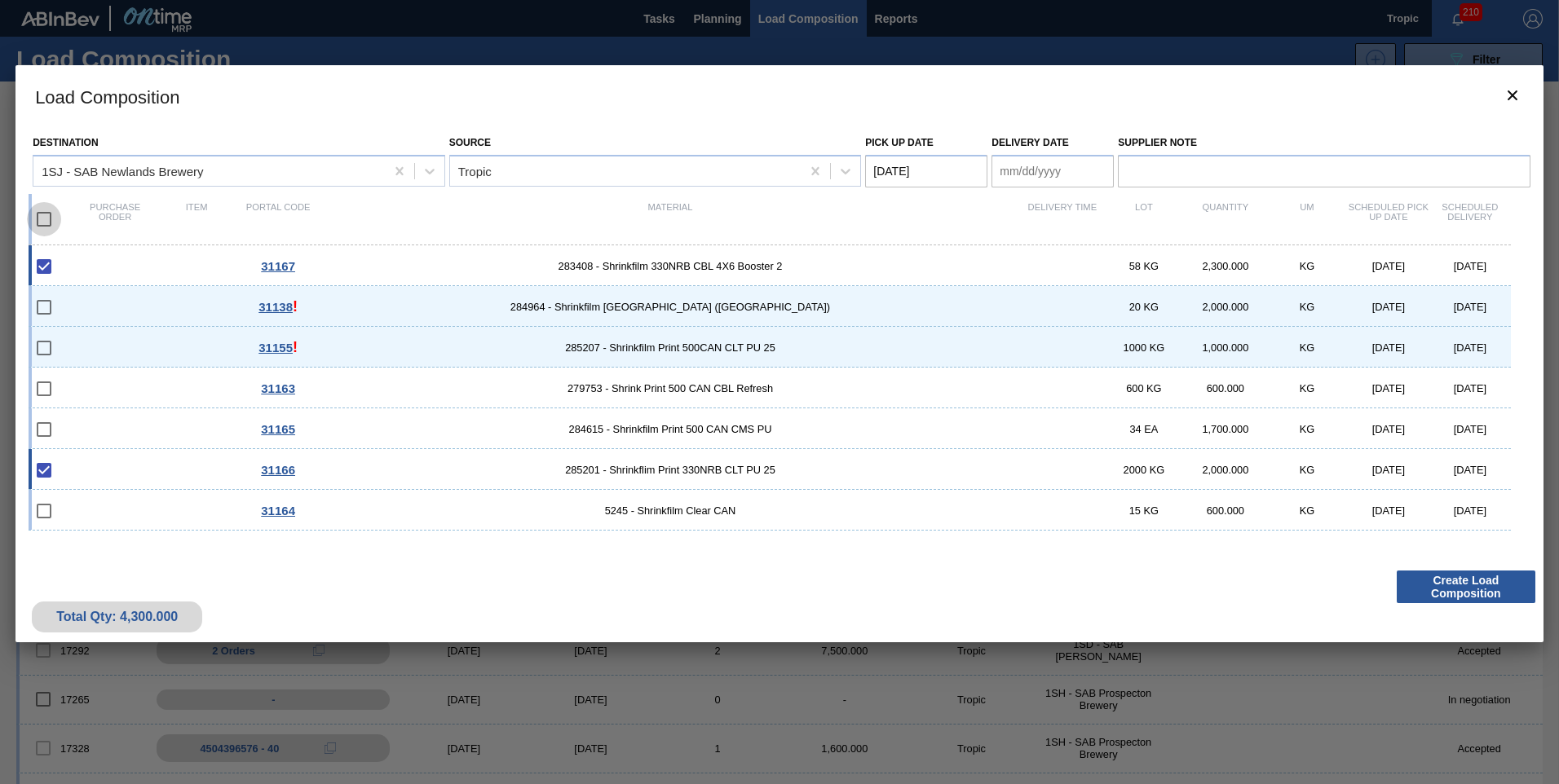
checkbox input "true"
click at [908, 174] on Date "Pick up Date" at bounding box center [927, 171] width 122 height 33
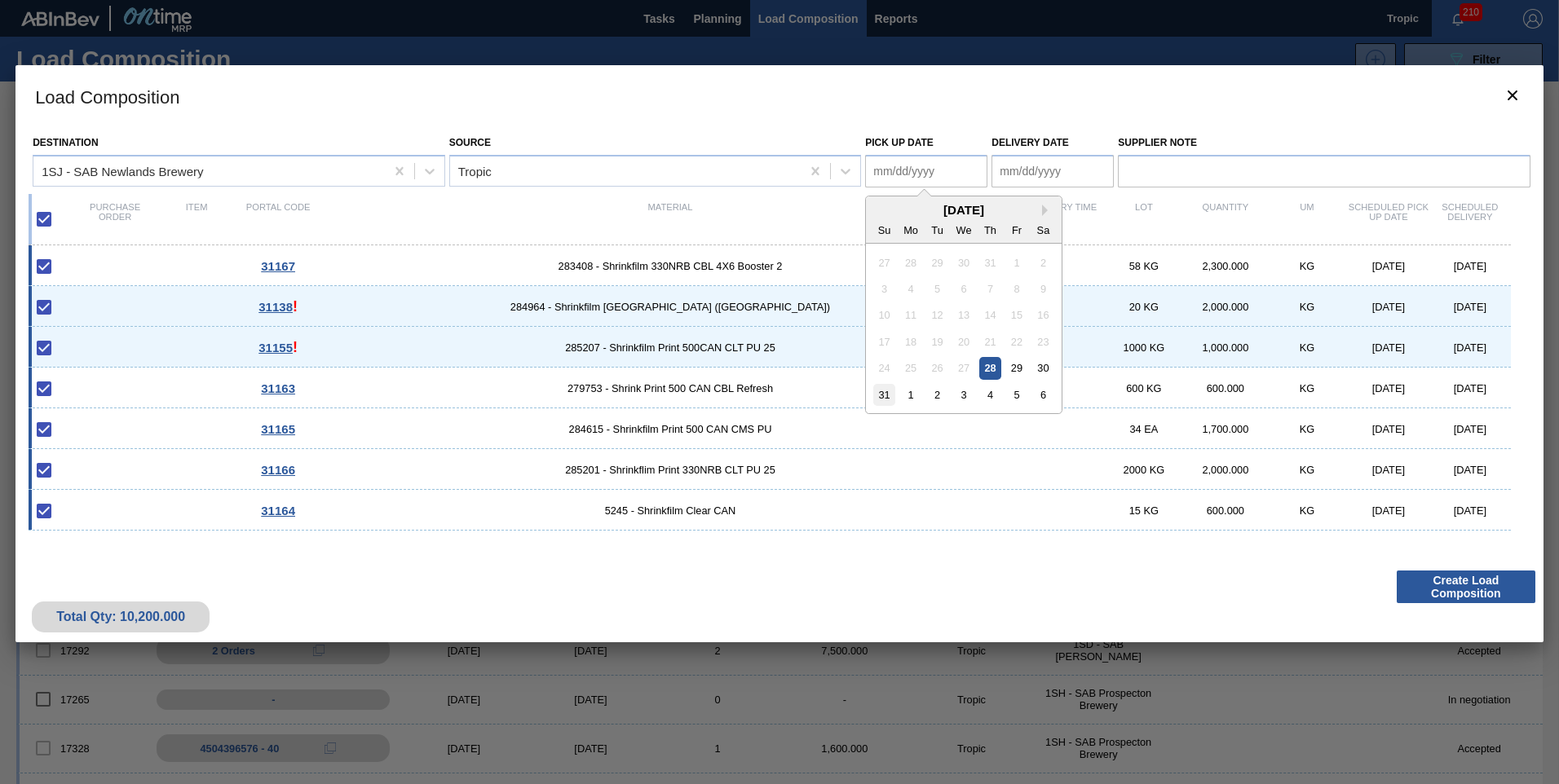
click at [885, 403] on div "31" at bounding box center [884, 394] width 22 height 22
type Date "[DATE]"
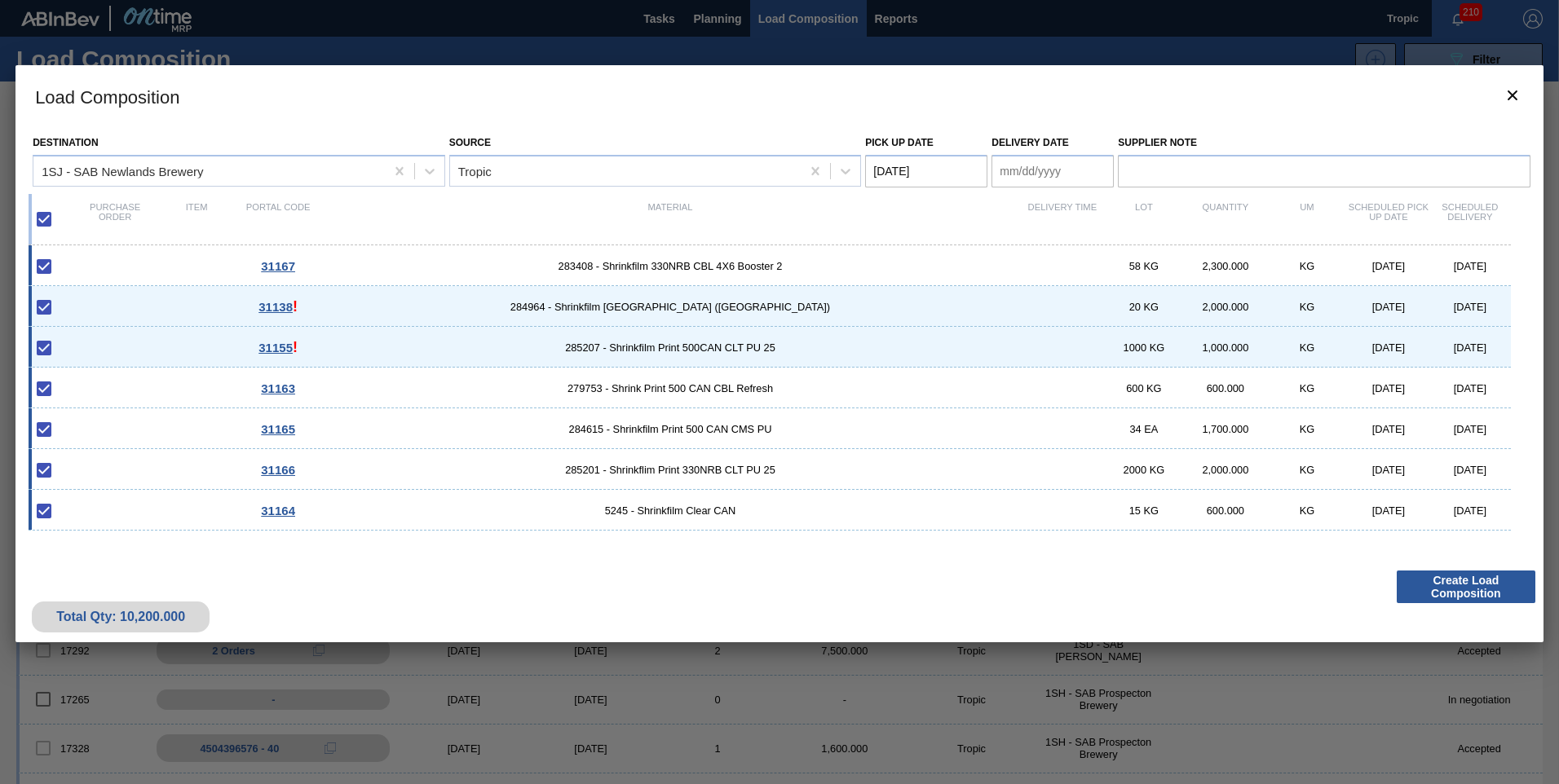
click at [1026, 169] on Date "Delivery Date" at bounding box center [1052, 171] width 122 height 33
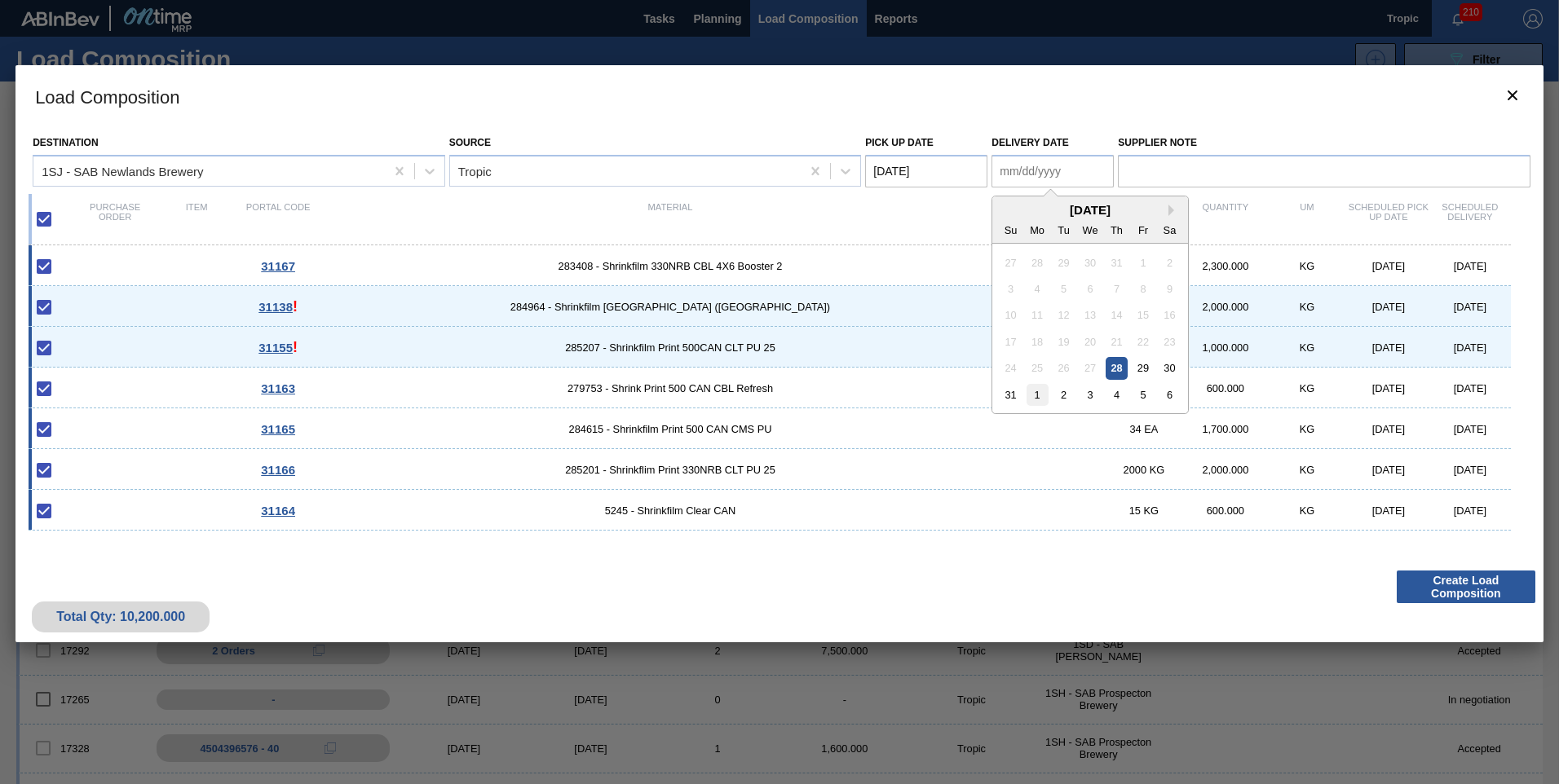
click at [1035, 392] on div "1" at bounding box center [1038, 394] width 22 height 22
type Date "[DATE]"
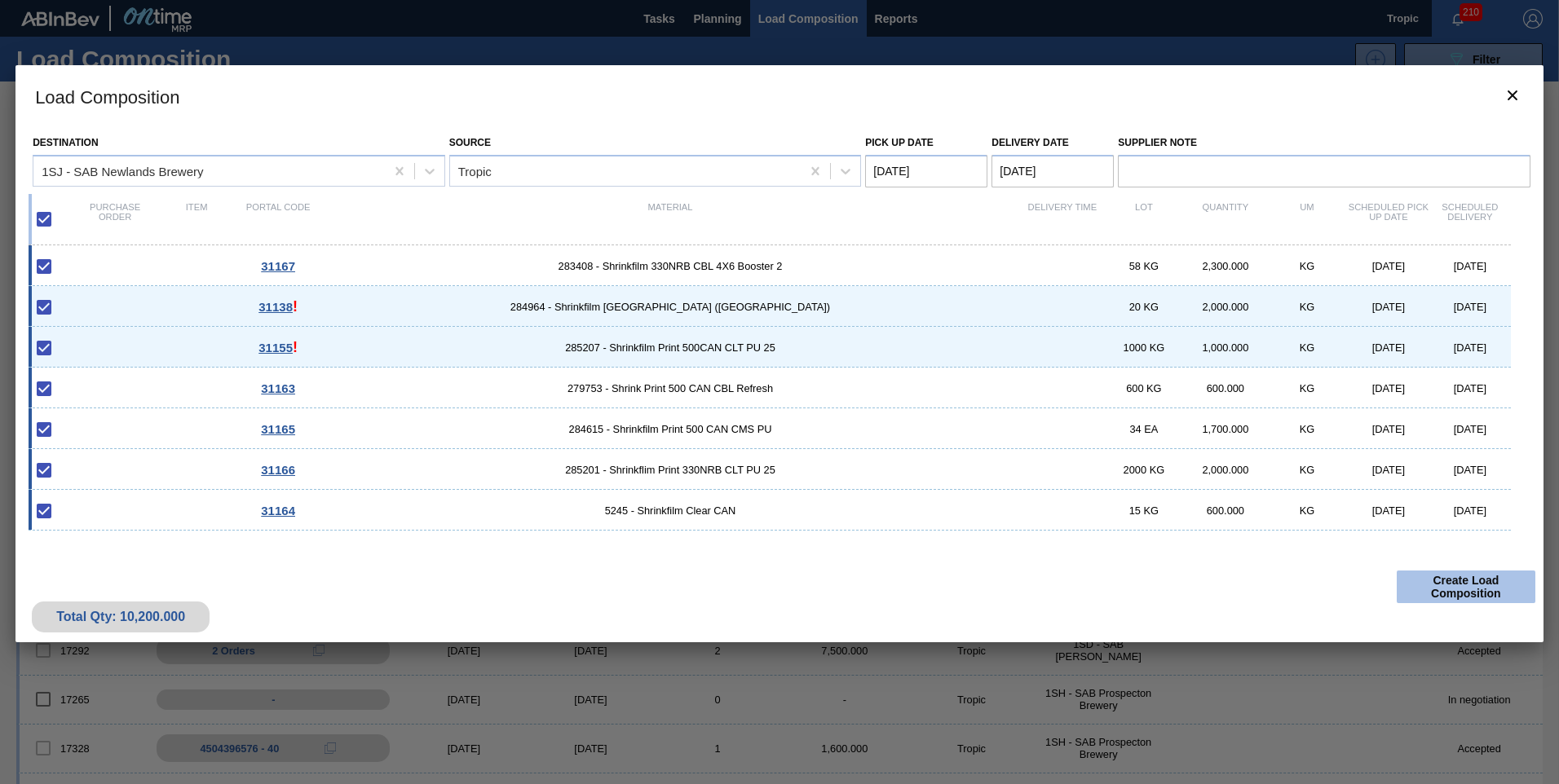
click at [1456, 578] on button "Create Load Composition" at bounding box center [1466, 587] width 138 height 33
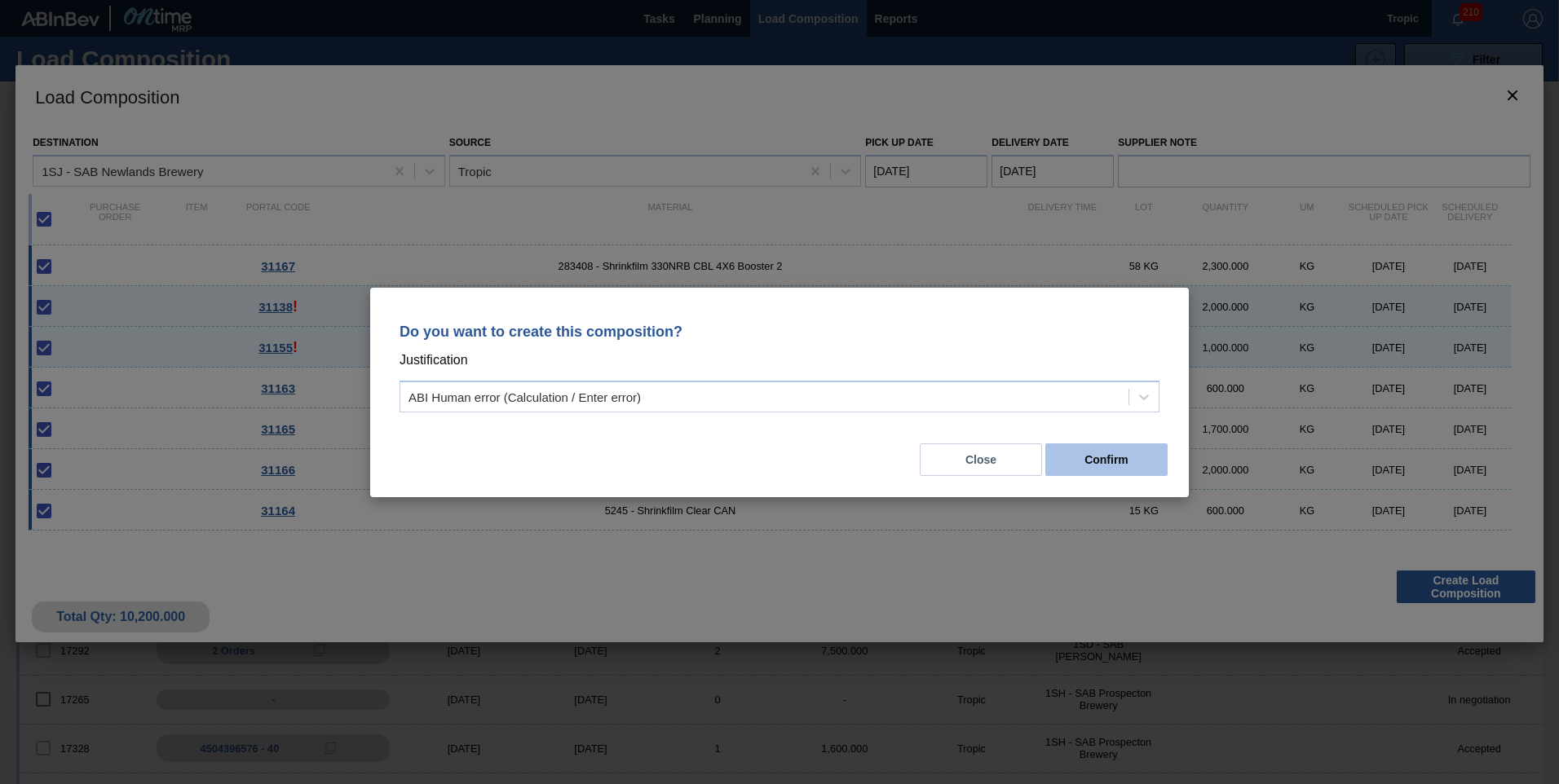
click at [1155, 471] on button "Confirm" at bounding box center [1106, 460] width 122 height 33
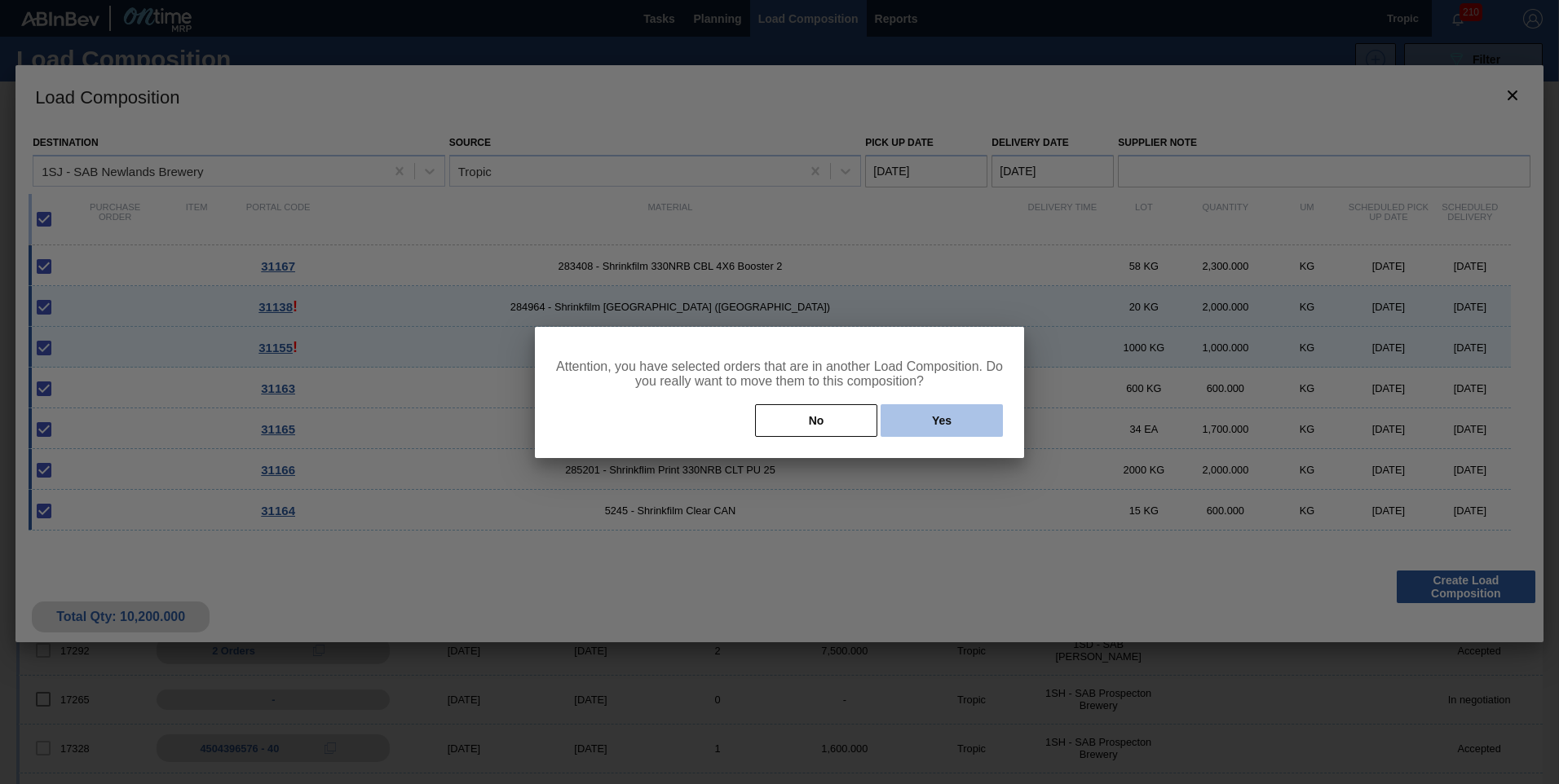
click at [924, 431] on button "Yes" at bounding box center [942, 421] width 122 height 33
